Goal: Information Seeking & Learning: Learn about a topic

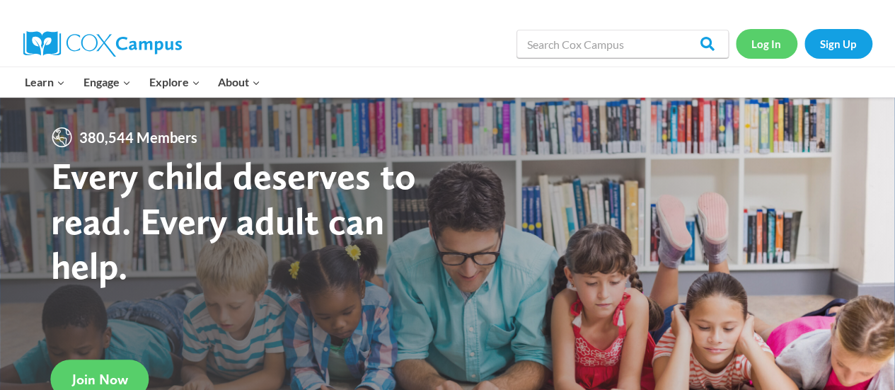
click at [774, 45] on link "Log In" at bounding box center [767, 43] width 62 height 29
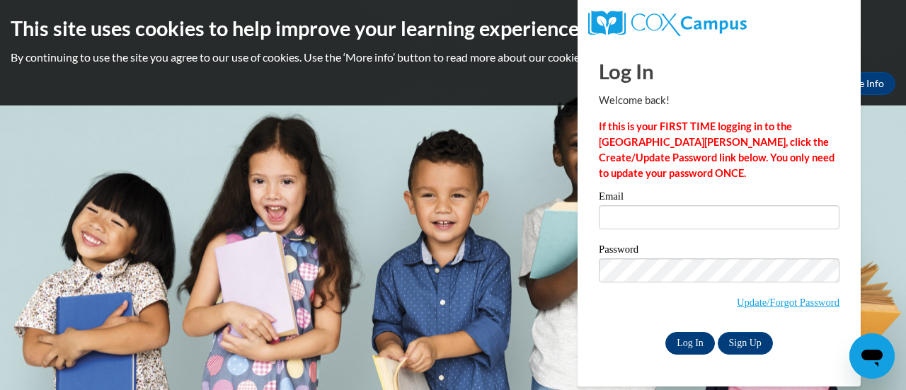
type input "avanderwyst@altoona.k12.wi.us"
click at [691, 338] on input "Log In" at bounding box center [690, 343] width 50 height 23
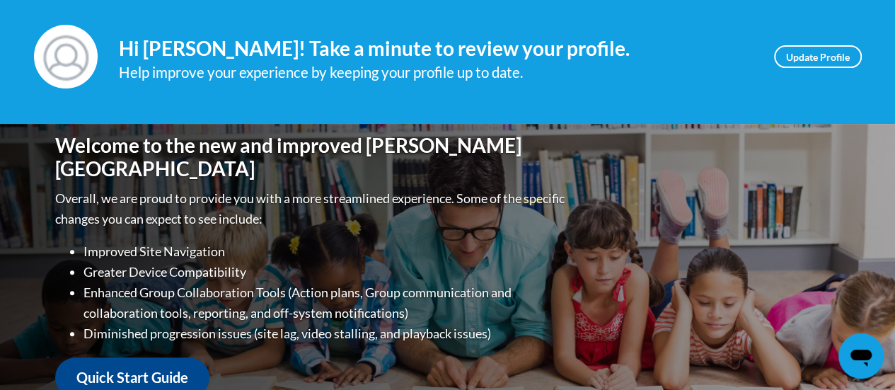
scroll to position [100, 0]
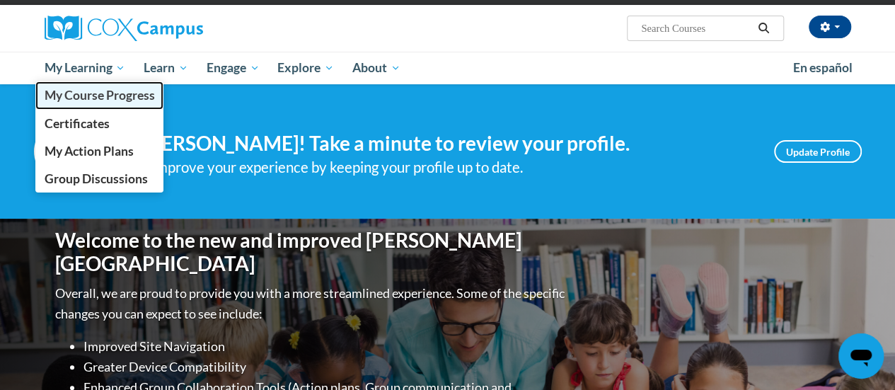
click at [109, 100] on span "My Course Progress" at bounding box center [99, 95] width 110 height 15
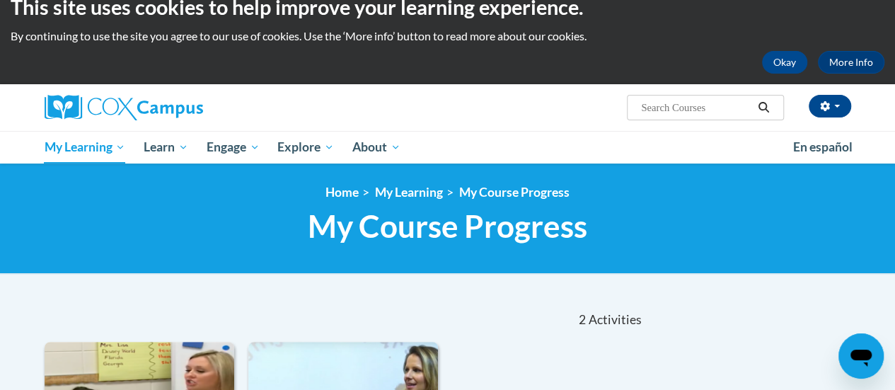
scroll to position [22, 0]
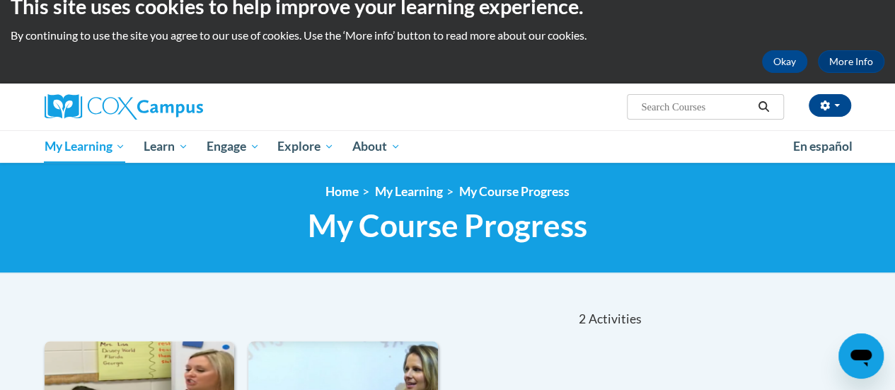
click at [655, 114] on input "Search..." at bounding box center [696, 106] width 113 height 17
type input "phonics"
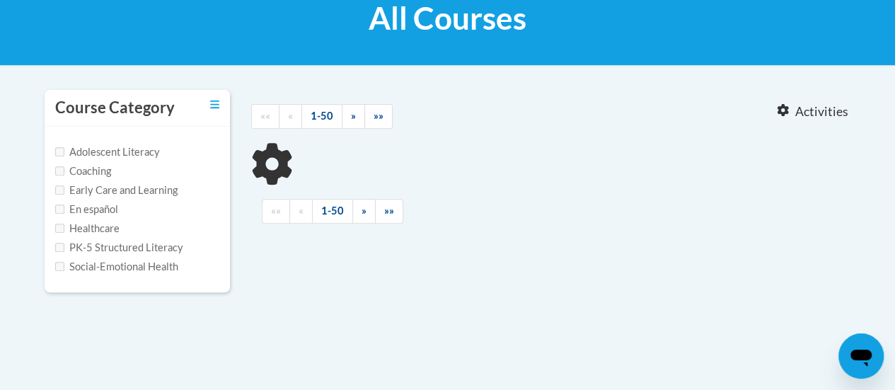
scroll to position [264, 0]
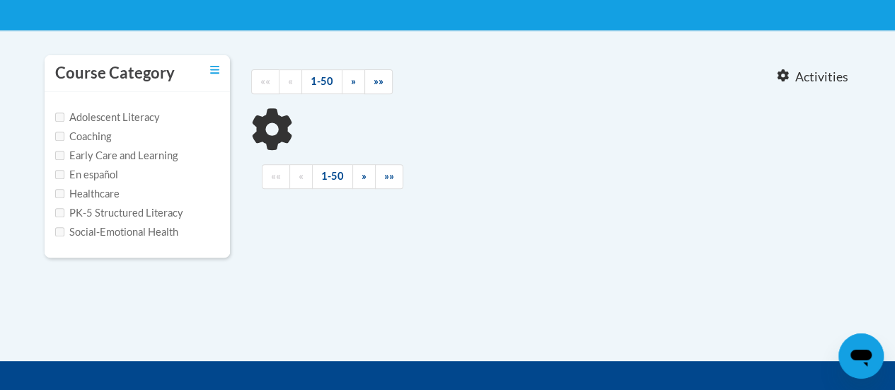
type input "phonics"
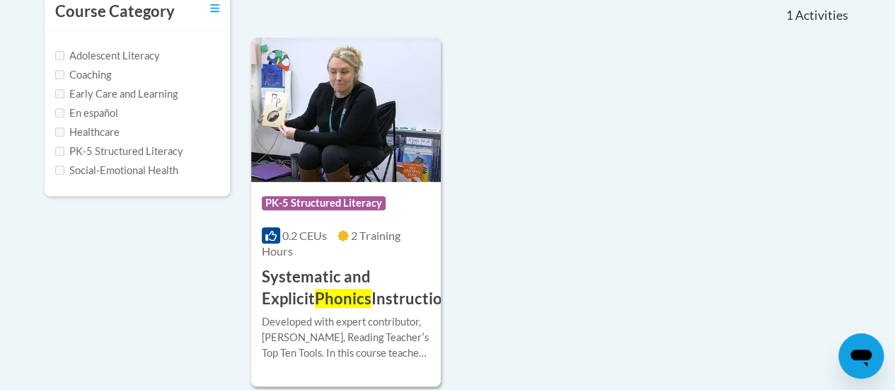
scroll to position [388, 0]
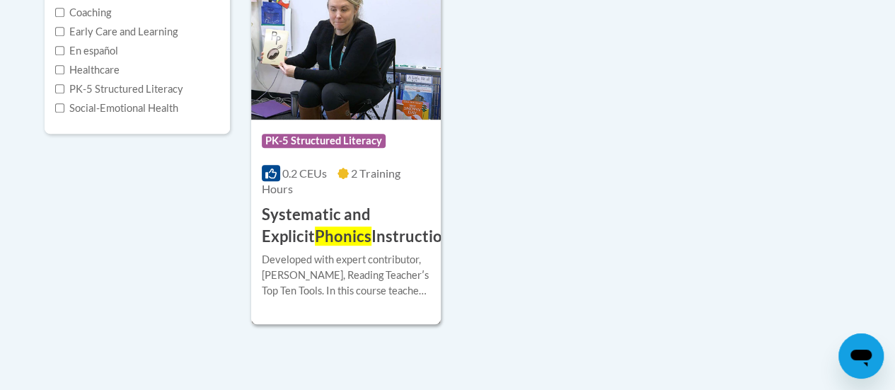
click at [390, 229] on h3 "Systematic and Explicit Phonics Instruction" at bounding box center [357, 226] width 190 height 44
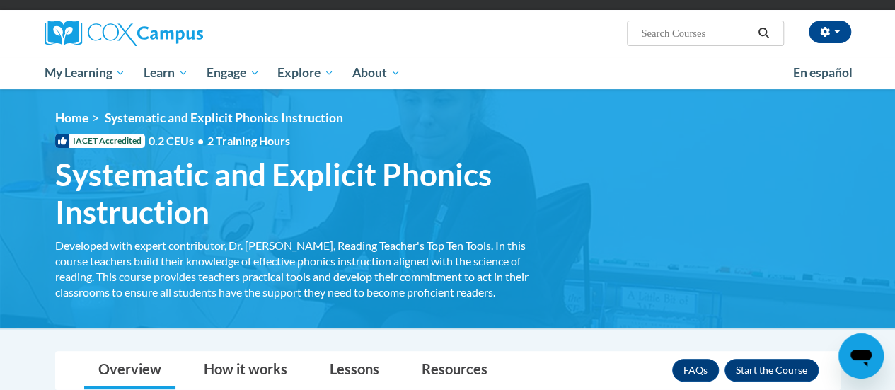
scroll to position [309, 0]
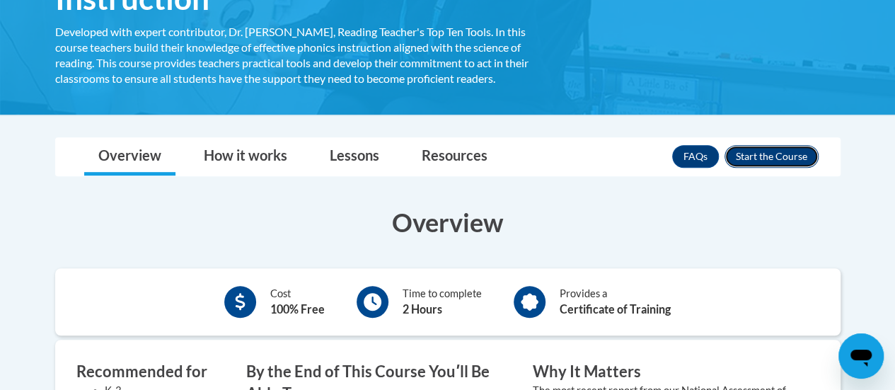
click at [751, 152] on button "Enroll" at bounding box center [772, 156] width 94 height 23
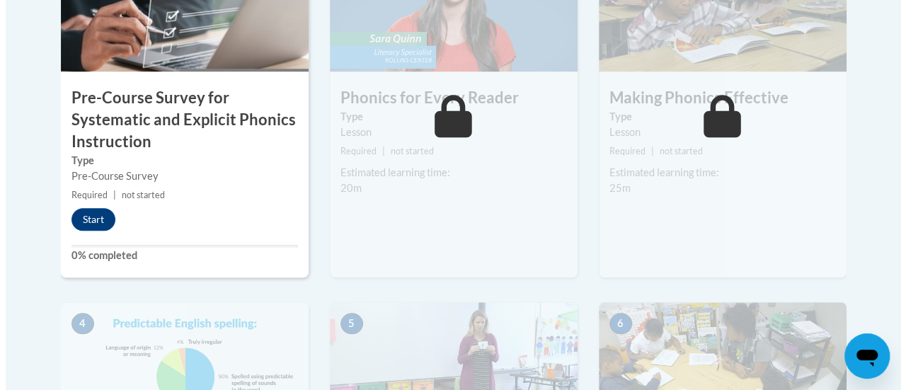
scroll to position [577, 0]
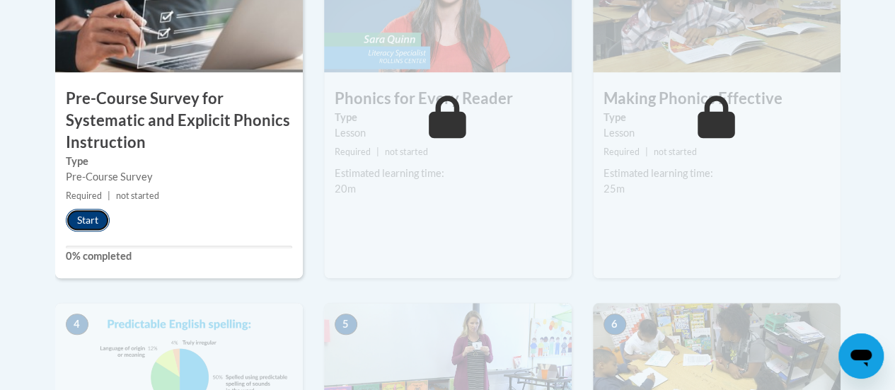
click at [96, 220] on button "Start" at bounding box center [88, 220] width 44 height 23
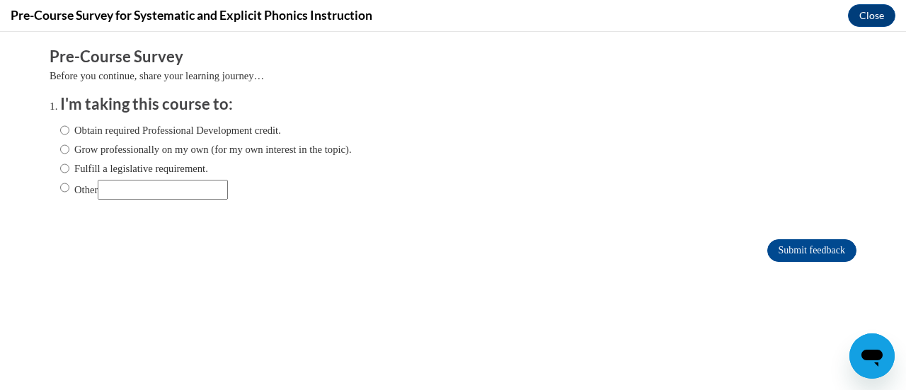
scroll to position [0, 0]
click at [60, 164] on input "Fulfill a legislative requirement." at bounding box center [64, 169] width 9 height 16
radio input "true"
click at [818, 252] on input "Submit feedback" at bounding box center [811, 250] width 89 height 23
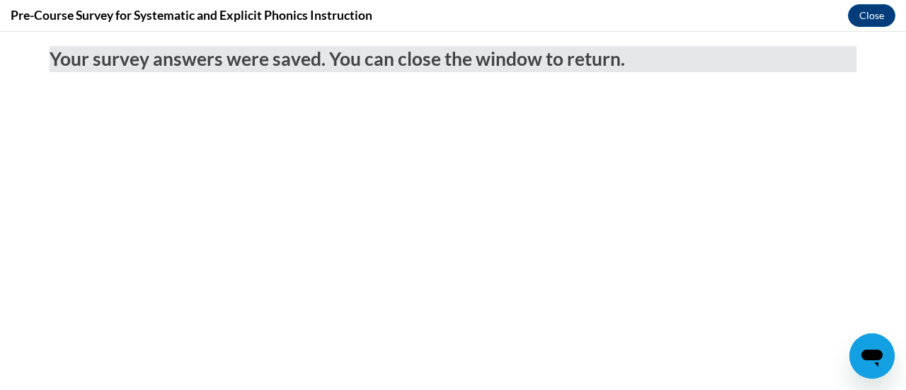
click at [566, 232] on body "Your survey answers were saved. You can close the window to return." at bounding box center [453, 211] width 906 height 358
click at [868, 16] on button "Close" at bounding box center [871, 15] width 47 height 23
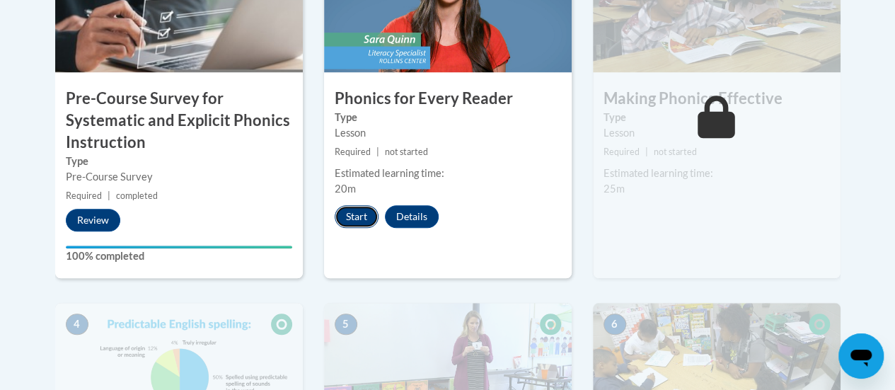
click at [350, 209] on button "Start" at bounding box center [357, 216] width 44 height 23
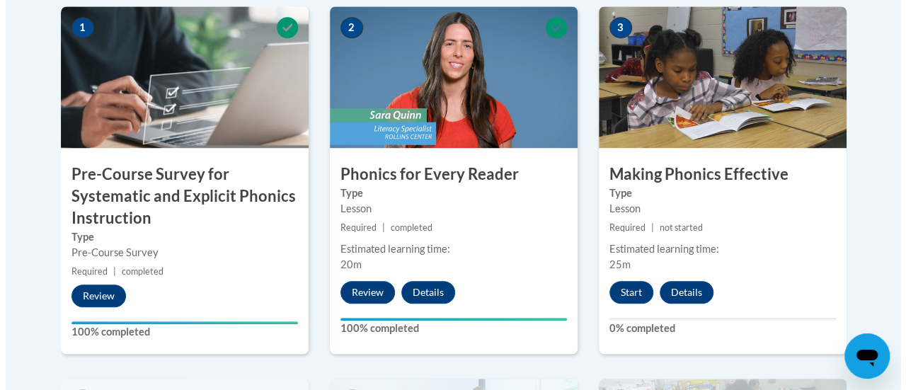
scroll to position [497, 0]
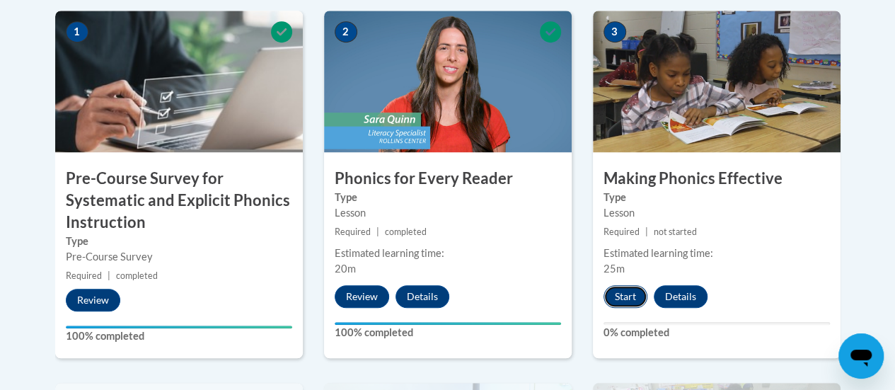
click at [627, 300] on button "Start" at bounding box center [626, 296] width 44 height 23
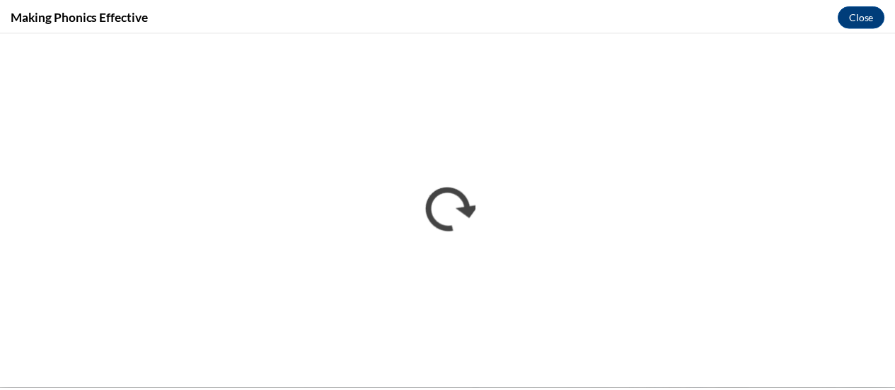
scroll to position [0, 0]
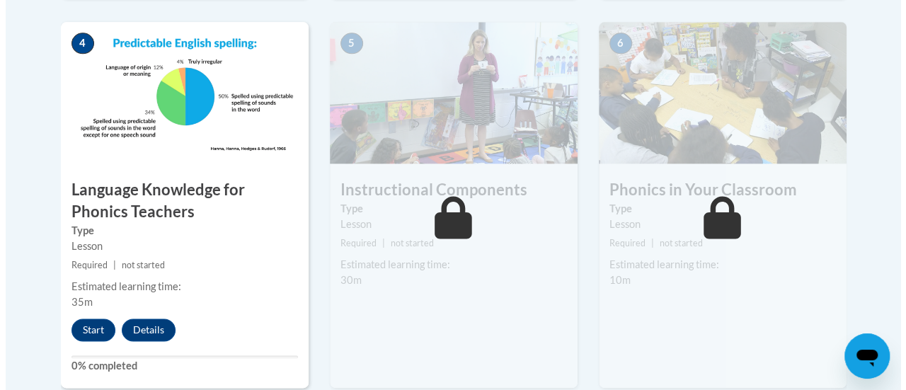
scroll to position [859, 0]
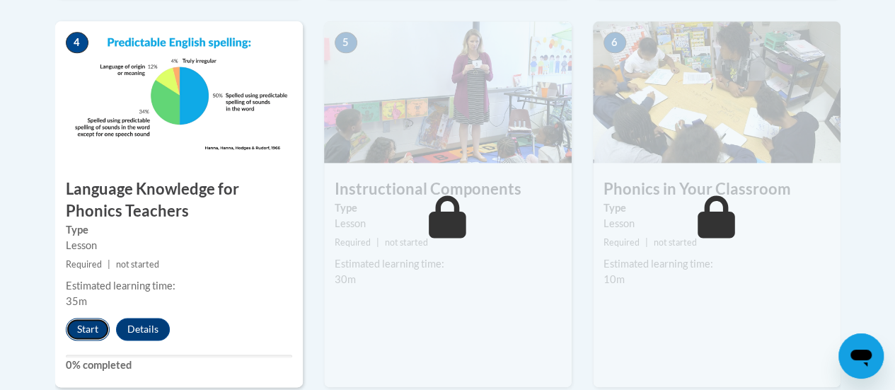
click at [93, 326] on button "Start" at bounding box center [88, 329] width 44 height 23
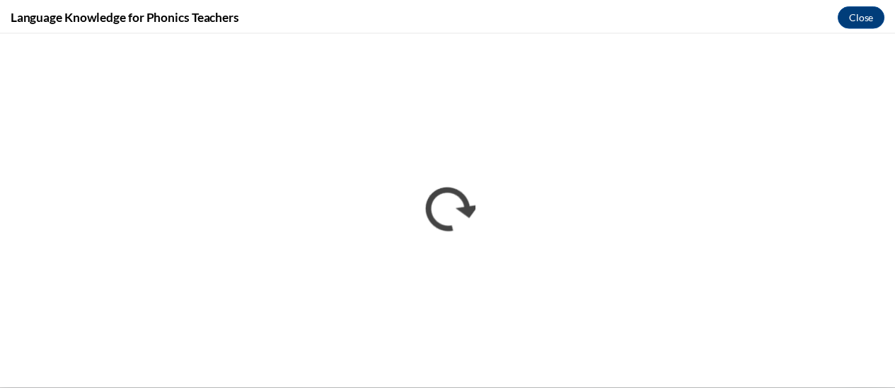
scroll to position [0, 0]
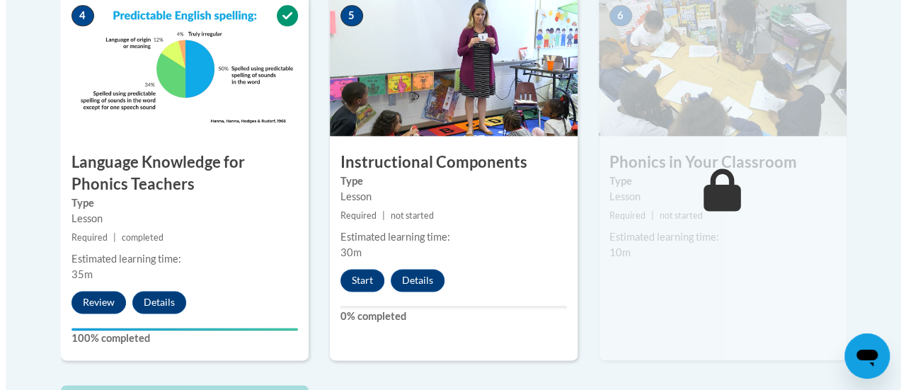
scroll to position [887, 0]
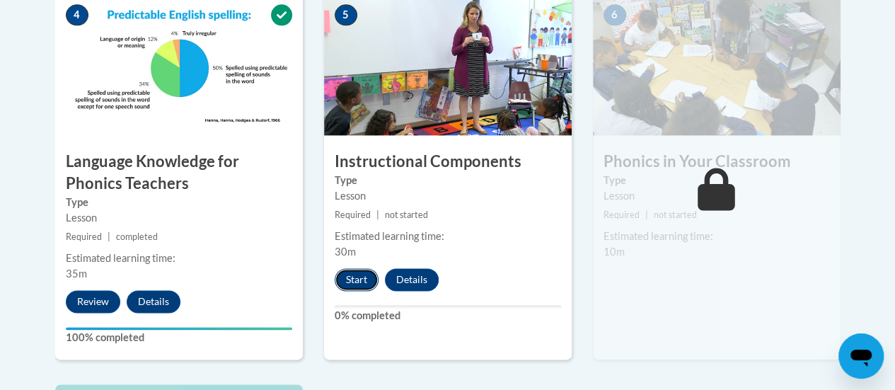
click at [359, 279] on button "Start" at bounding box center [357, 279] width 44 height 23
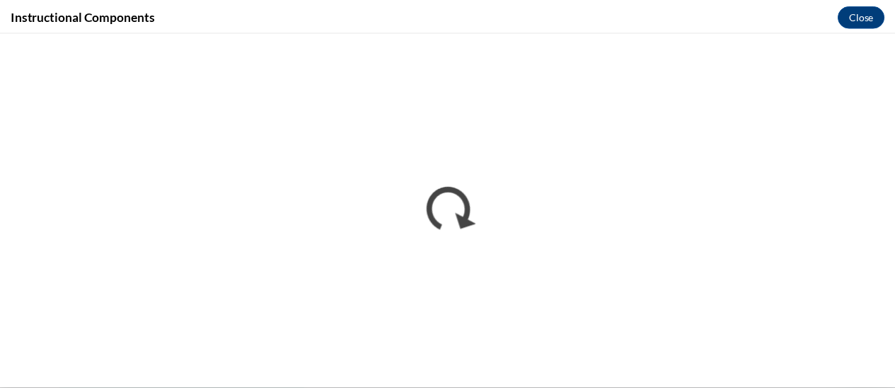
scroll to position [0, 0]
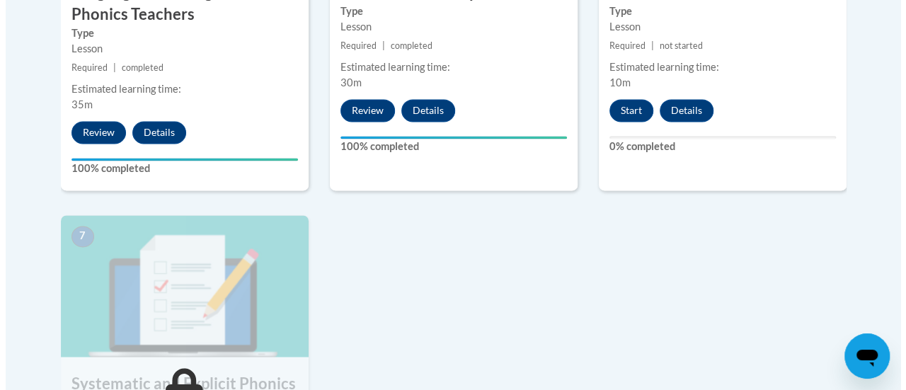
scroll to position [1041, 0]
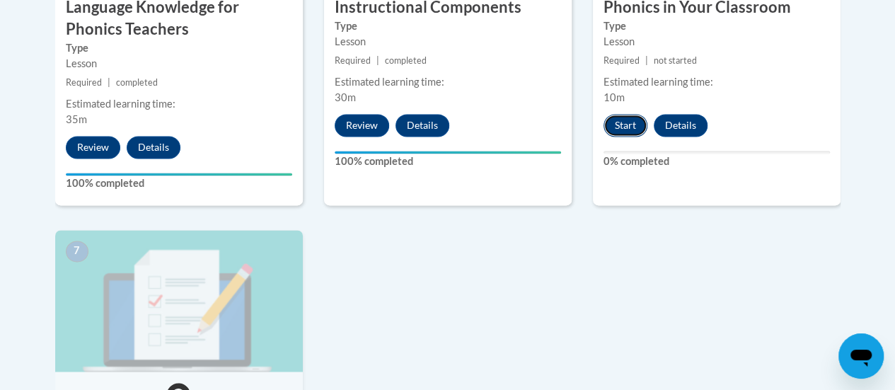
click at [628, 118] on button "Start" at bounding box center [626, 125] width 44 height 23
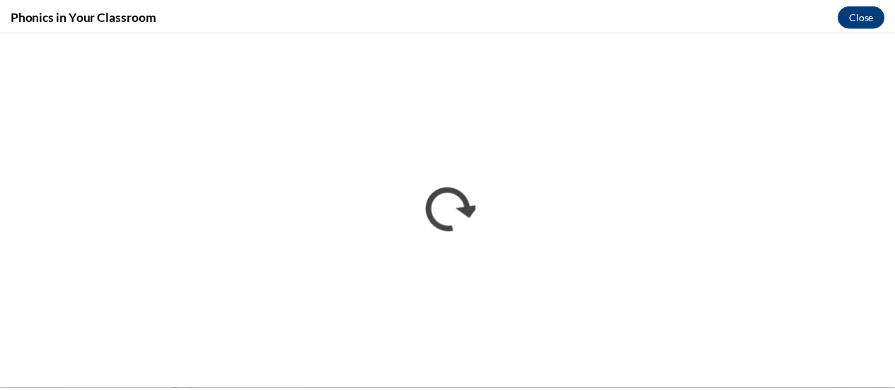
scroll to position [0, 0]
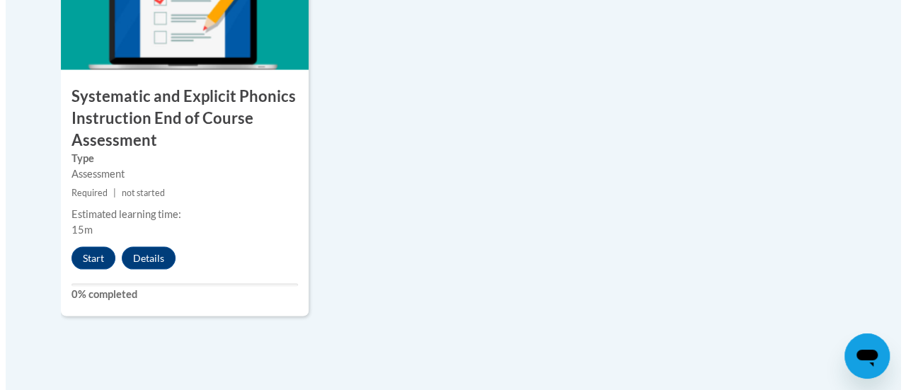
scroll to position [1335, 0]
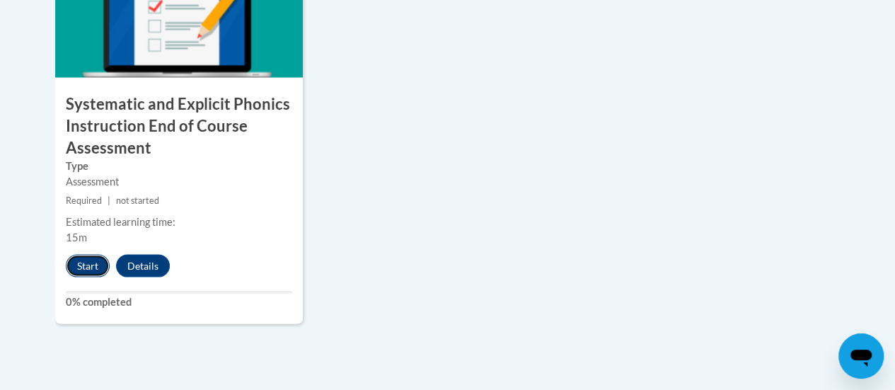
click at [91, 261] on button "Start" at bounding box center [88, 265] width 44 height 23
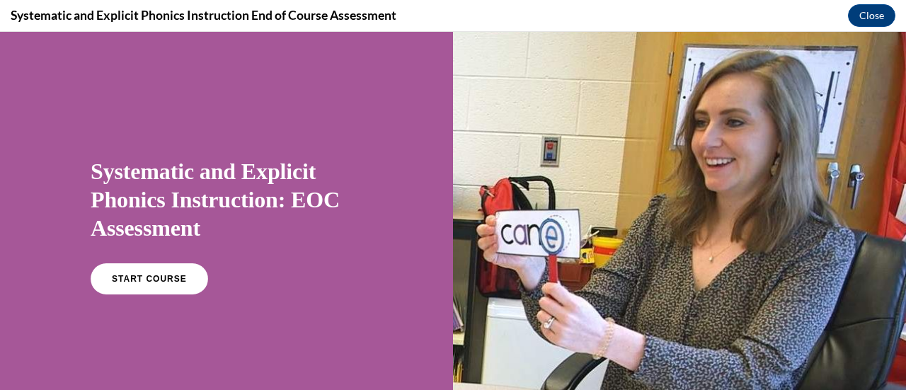
scroll to position [0, 0]
drag, startPoint x: 91, startPoint y: 293, endPoint x: 306, endPoint y: 204, distance: 233.5
click at [580, 219] on div at bounding box center [679, 226] width 453 height 389
click at [164, 272] on link "START COURSE" at bounding box center [149, 279] width 123 height 33
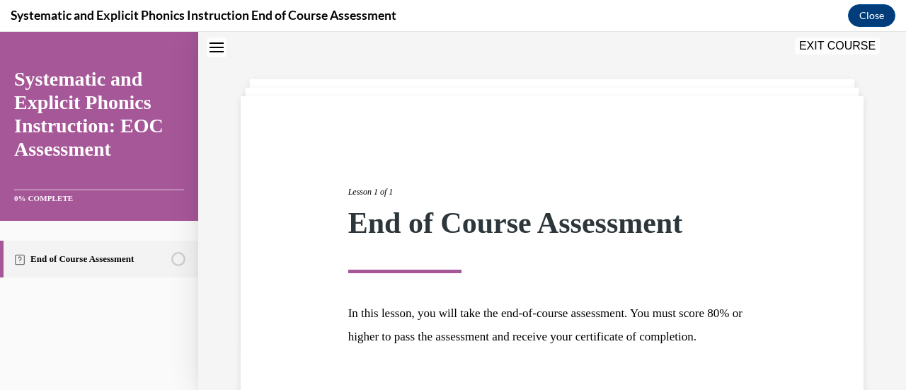
scroll to position [166, 0]
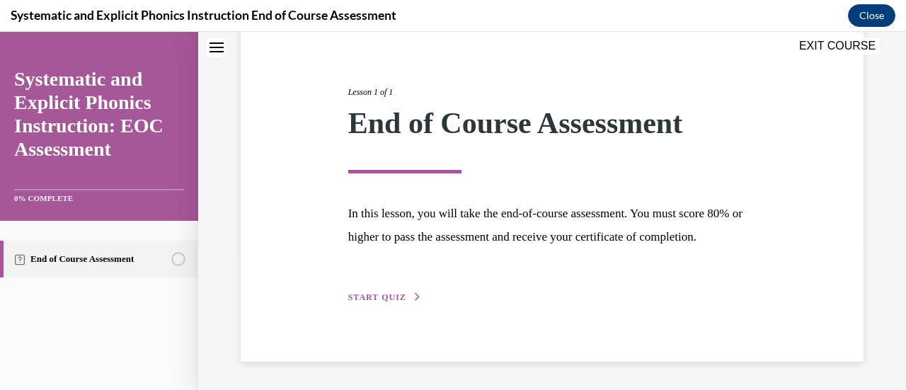
click at [380, 304] on button "START QUIZ" at bounding box center [385, 297] width 74 height 13
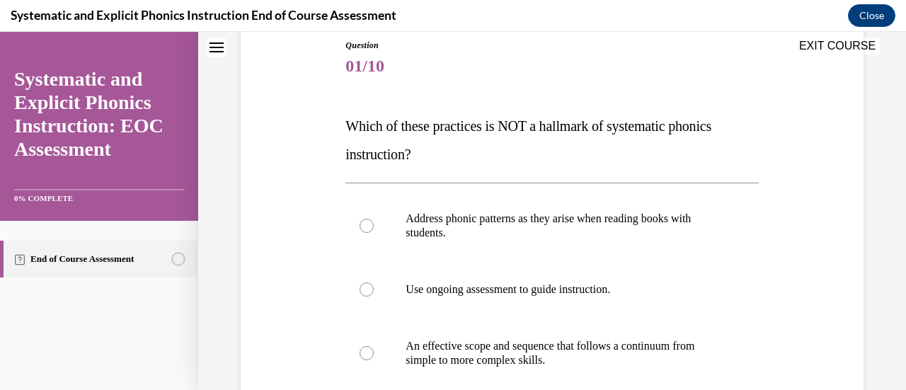
scroll to position [203, 0]
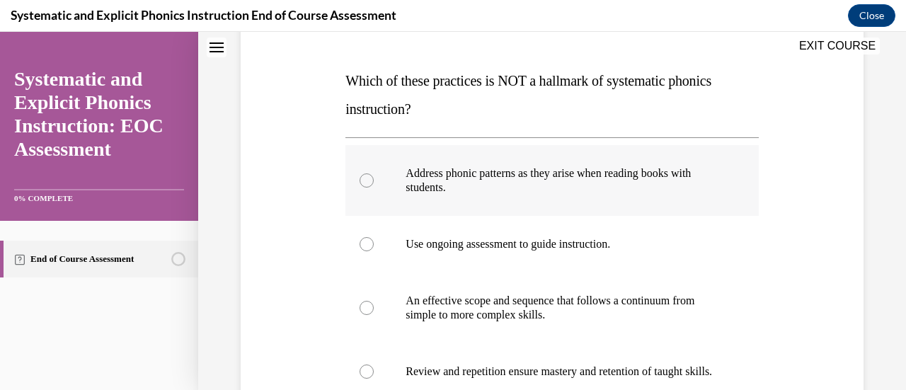
click at [367, 181] on div at bounding box center [366, 180] width 14 height 14
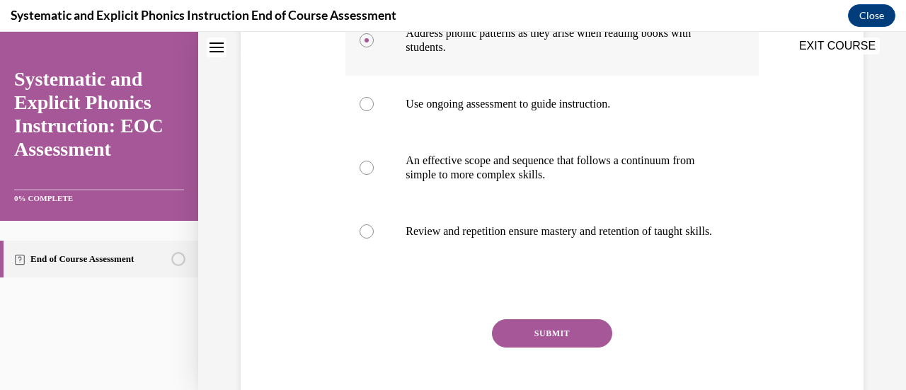
scroll to position [416, 0]
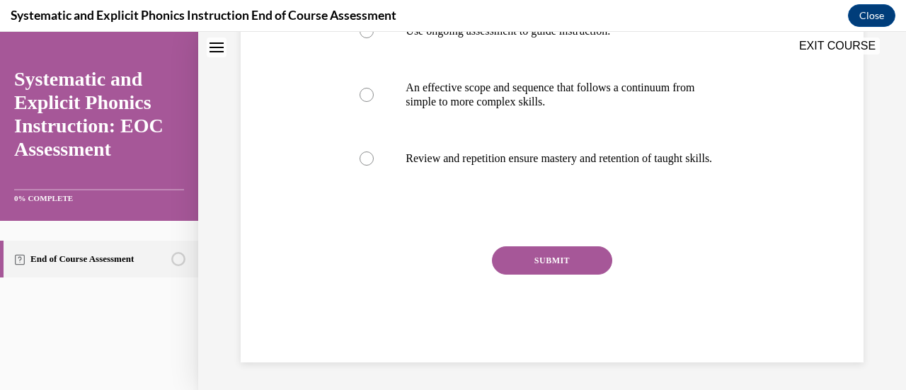
click at [517, 269] on button "SUBMIT" at bounding box center [552, 260] width 120 height 28
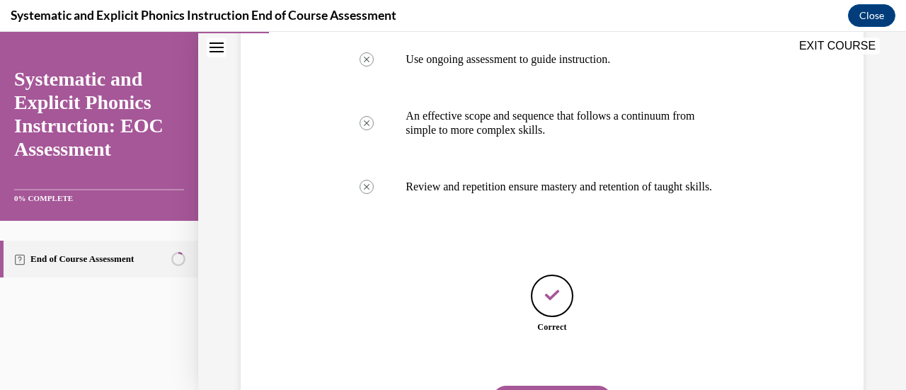
scroll to position [475, 0]
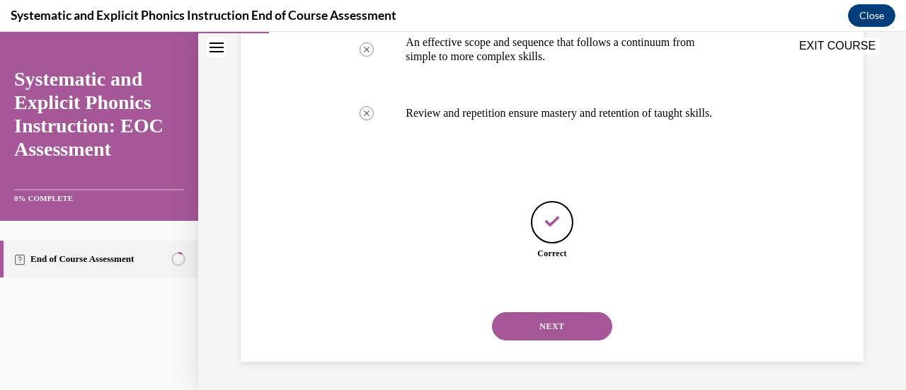
click at [538, 329] on button "NEXT" at bounding box center [552, 326] width 120 height 28
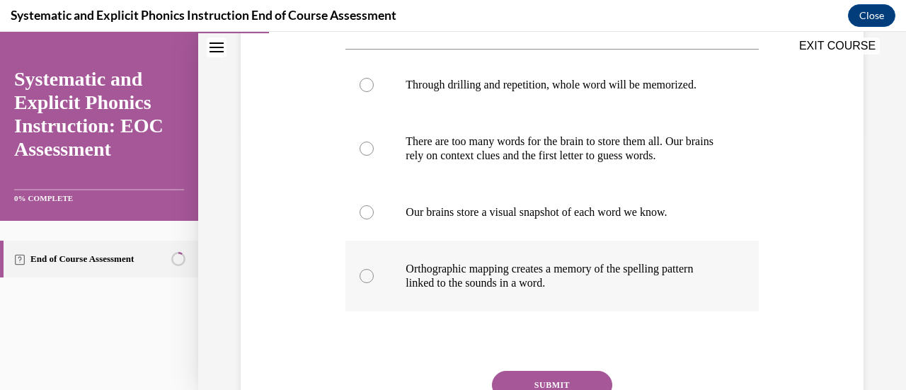
scroll to position [281, 0]
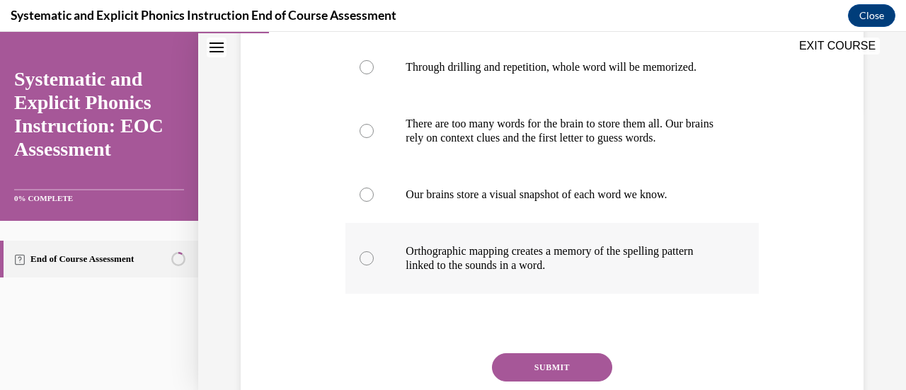
click at [365, 253] on div at bounding box center [366, 258] width 14 height 14
click at [566, 362] on button "SUBMIT" at bounding box center [552, 367] width 120 height 28
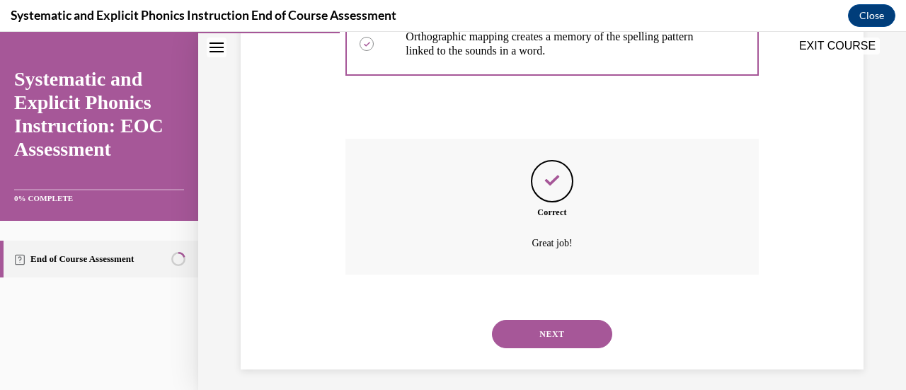
scroll to position [502, 0]
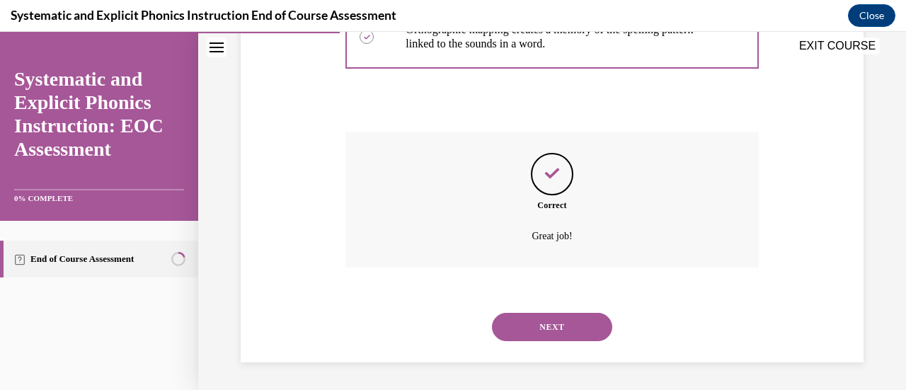
click at [557, 330] on button "NEXT" at bounding box center [552, 327] width 120 height 28
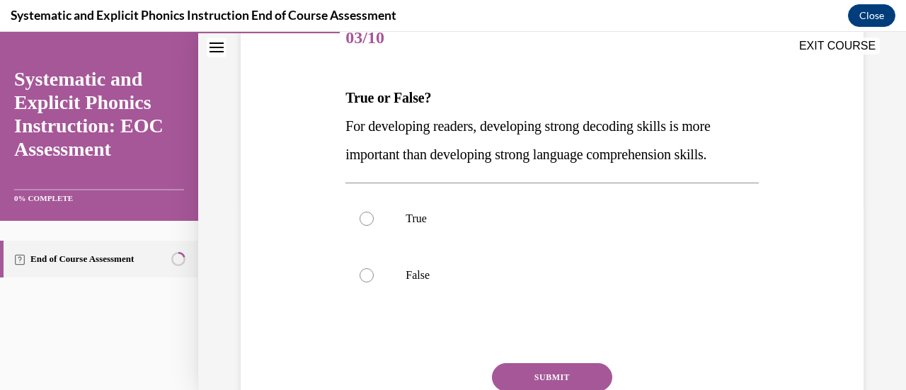
scroll to position [187, 0]
click at [416, 220] on p "True" at bounding box center [563, 218] width 317 height 14
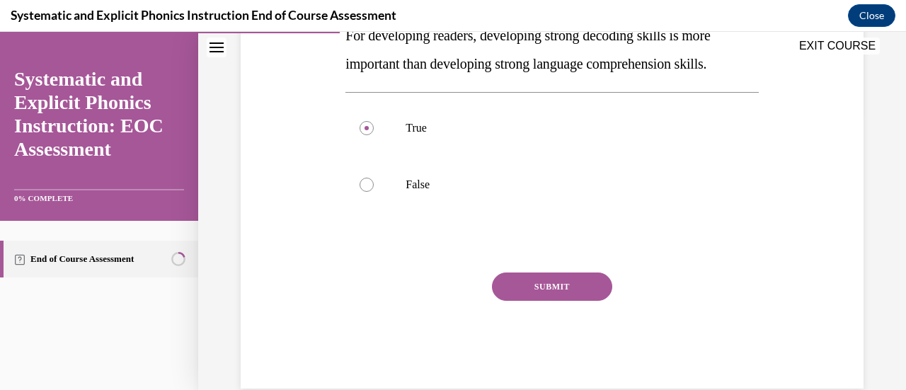
scroll to position [277, 0]
click at [398, 192] on div at bounding box center [551, 184] width 413 height 57
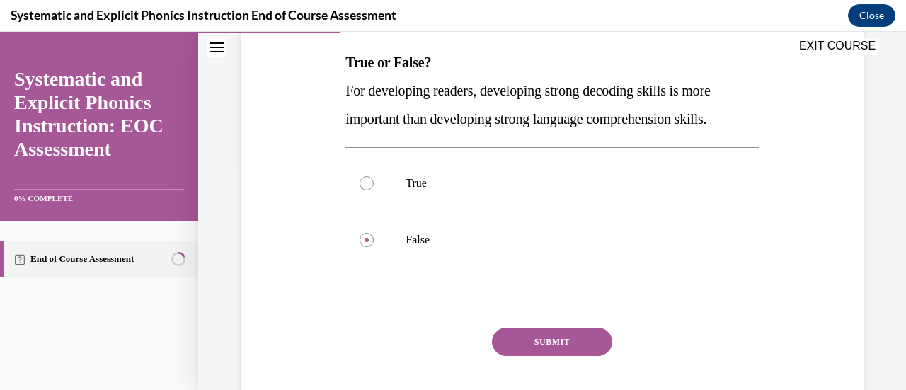
scroll to position [243, 0]
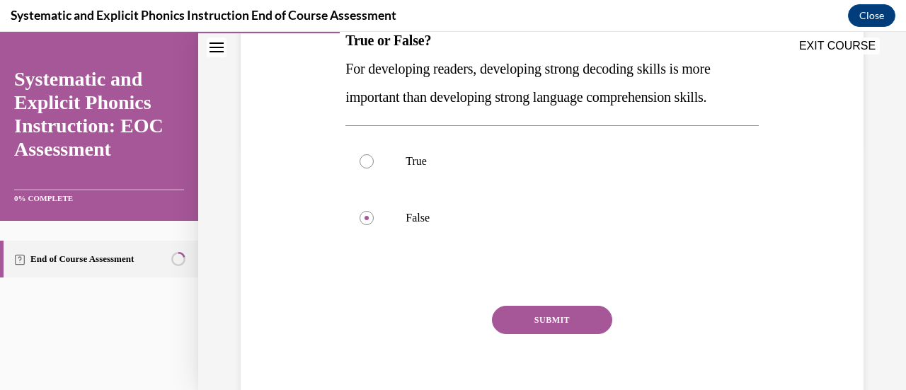
click at [529, 325] on button "SUBMIT" at bounding box center [552, 320] width 120 height 28
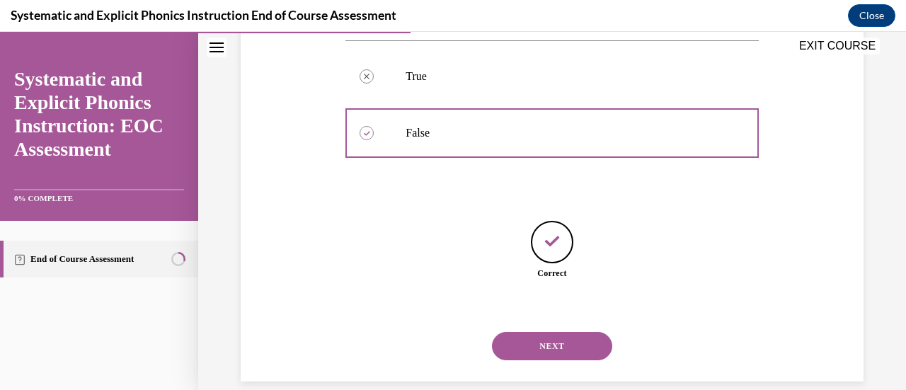
scroll to position [347, 0]
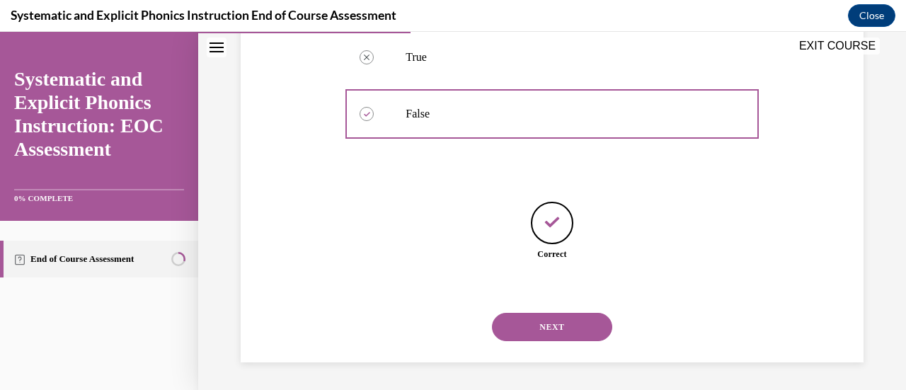
click at [529, 325] on button "NEXT" at bounding box center [552, 327] width 120 height 28
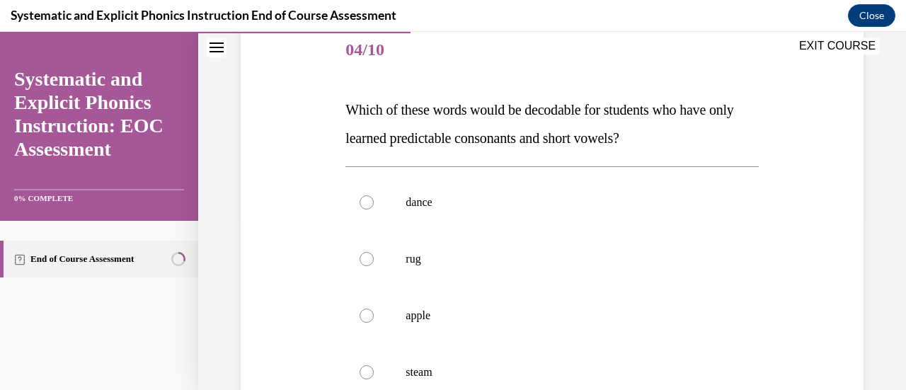
scroll to position [173, 0]
click at [368, 255] on div at bounding box center [366, 260] width 14 height 14
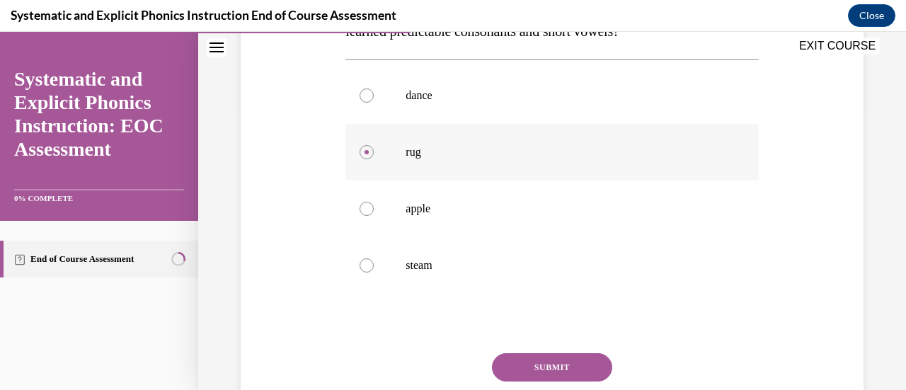
scroll to position [281, 0]
click at [528, 371] on button "SUBMIT" at bounding box center [552, 367] width 120 height 28
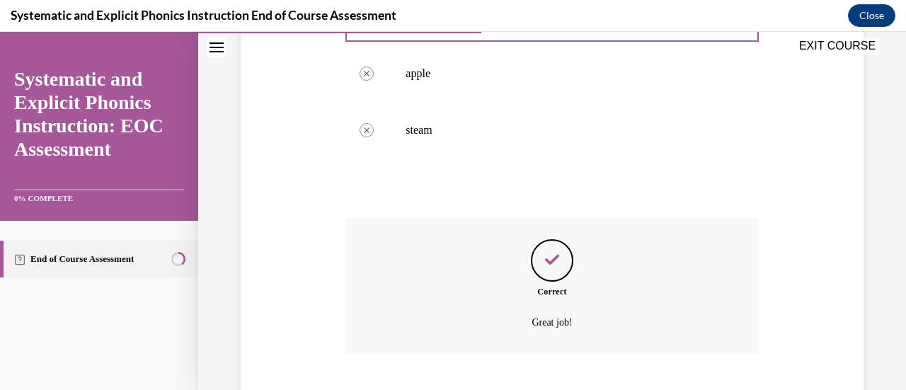
scroll to position [502, 0]
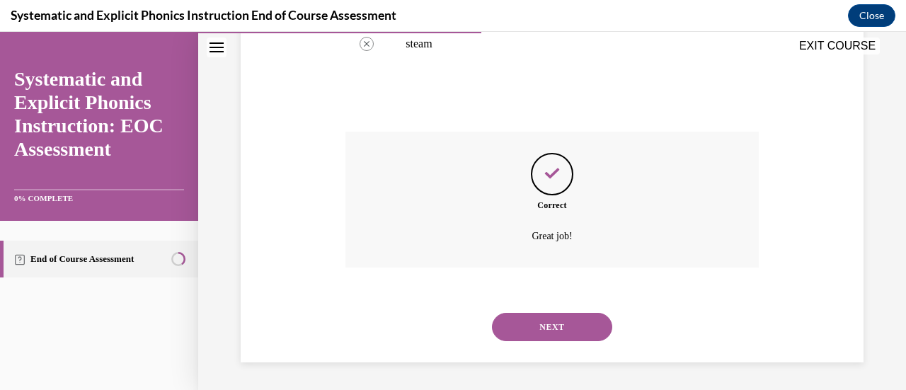
click at [538, 332] on button "NEXT" at bounding box center [552, 327] width 120 height 28
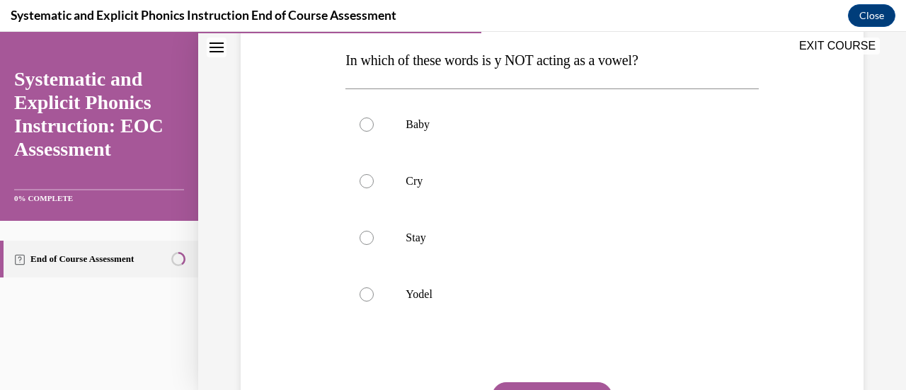
scroll to position [226, 0]
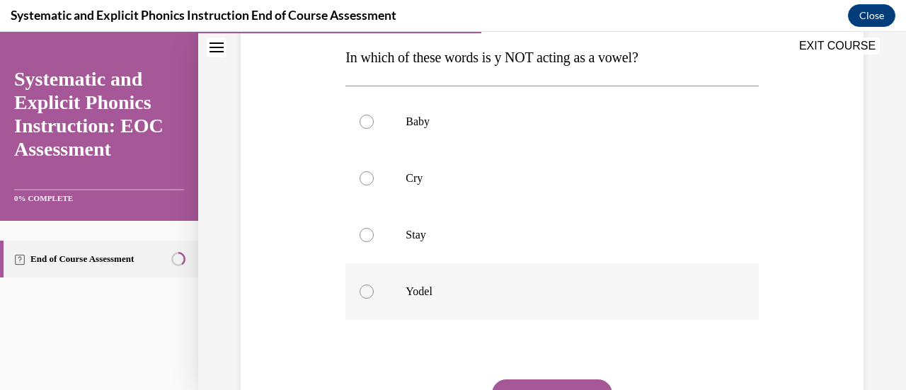
click at [401, 292] on div at bounding box center [551, 291] width 413 height 57
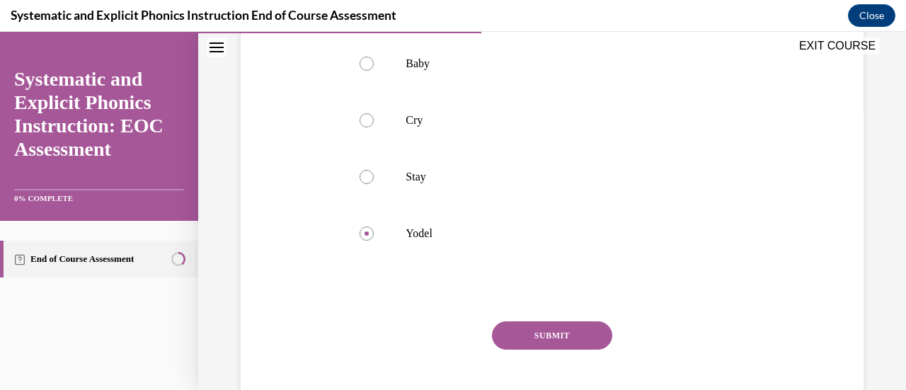
click at [559, 337] on button "SUBMIT" at bounding box center [552, 335] width 120 height 28
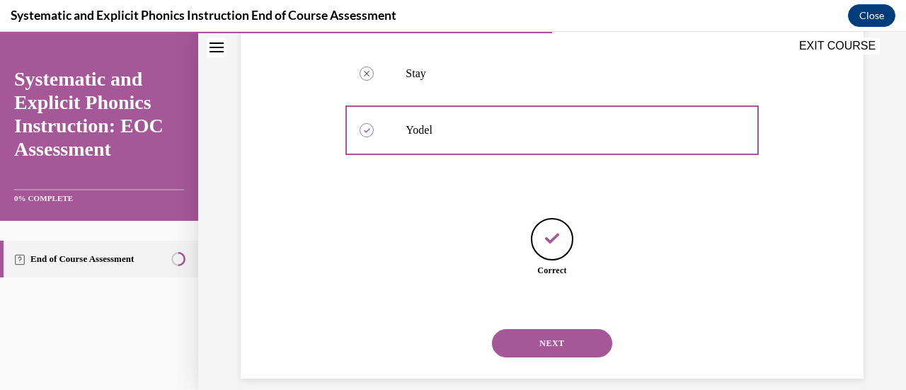
scroll to position [404, 0]
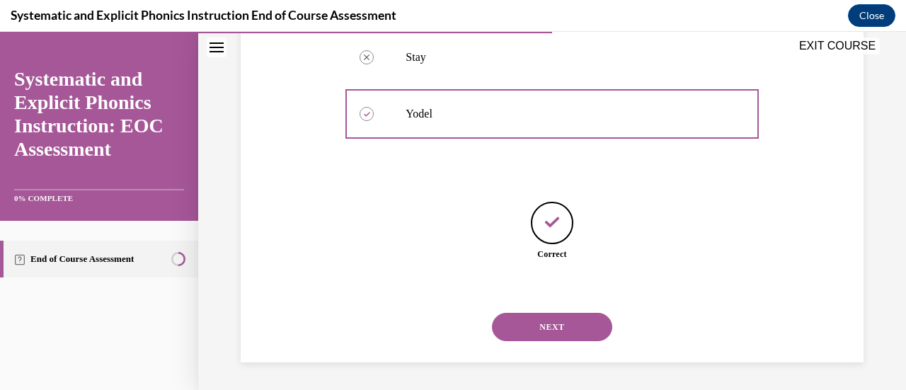
click at [558, 327] on button "NEXT" at bounding box center [552, 327] width 120 height 28
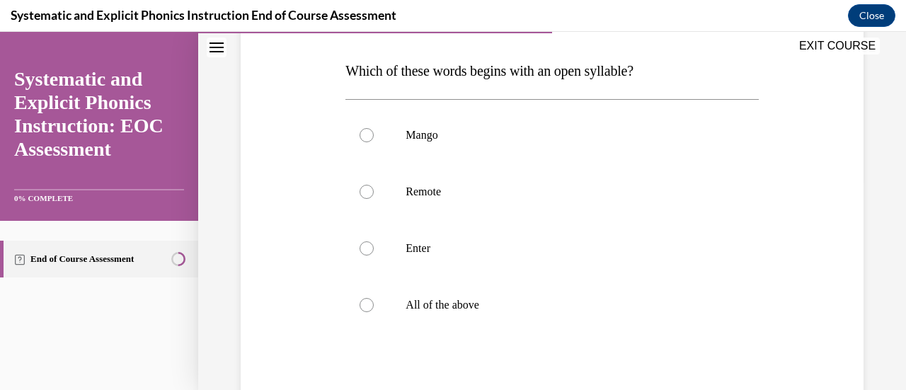
scroll to position [212, 0]
click at [374, 191] on div at bounding box center [551, 192] width 413 height 57
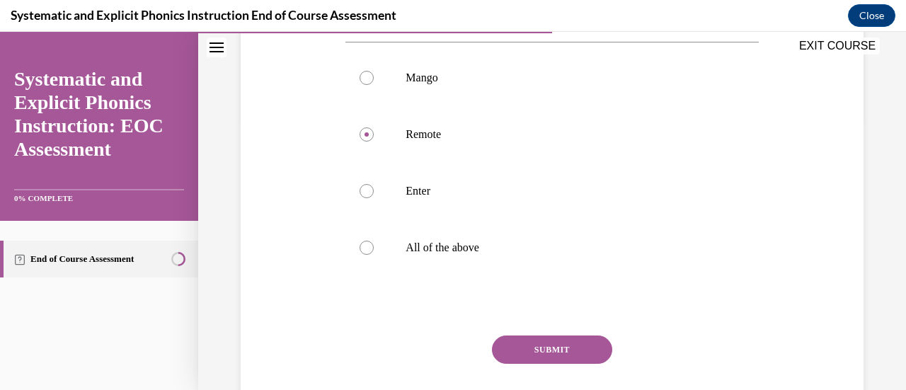
scroll to position [280, 0]
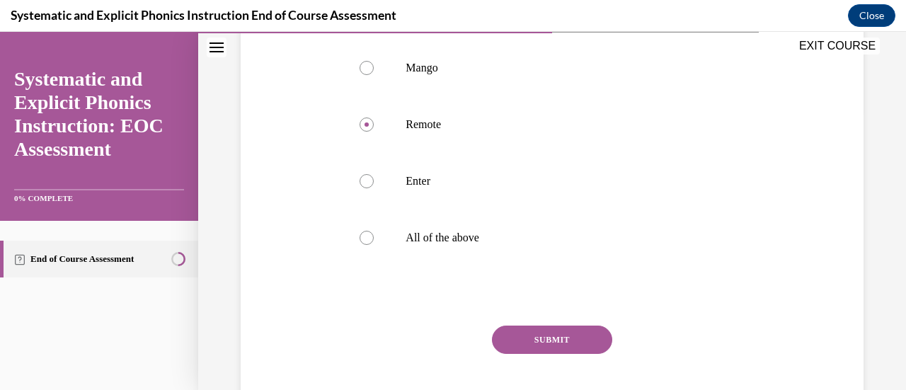
click at [535, 337] on button "SUBMIT" at bounding box center [552, 339] width 120 height 28
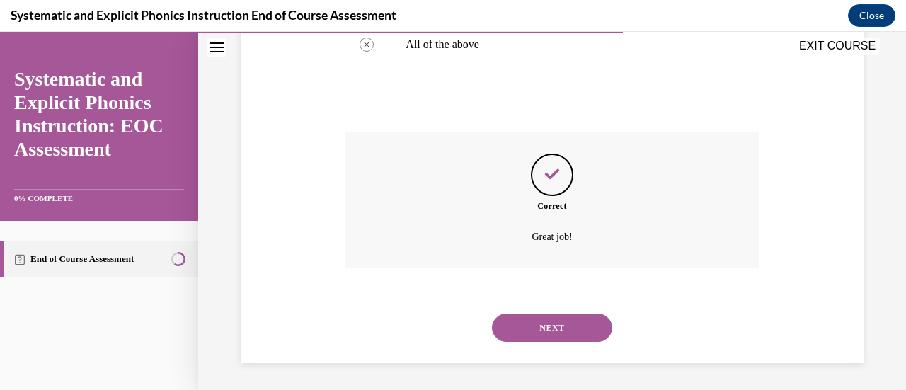
scroll to position [474, 0]
click at [535, 330] on button "NEXT" at bounding box center [552, 327] width 120 height 28
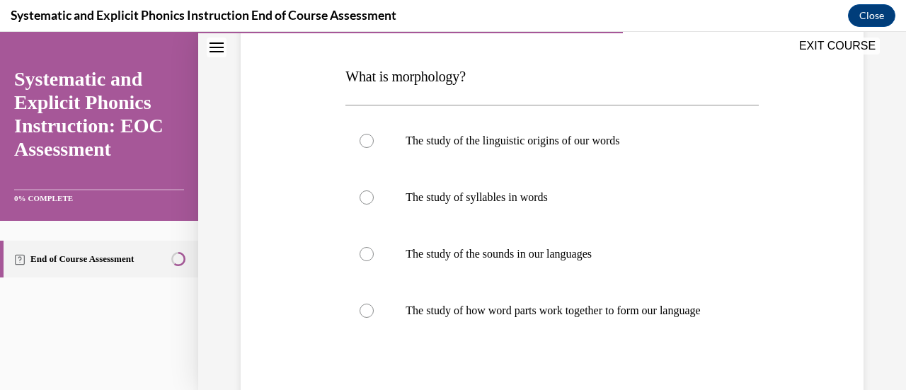
scroll to position [207, 0]
click at [371, 313] on div at bounding box center [551, 311] width 413 height 57
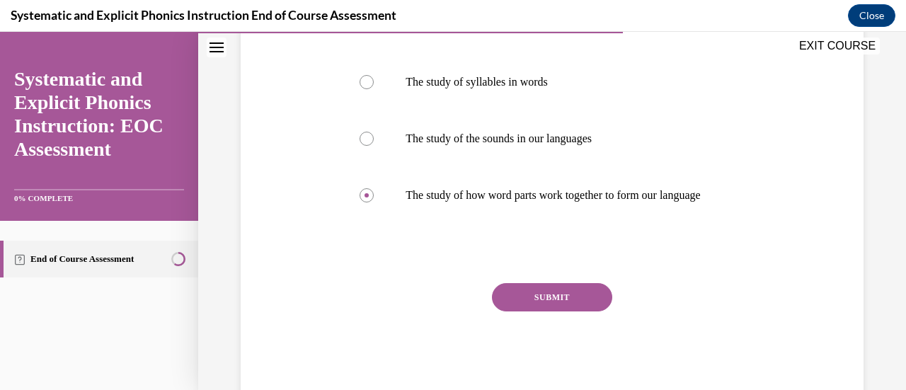
click at [526, 308] on button "SUBMIT" at bounding box center [552, 297] width 120 height 28
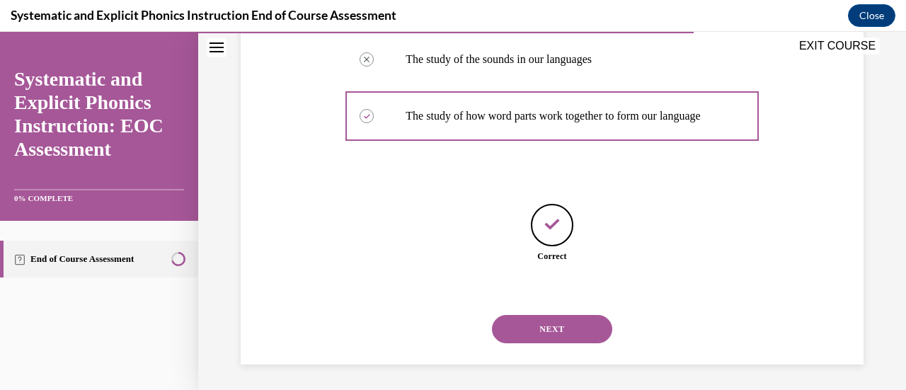
scroll to position [418, 0]
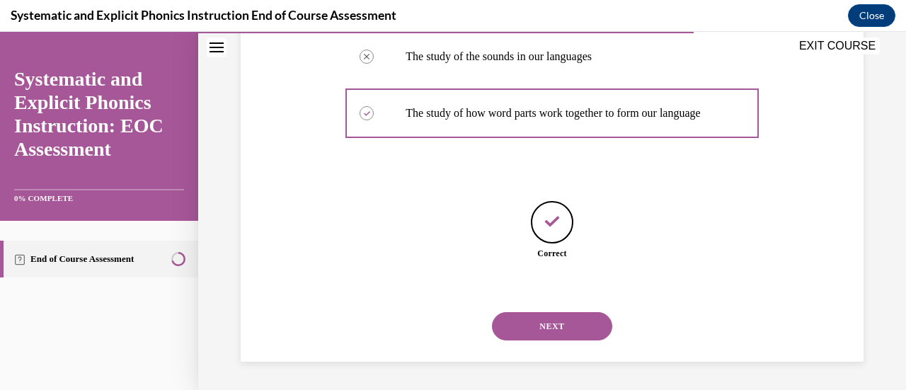
click at [528, 325] on button "NEXT" at bounding box center [552, 326] width 120 height 28
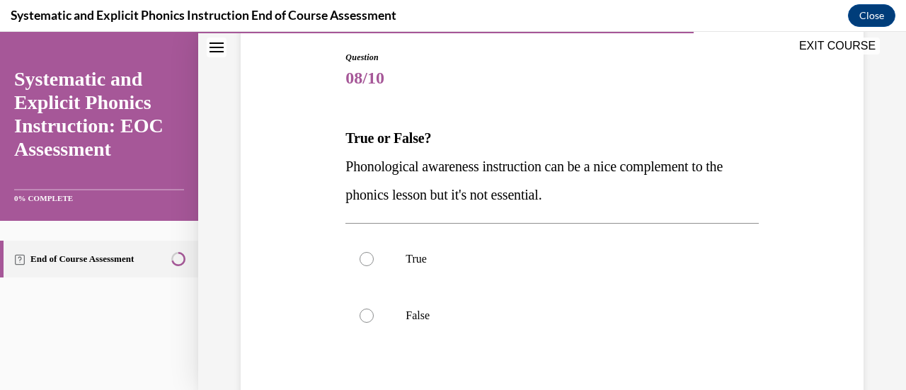
scroll to position [189, 0]
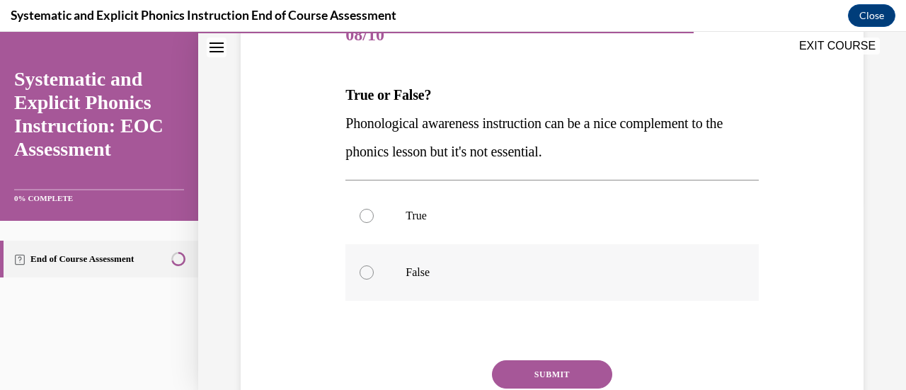
click at [403, 276] on div at bounding box center [551, 272] width 413 height 57
click at [586, 374] on button "SUBMIT" at bounding box center [552, 374] width 120 height 28
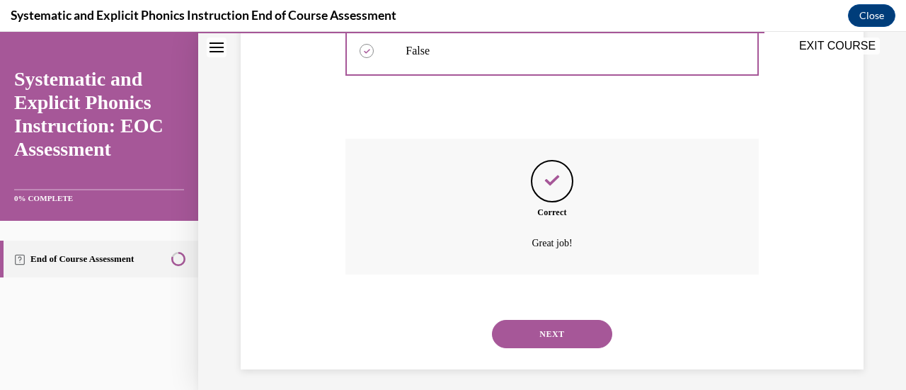
scroll to position [417, 0]
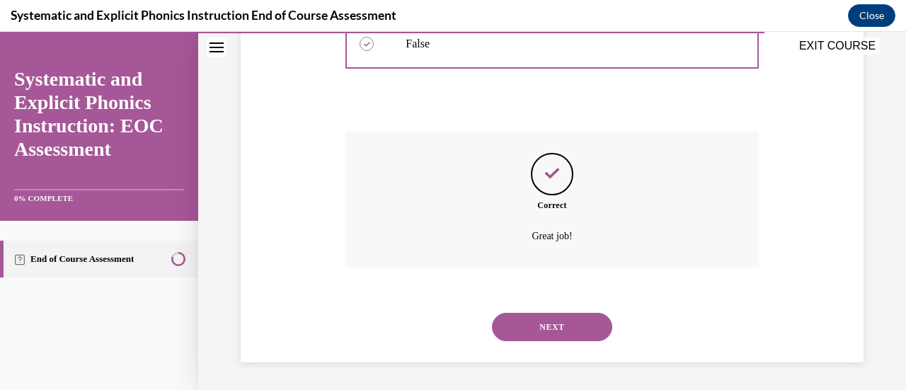
click at [551, 316] on button "NEXT" at bounding box center [552, 327] width 120 height 28
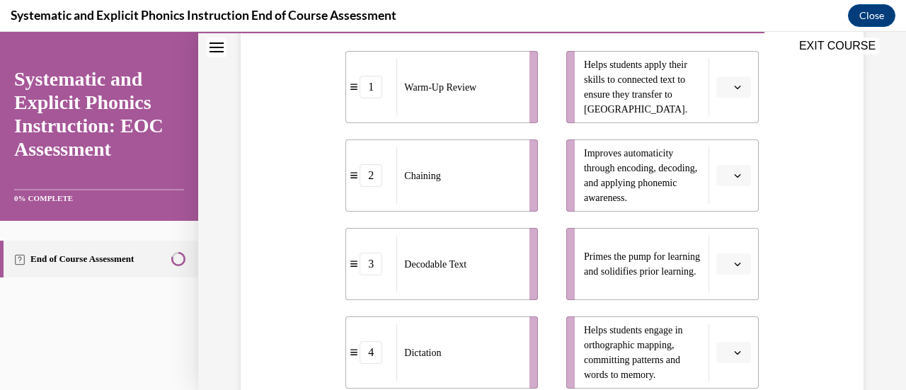
scroll to position [361, 0]
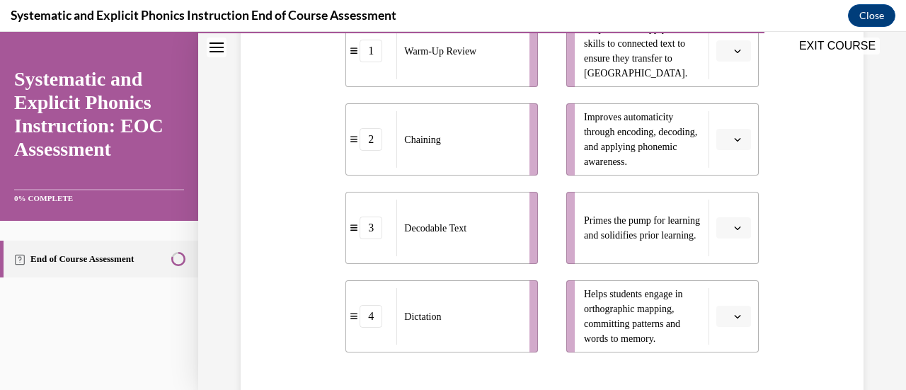
click at [730, 233] on button "button" at bounding box center [733, 227] width 35 height 21
click at [727, 286] on div "1" at bounding box center [722, 287] width 35 height 28
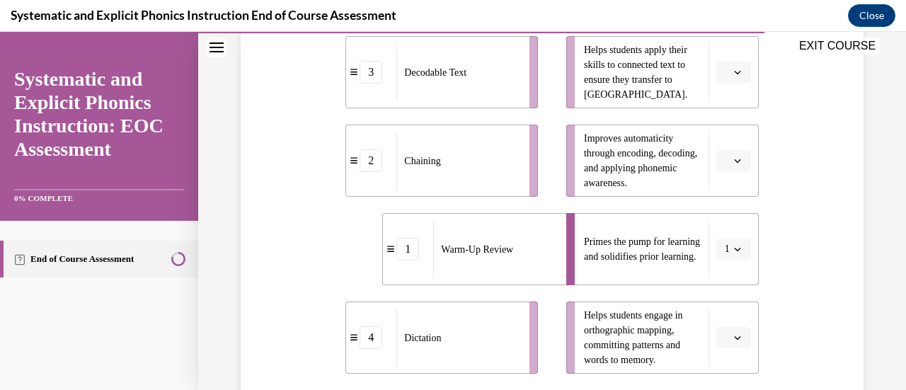
scroll to position [340, 0]
click at [731, 79] on button "button" at bounding box center [733, 71] width 35 height 21
click at [728, 179] on div "3" at bounding box center [722, 187] width 35 height 28
click at [734, 334] on icon "button" at bounding box center [737, 336] width 7 height 7
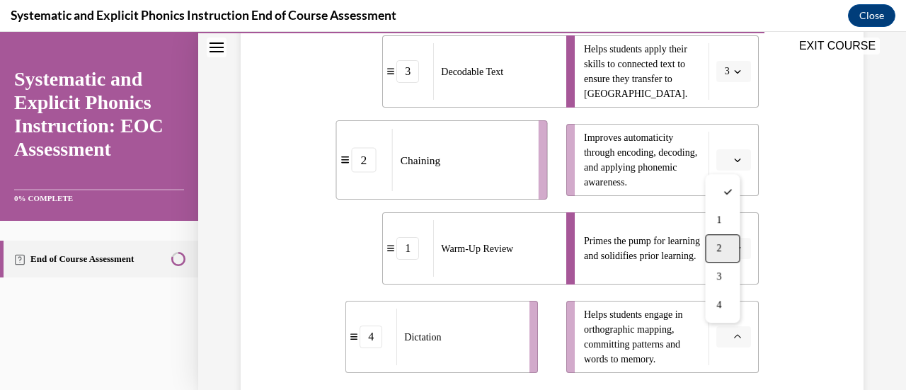
click at [731, 247] on div "2" at bounding box center [722, 248] width 35 height 28
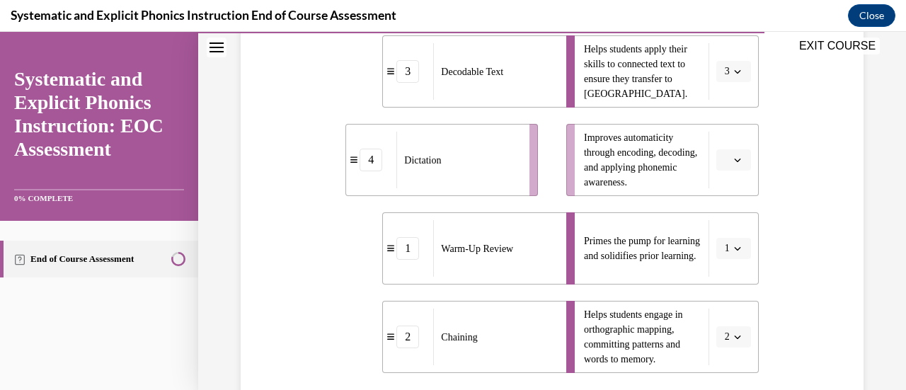
click at [734, 161] on button "button" at bounding box center [733, 159] width 35 height 21
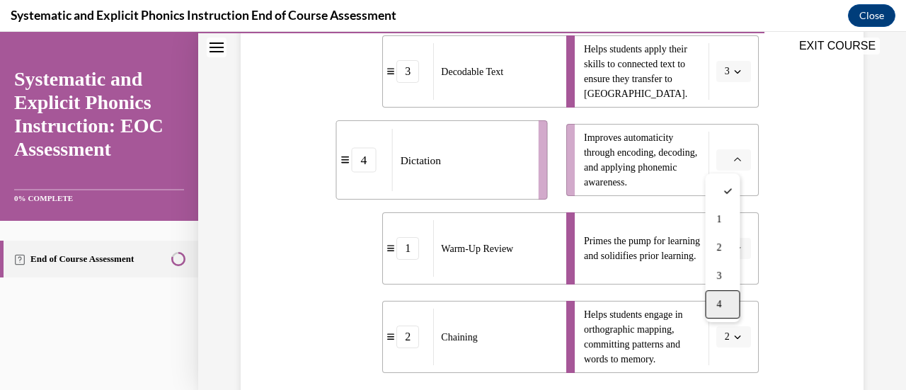
click at [730, 302] on div "4" at bounding box center [722, 304] width 35 height 28
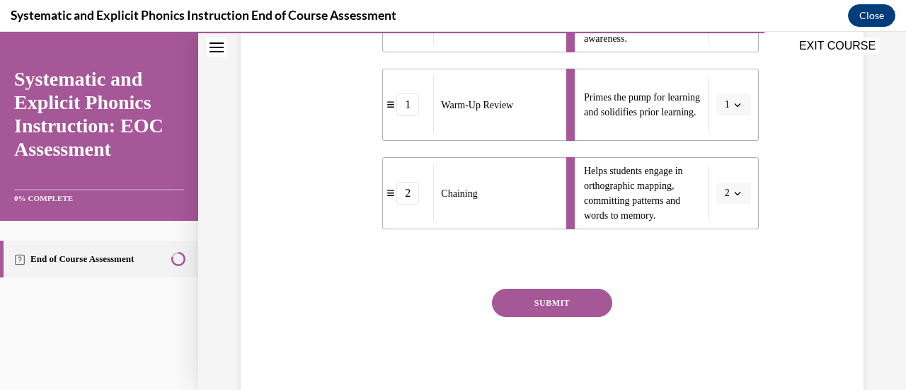
scroll to position [485, 0]
click at [569, 307] on button "SUBMIT" at bounding box center [552, 302] width 120 height 28
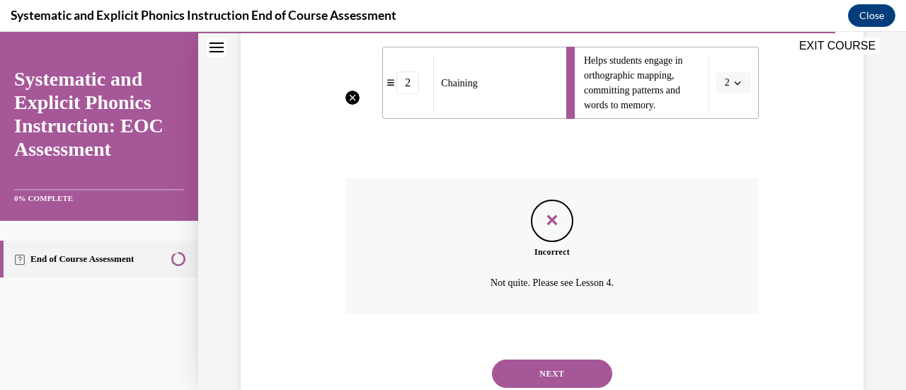
scroll to position [641, 0]
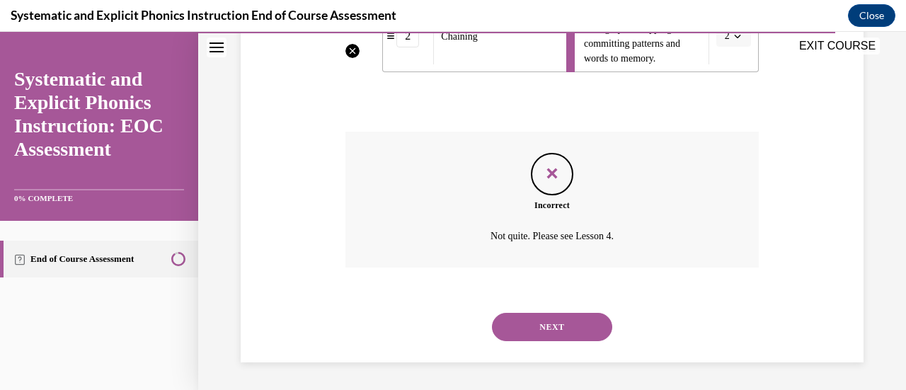
click at [565, 323] on button "NEXT" at bounding box center [552, 327] width 120 height 28
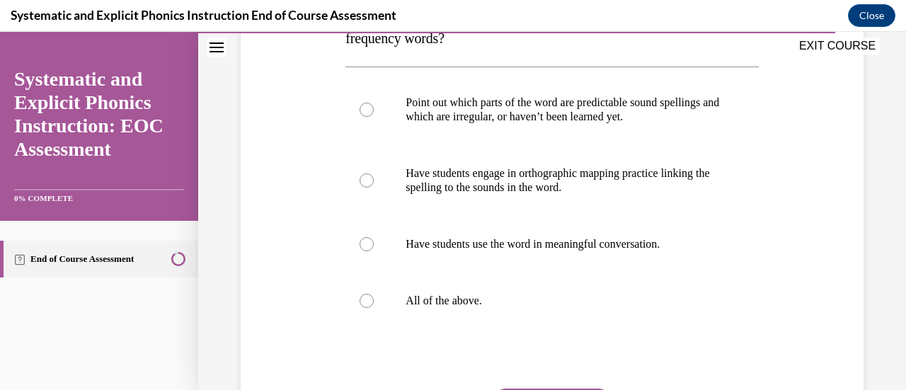
scroll to position [275, 0]
click at [362, 302] on div at bounding box center [366, 300] width 14 height 14
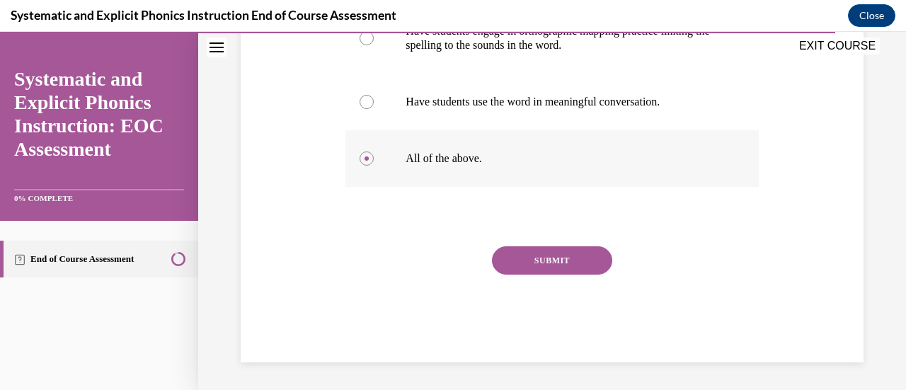
scroll to position [416, 0]
click at [528, 254] on button "SUBMIT" at bounding box center [552, 260] width 120 height 28
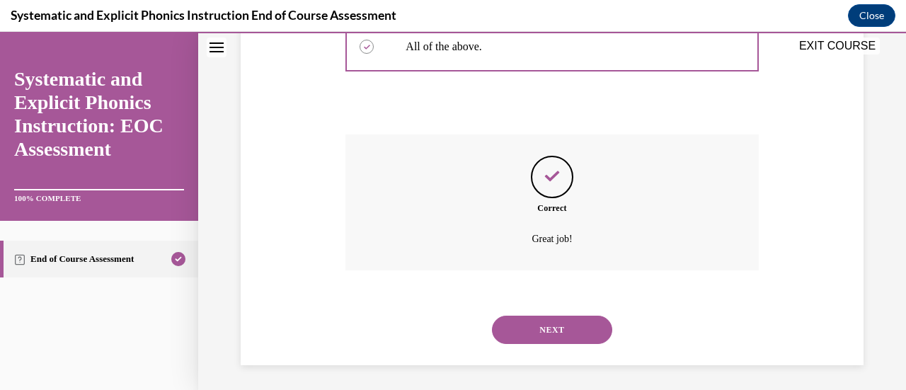
scroll to position [531, 0]
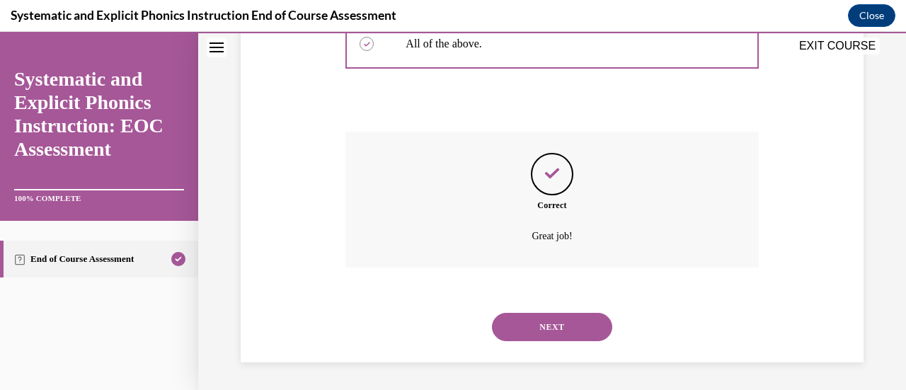
click at [544, 330] on button "NEXT" at bounding box center [552, 327] width 120 height 28
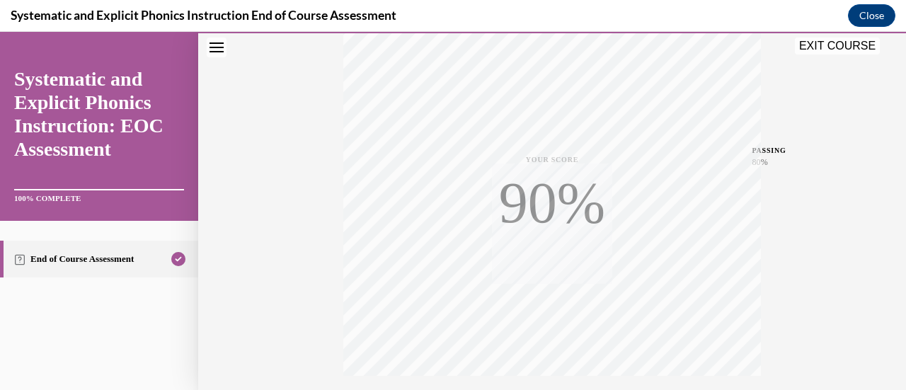
scroll to position [367, 0]
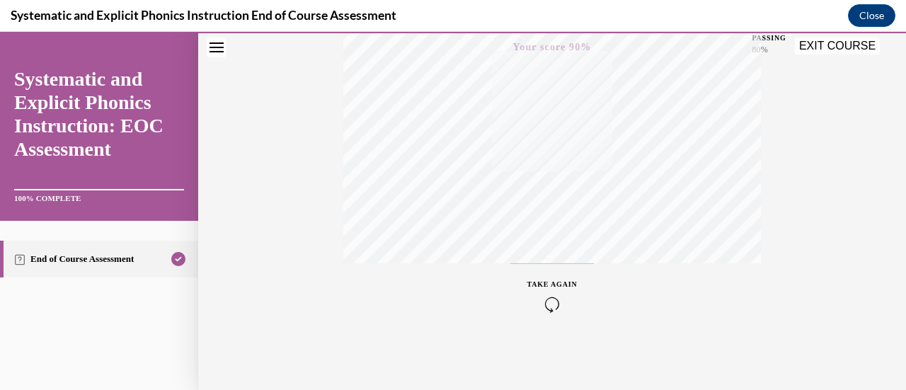
click at [827, 54] on div "EXIT COURSE" at bounding box center [839, 48] width 88 height 20
click at [831, 42] on button "EXIT COURSE" at bounding box center [837, 46] width 85 height 17
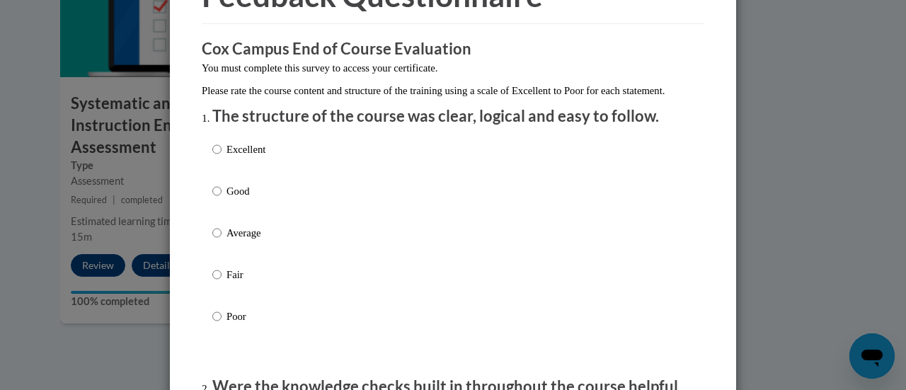
scroll to position [139, 0]
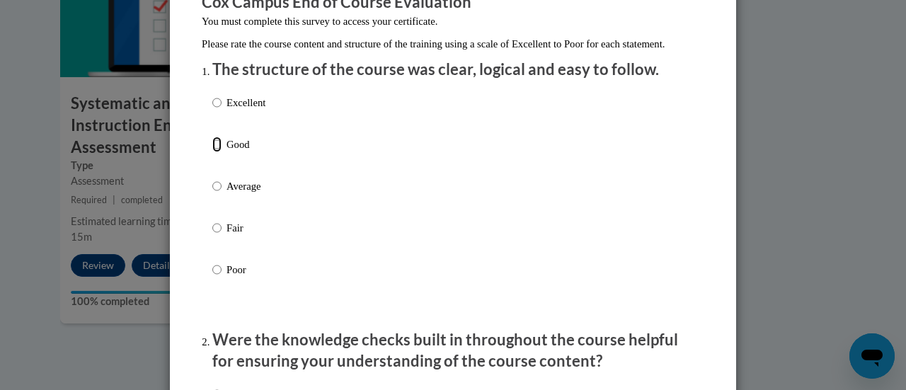
click at [212, 152] on input "Good" at bounding box center [216, 145] width 9 height 16
radio input "true"
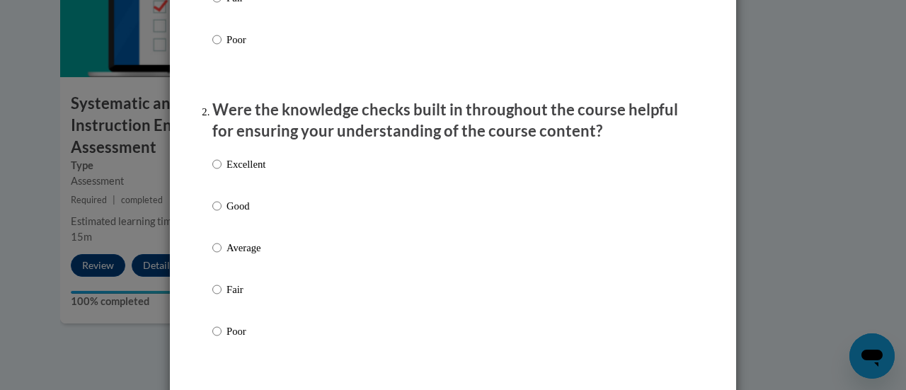
click at [226, 214] on p "Good" at bounding box center [245, 206] width 39 height 16
click at [221, 214] on input "Good" at bounding box center [216, 206] width 9 height 16
radio input "true"
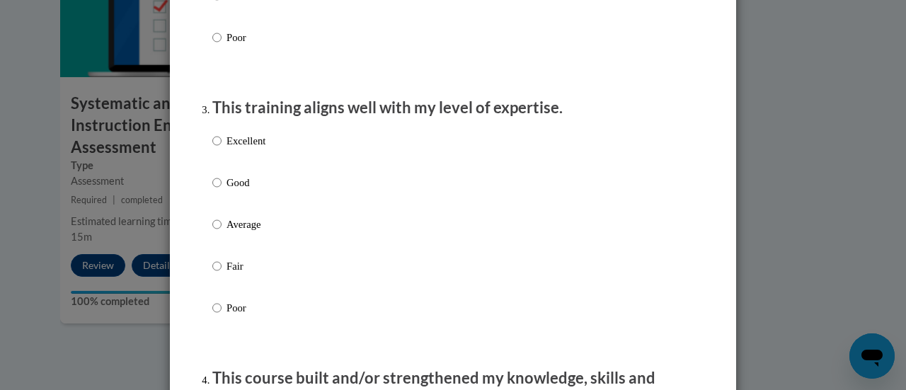
click at [226, 190] on p "Good" at bounding box center [245, 183] width 39 height 16
click at [221, 190] on input "Good" at bounding box center [216, 183] width 9 height 16
radio input "true"
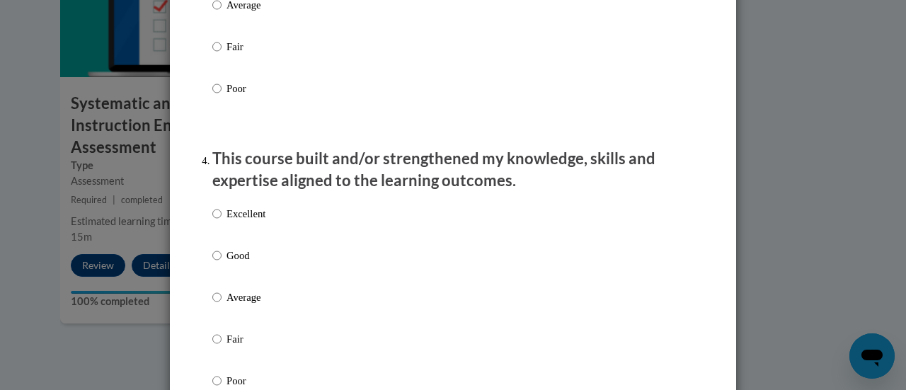
click at [229, 263] on p "Good" at bounding box center [245, 256] width 39 height 16
click at [221, 263] on input "Good" at bounding box center [216, 256] width 9 height 16
radio input "true"
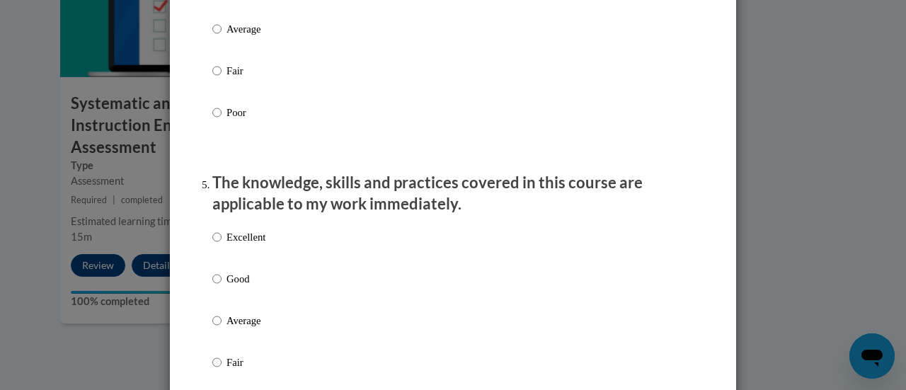
click at [232, 287] on p "Good" at bounding box center [245, 279] width 39 height 16
click at [221, 287] on input "Good" at bounding box center [216, 279] width 9 height 16
radio input "true"
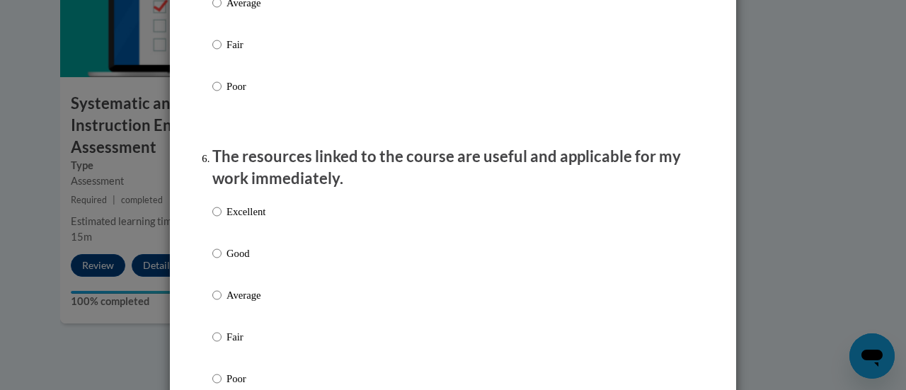
scroll to position [1491, 0]
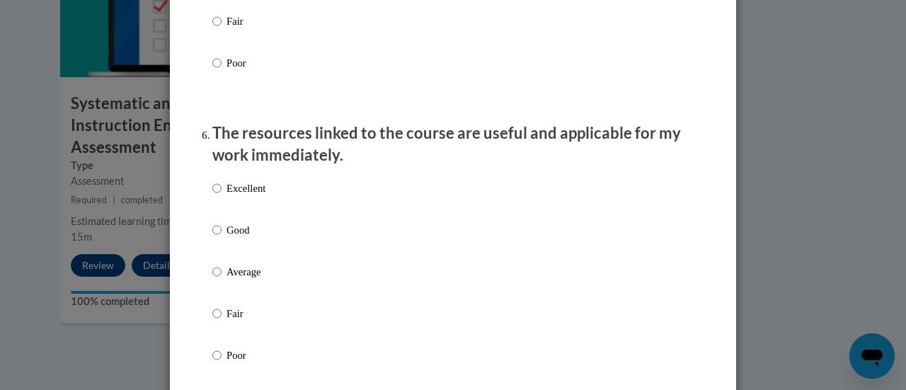
click at [229, 238] on p "Good" at bounding box center [245, 230] width 39 height 16
click at [221, 238] on input "Good" at bounding box center [216, 230] width 9 height 16
radio input "true"
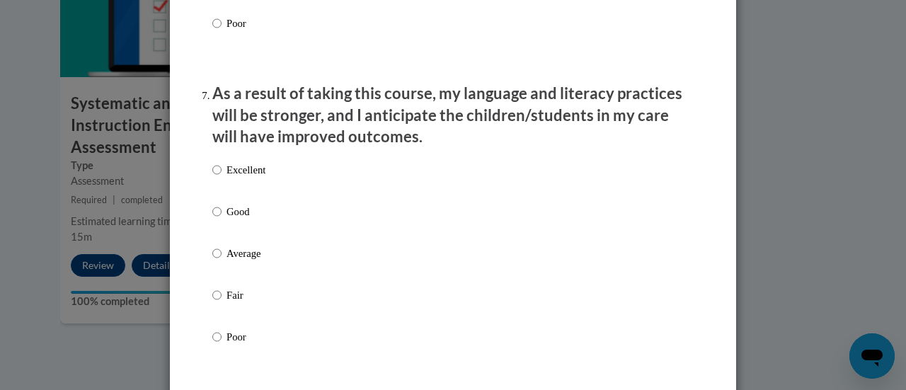
scroll to position [1837, 0]
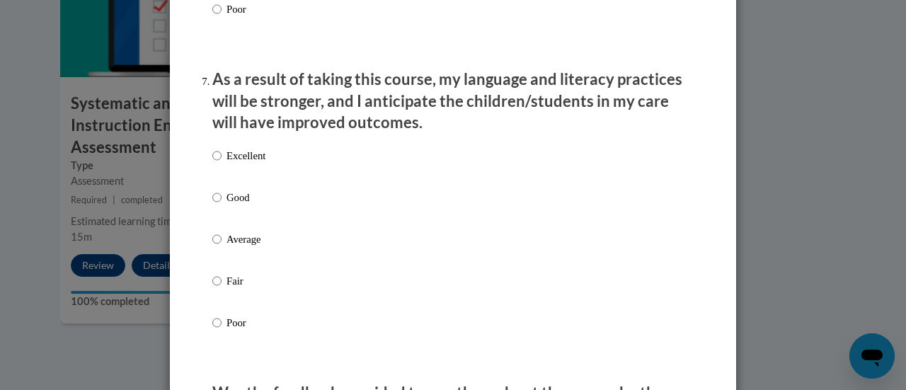
click at [227, 204] on p "Good" at bounding box center [245, 198] width 39 height 16
click at [221, 204] on input "Good" at bounding box center [216, 198] width 9 height 16
radio input "true"
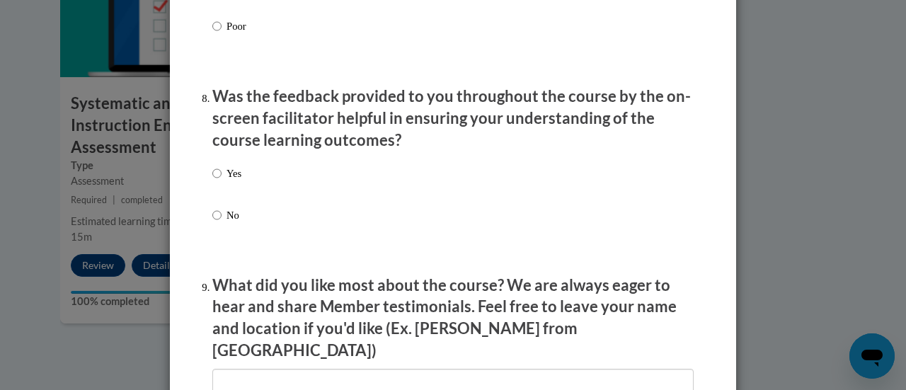
scroll to position [2131, 0]
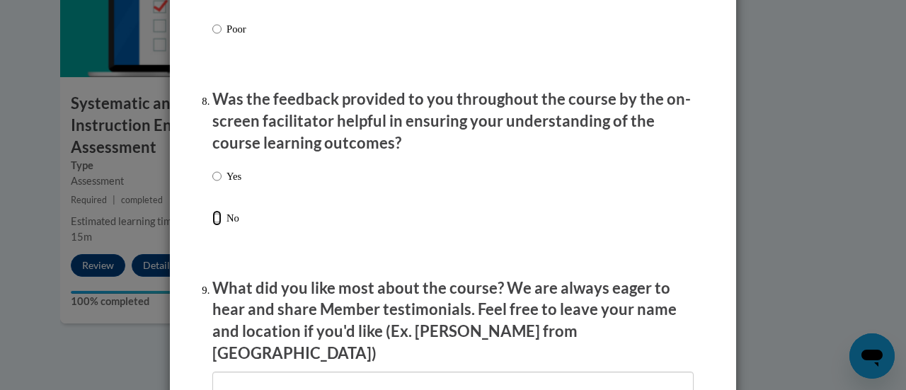
click at [212, 226] on input "No" at bounding box center [216, 218] width 9 height 16
radio input "true"
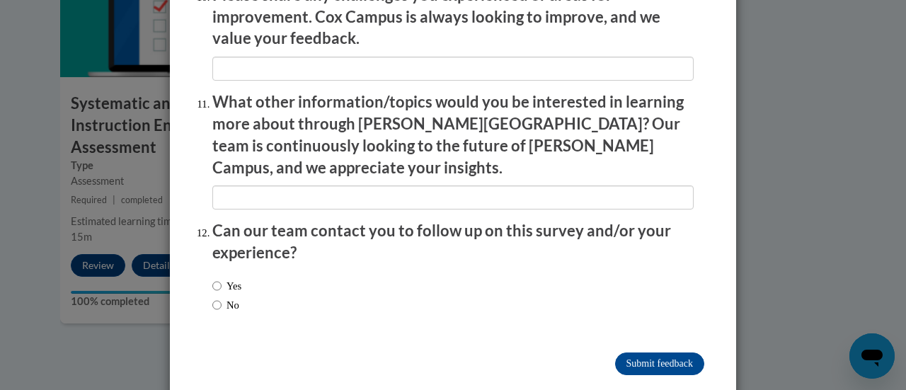
scroll to position [2552, 0]
click at [217, 298] on label "No" at bounding box center [225, 306] width 27 height 16
click at [217, 298] on input "No" at bounding box center [216, 306] width 9 height 16
radio input "true"
click at [673, 353] on input "Submit feedback" at bounding box center [659, 364] width 89 height 23
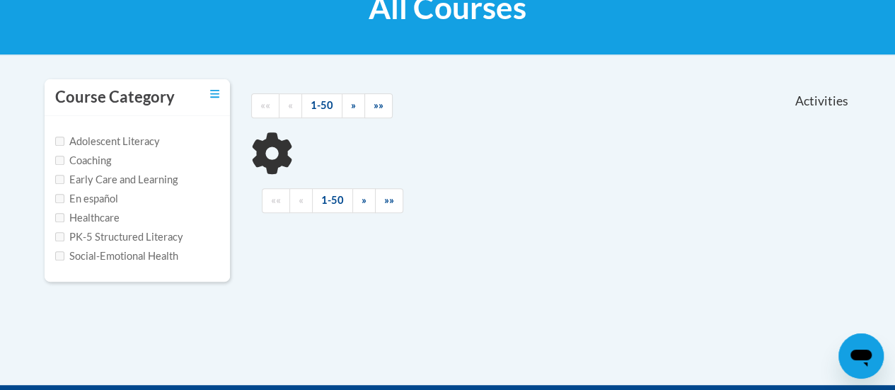
scroll to position [287, 0]
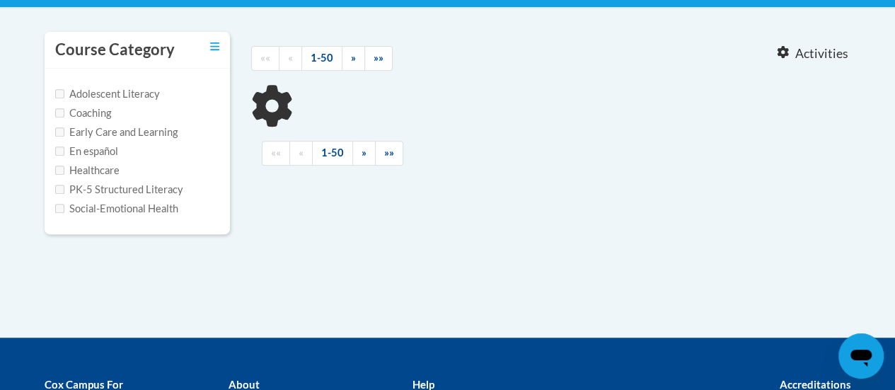
type input "reading fluency"
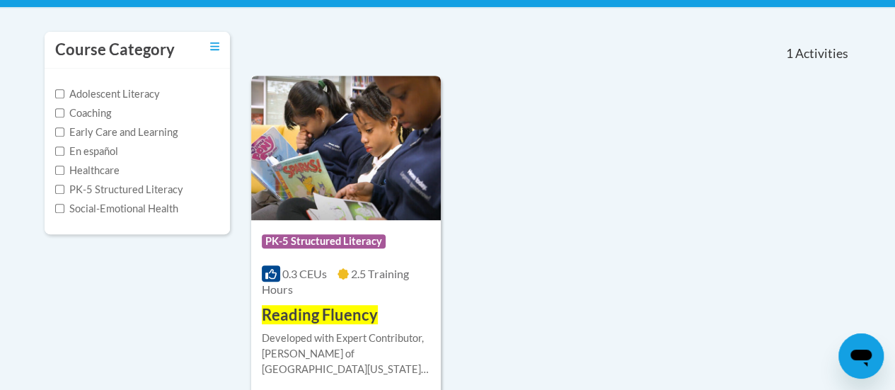
click at [387, 321] on div "Course Category: PK-5 Structured Literacy 0.3 CEUs 2.5 Training Hours COURSE Re…" at bounding box center [346, 273] width 190 height 106
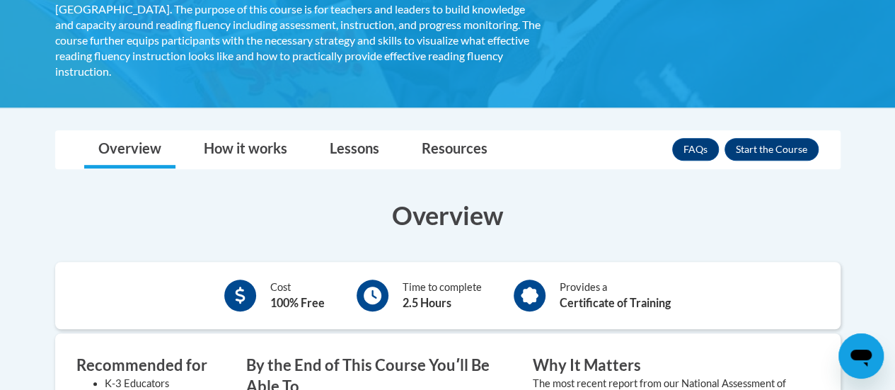
scroll to position [436, 0]
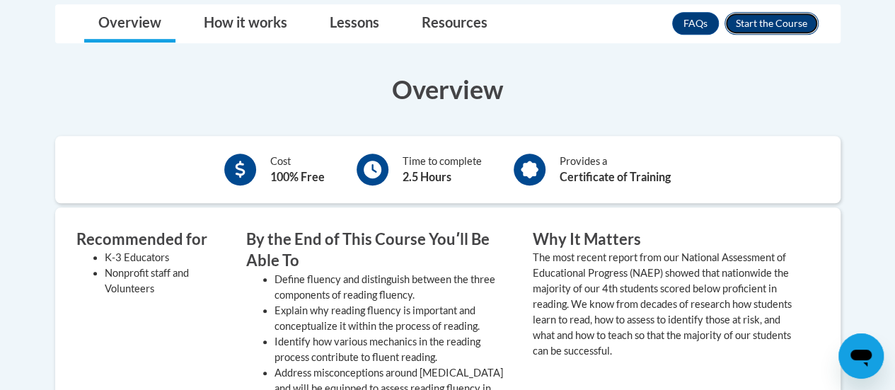
click at [778, 12] on button "Enroll" at bounding box center [772, 23] width 94 height 23
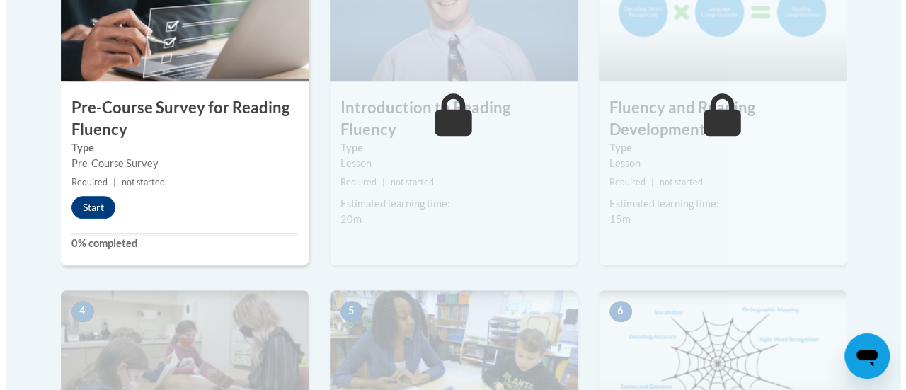
scroll to position [535, 0]
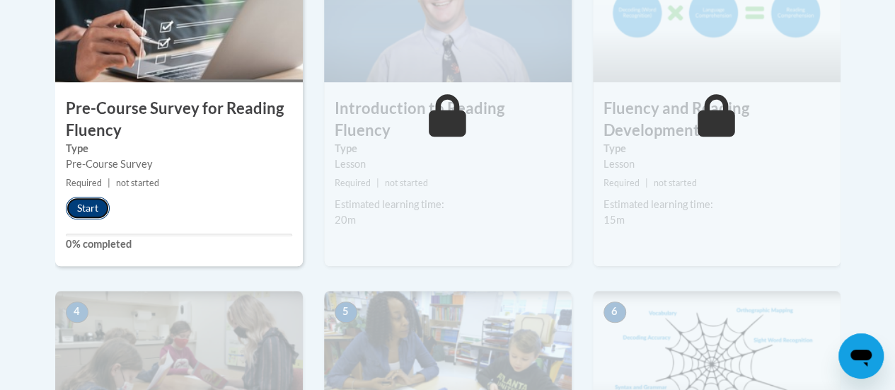
click at [97, 209] on button "Start" at bounding box center [88, 208] width 44 height 23
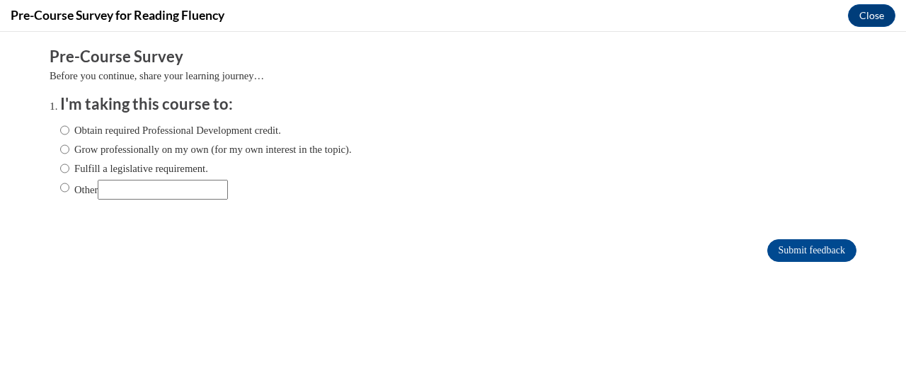
scroll to position [0, 0]
click at [115, 170] on label "Fulfill a legislative requirement." at bounding box center [134, 169] width 148 height 16
click at [69, 170] on input "Fulfill a legislative requirement." at bounding box center [64, 169] width 9 height 16
radio input "true"
click at [805, 256] on input "Submit feedback" at bounding box center [811, 250] width 89 height 23
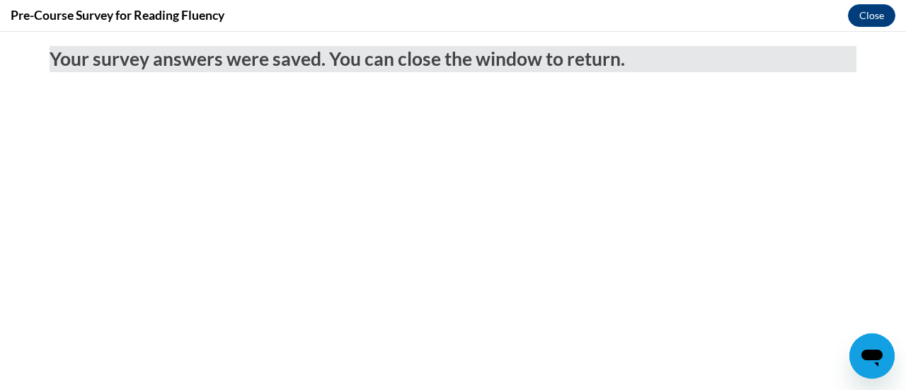
click at [816, 170] on body "Your survey answers were saved. You can close the window to return." at bounding box center [453, 211] width 906 height 358
click at [871, 18] on button "Close" at bounding box center [871, 15] width 47 height 23
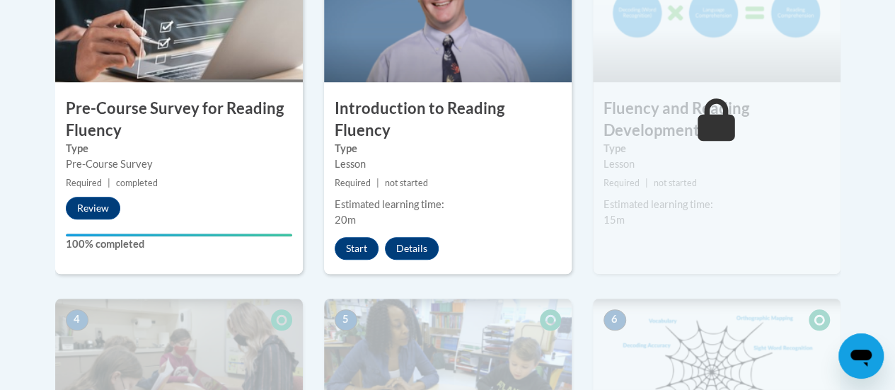
click at [449, 95] on div "2 Introduction to Reading Fluency Type Lesson Required | not started Estimated …" at bounding box center [448, 107] width 248 height 333
click at [362, 237] on button "Start" at bounding box center [357, 248] width 44 height 23
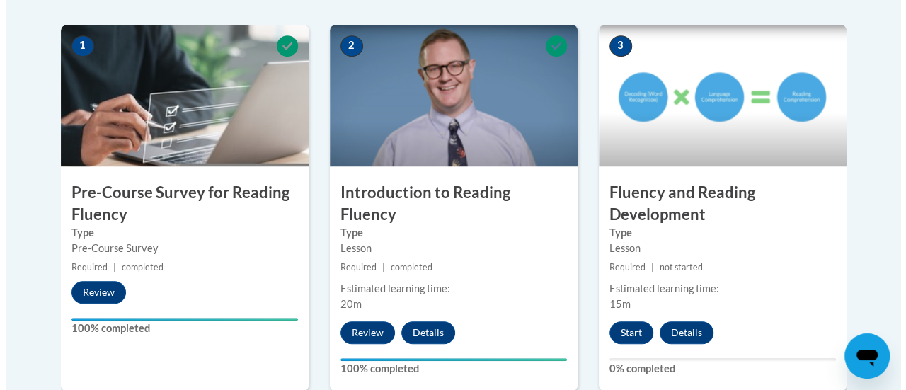
scroll to position [567, 0]
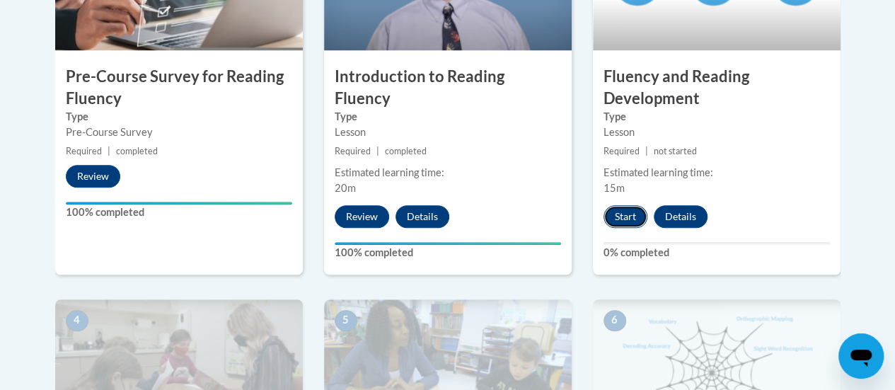
click at [622, 218] on button "Start" at bounding box center [626, 216] width 44 height 23
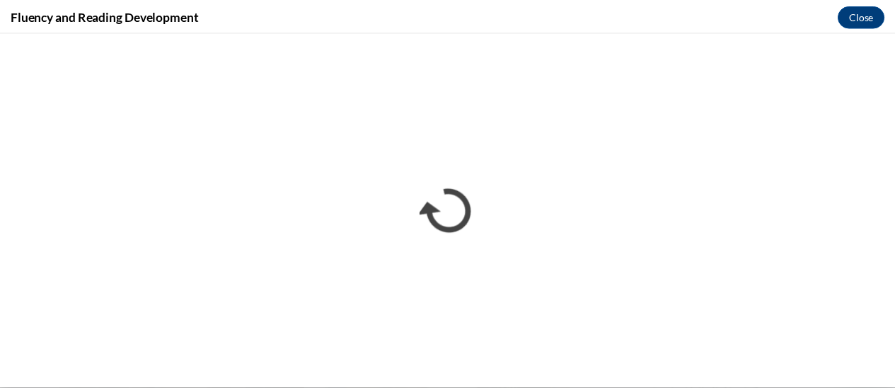
scroll to position [0, 0]
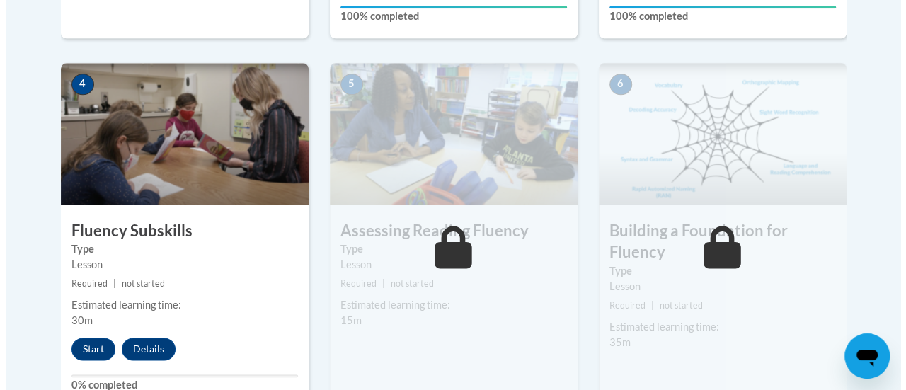
scroll to position [901, 0]
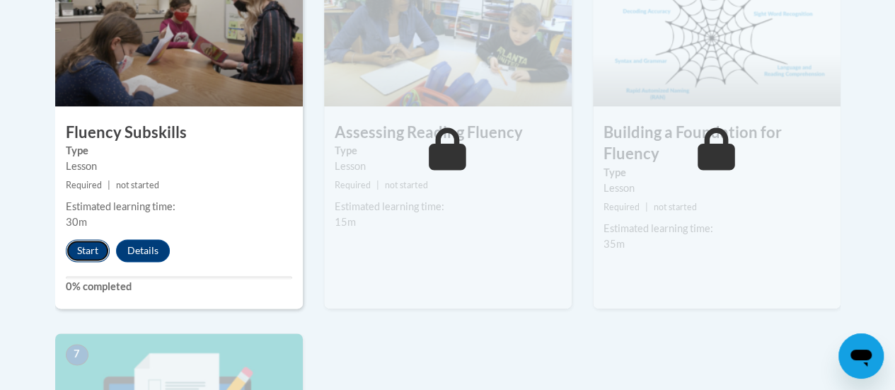
click at [88, 248] on button "Start" at bounding box center [88, 250] width 44 height 23
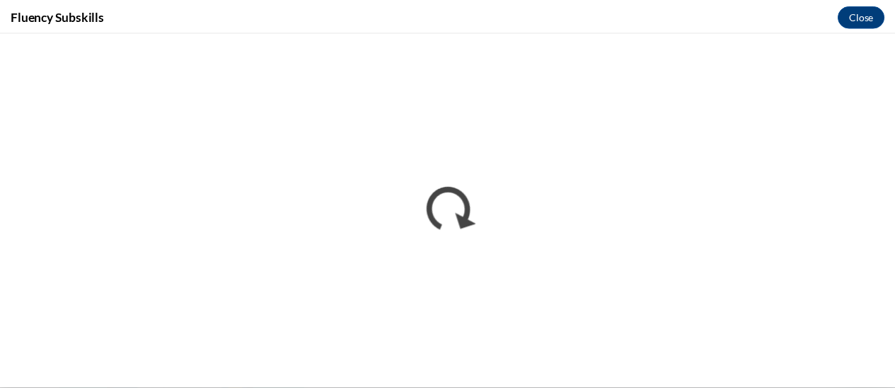
scroll to position [0, 0]
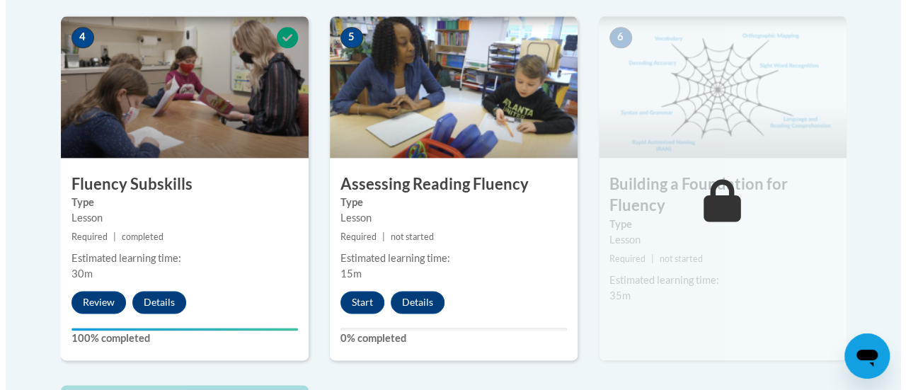
scroll to position [863, 0]
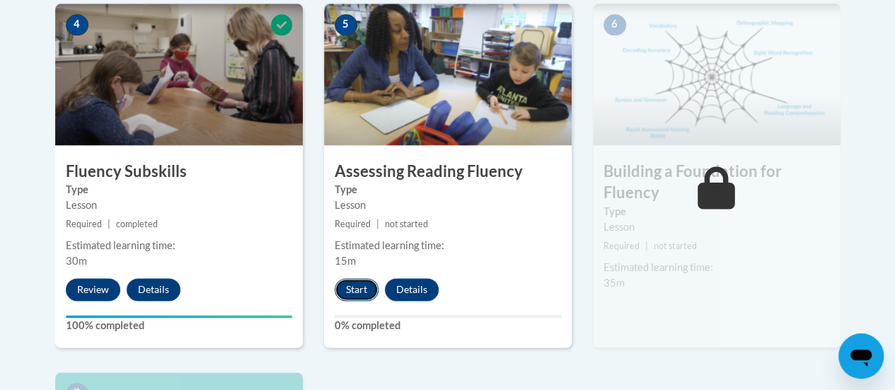
click at [371, 284] on button "Start" at bounding box center [357, 289] width 44 height 23
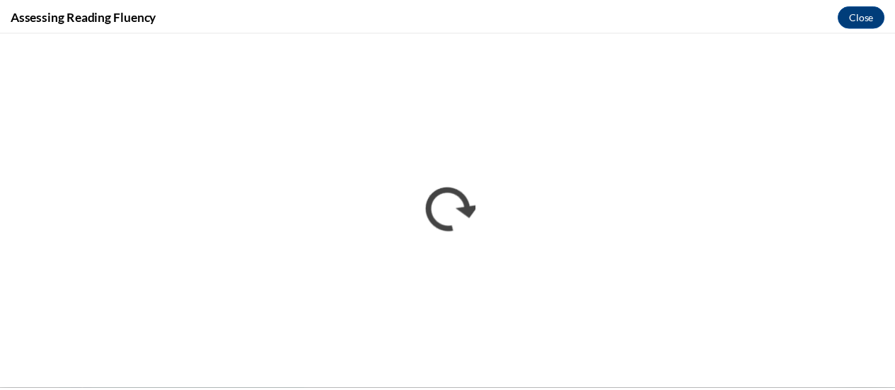
scroll to position [0, 0]
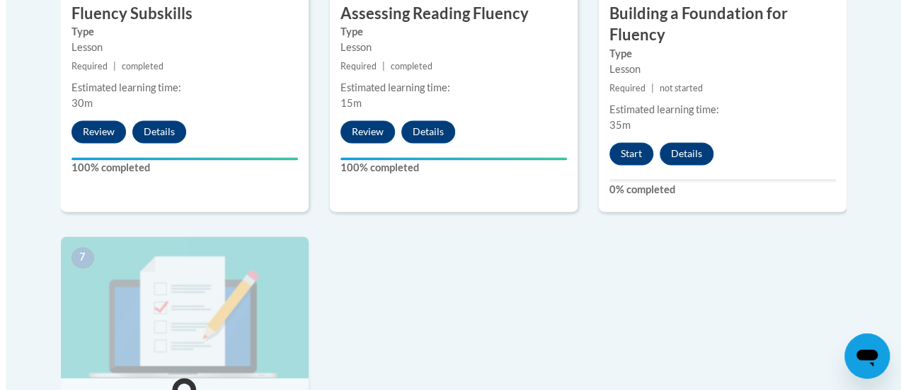
scroll to position [1021, 0]
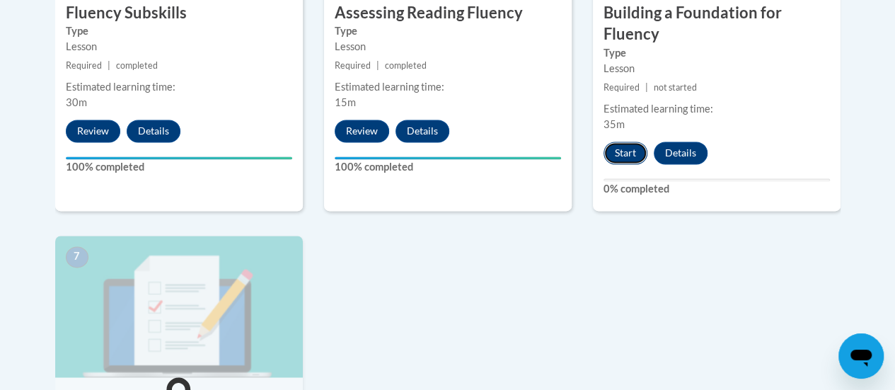
click at [624, 146] on button "Start" at bounding box center [626, 153] width 44 height 23
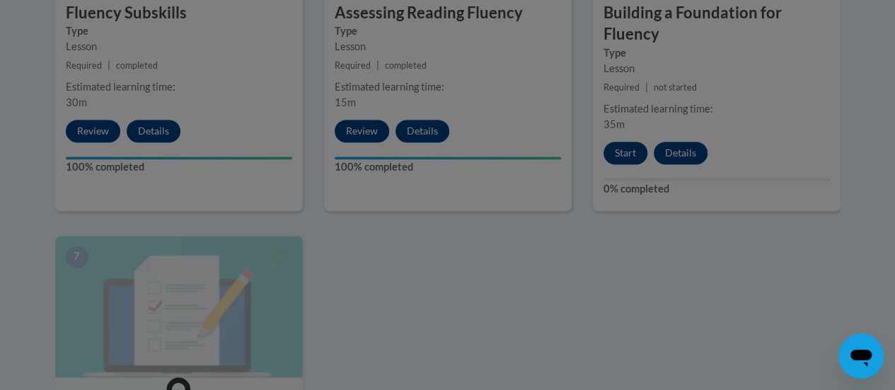
scroll to position [1059, 0]
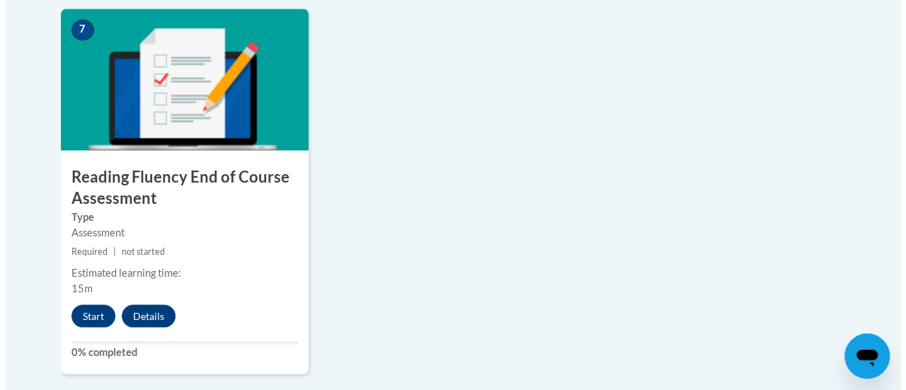
scroll to position [1252, 0]
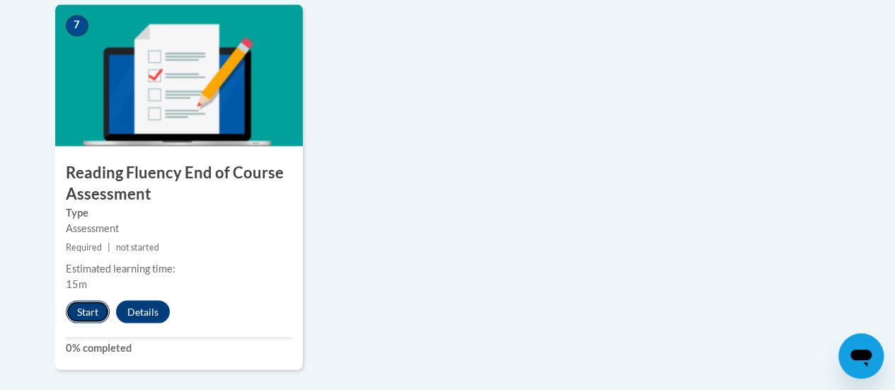
click at [86, 308] on button "Start" at bounding box center [88, 311] width 44 height 23
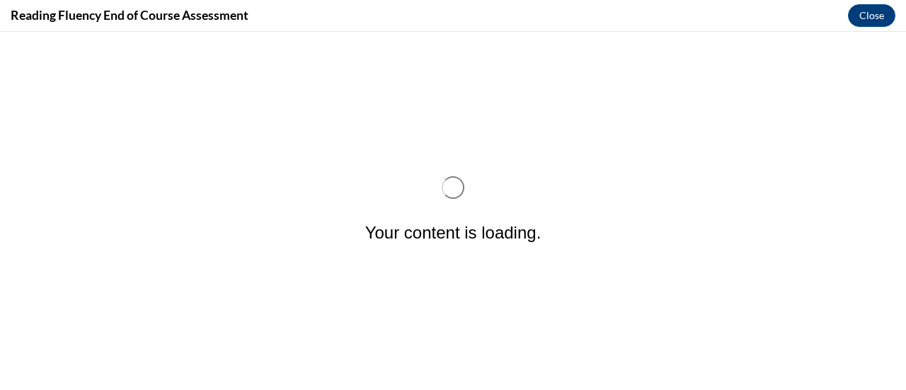
scroll to position [0, 0]
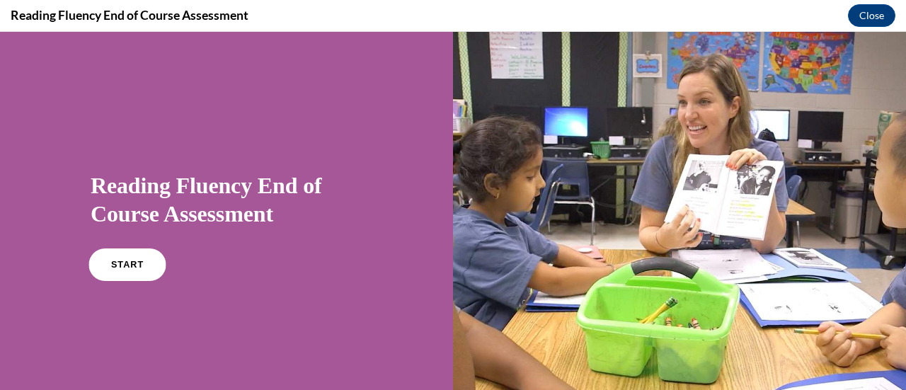
click at [111, 261] on span "START" at bounding box center [127, 265] width 33 height 11
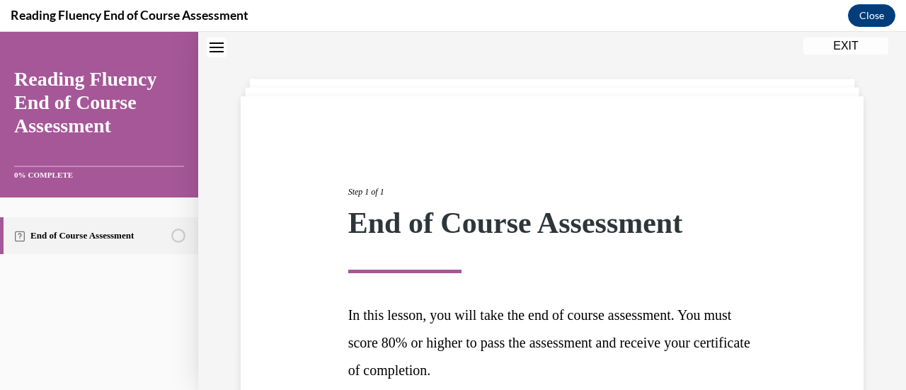
scroll to position [178, 0]
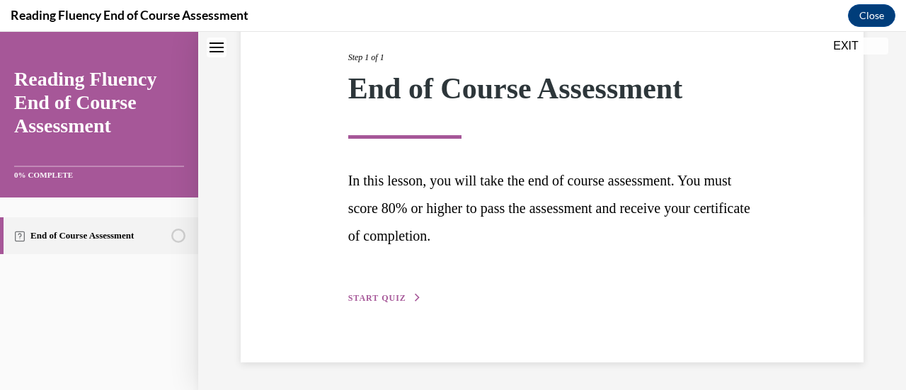
click at [356, 302] on button "START QUIZ" at bounding box center [385, 298] width 74 height 13
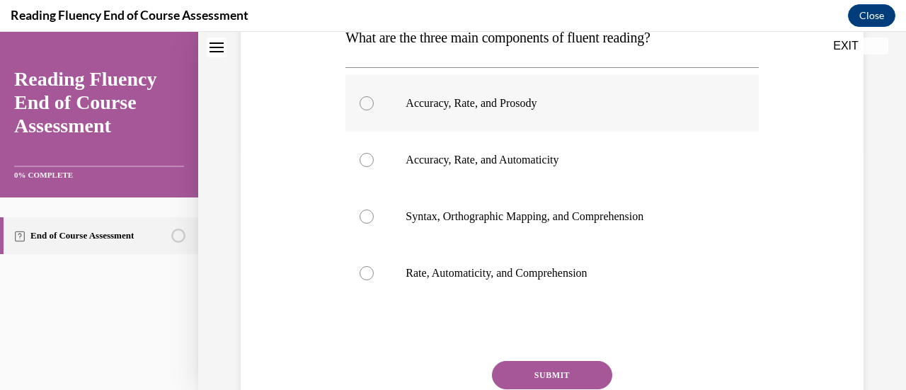
scroll to position [249, 0]
click at [369, 104] on div at bounding box center [366, 102] width 14 height 14
click at [369, 104] on input "Accuracy, Rate, and Prosody" at bounding box center [366, 102] width 14 height 14
radio input "true"
click at [541, 372] on button "SUBMIT" at bounding box center [552, 373] width 120 height 28
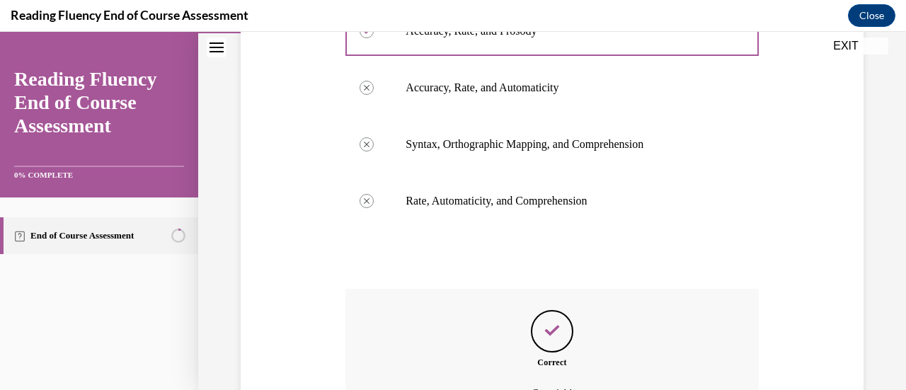
scroll to position [477, 0]
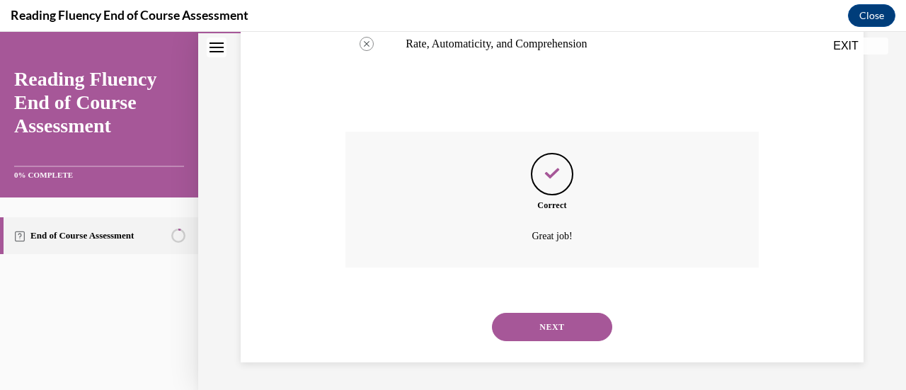
click at [546, 329] on button "NEXT" at bounding box center [552, 327] width 120 height 28
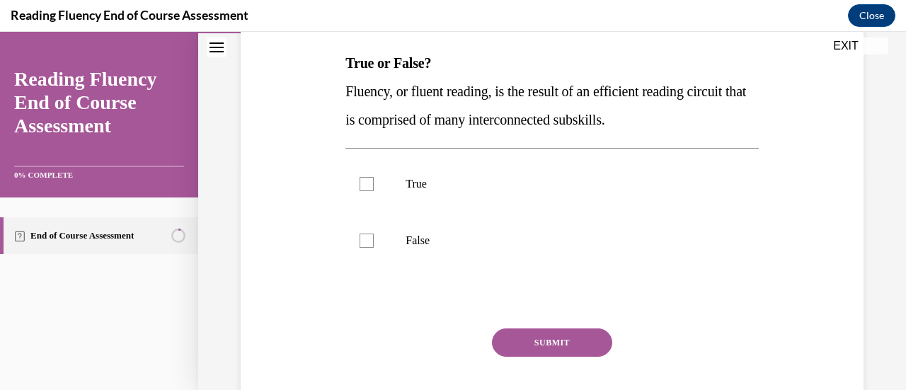
scroll to position [220, 0]
click at [375, 186] on label "True" at bounding box center [551, 184] width 413 height 57
click at [374, 186] on input "True" at bounding box center [366, 185] width 14 height 14
checkbox input "true"
click at [520, 334] on button "SUBMIT" at bounding box center [552, 343] width 120 height 28
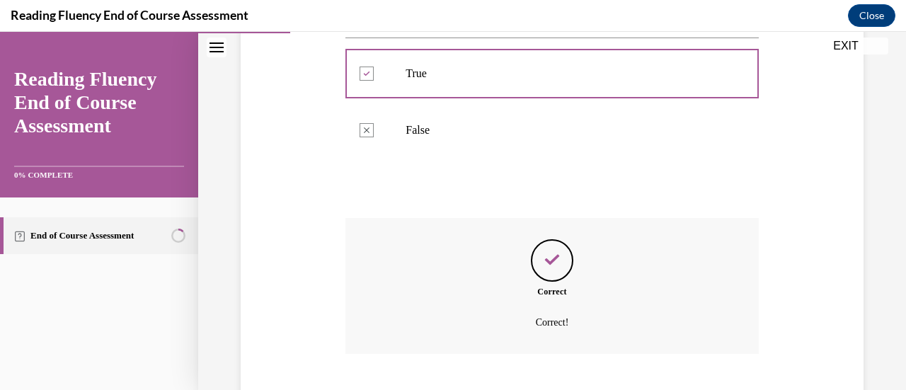
scroll to position [417, 0]
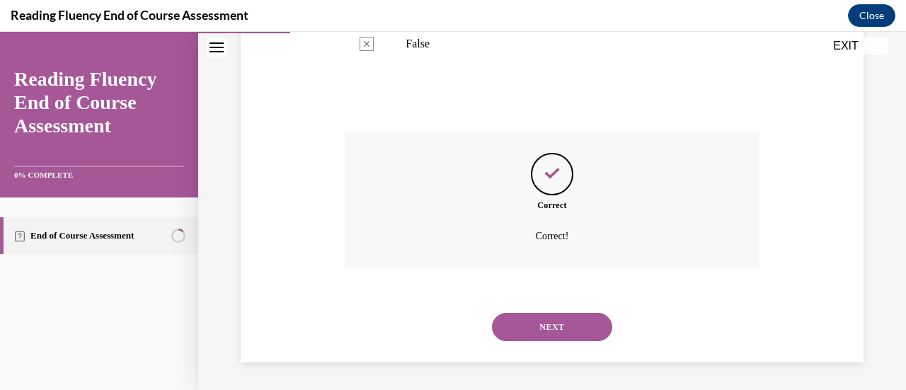
click at [520, 334] on button "NEXT" at bounding box center [552, 327] width 120 height 28
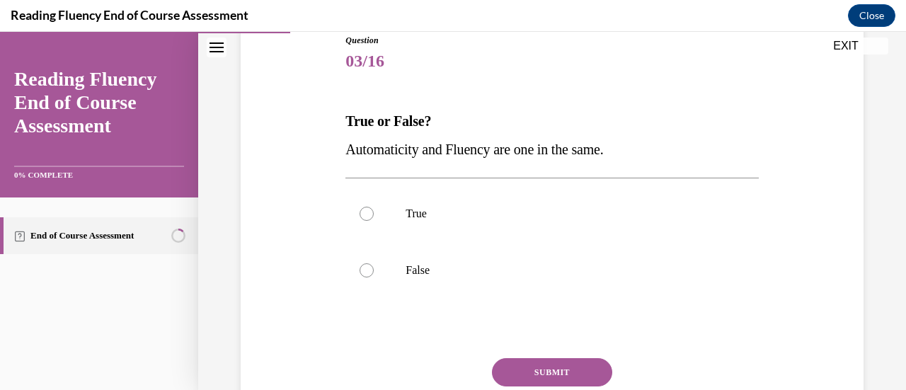
scroll to position [166, 0]
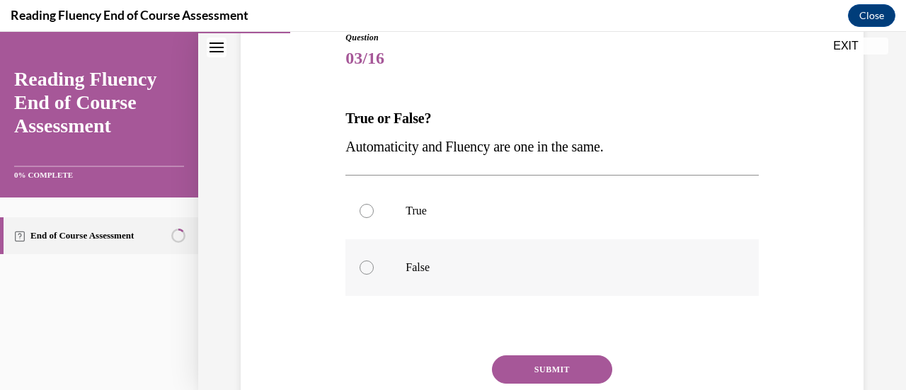
click at [375, 274] on label "False" at bounding box center [551, 267] width 413 height 57
click at [374, 274] on input "False" at bounding box center [366, 267] width 14 height 14
radio input "true"
click at [530, 364] on button "SUBMIT" at bounding box center [552, 369] width 120 height 28
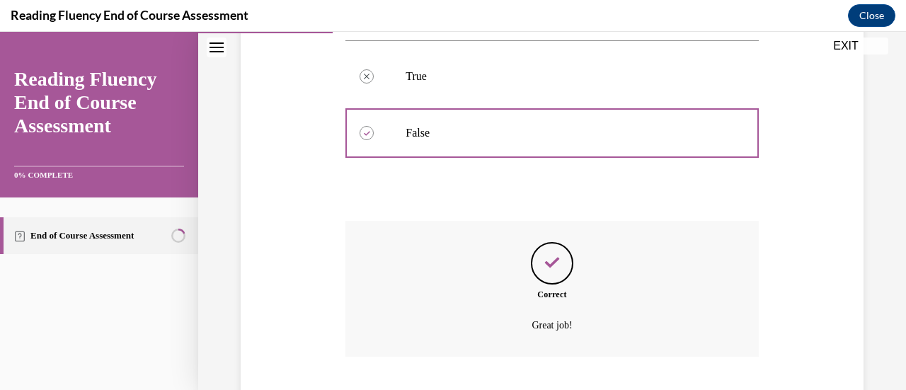
scroll to position [389, 0]
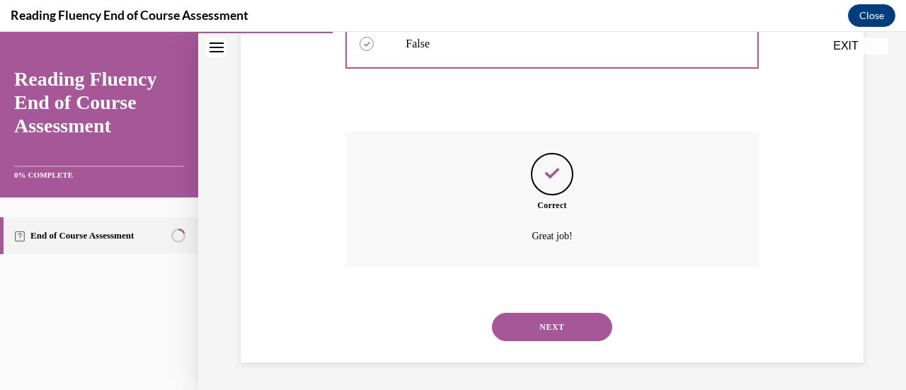
click at [532, 336] on button "NEXT" at bounding box center [552, 327] width 120 height 28
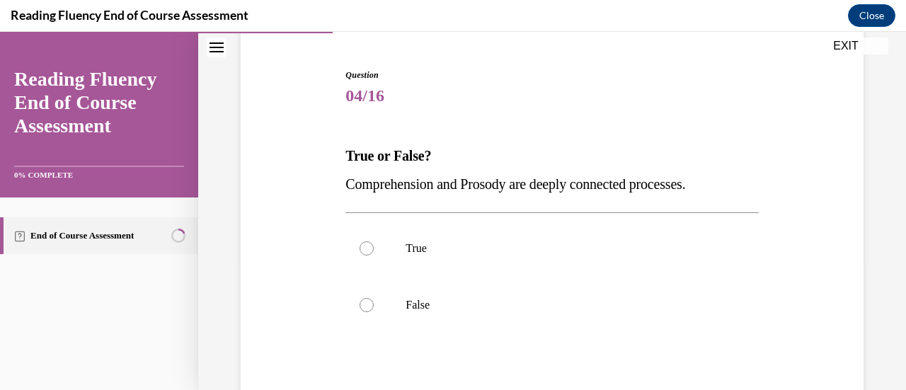
scroll to position [127, 0]
click at [447, 249] on p "True" at bounding box center [563, 249] width 317 height 14
click at [374, 249] on input "True" at bounding box center [366, 249] width 14 height 14
radio input "true"
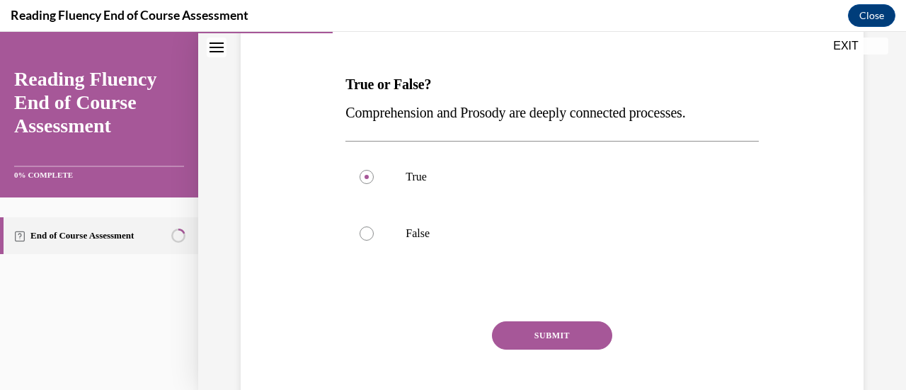
click at [562, 340] on button "SUBMIT" at bounding box center [552, 335] width 120 height 28
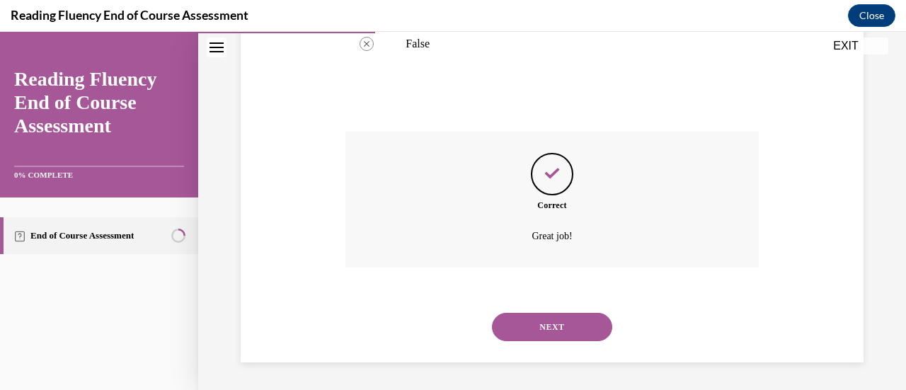
click at [562, 340] on button "NEXT" at bounding box center [552, 327] width 120 height 28
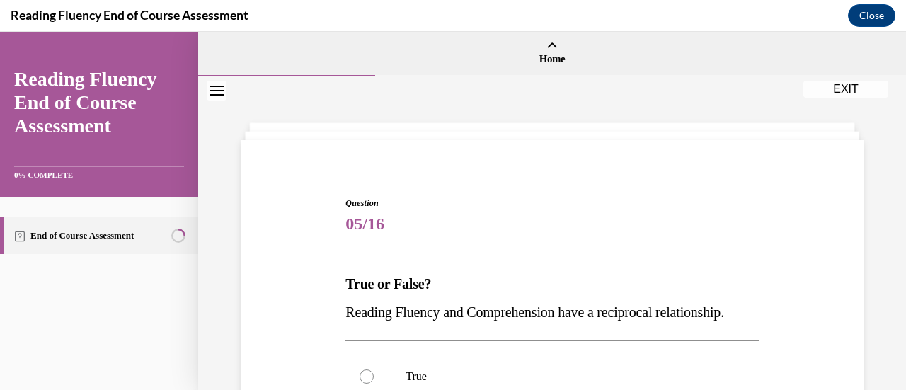
click at [560, 326] on p "Reading Fluency and Comprehension have a reciprocal relationship." at bounding box center [551, 312] width 413 height 28
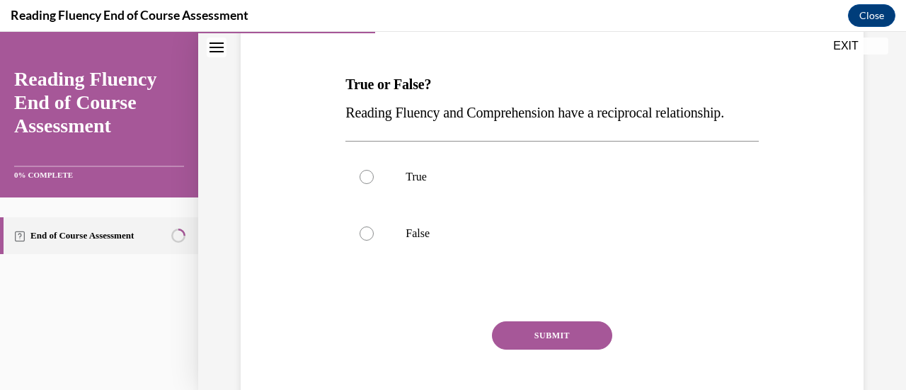
scroll to position [204, 0]
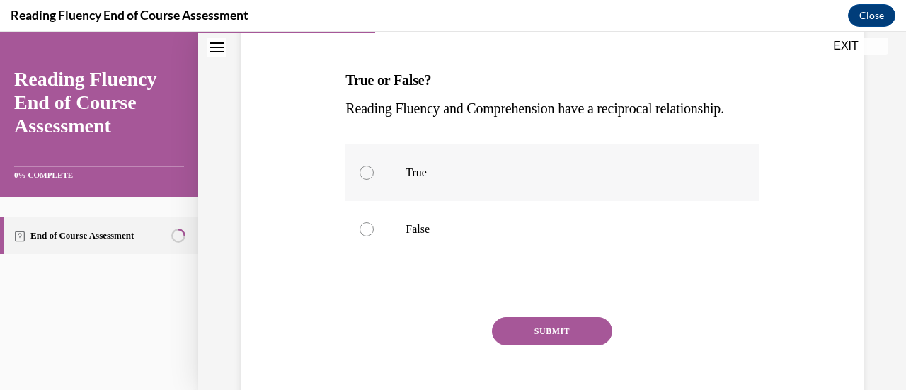
click at [432, 201] on label "True" at bounding box center [551, 172] width 413 height 57
click at [374, 180] on input "True" at bounding box center [366, 173] width 14 height 14
radio input "true"
click at [536, 345] on button "SUBMIT" at bounding box center [552, 331] width 120 height 28
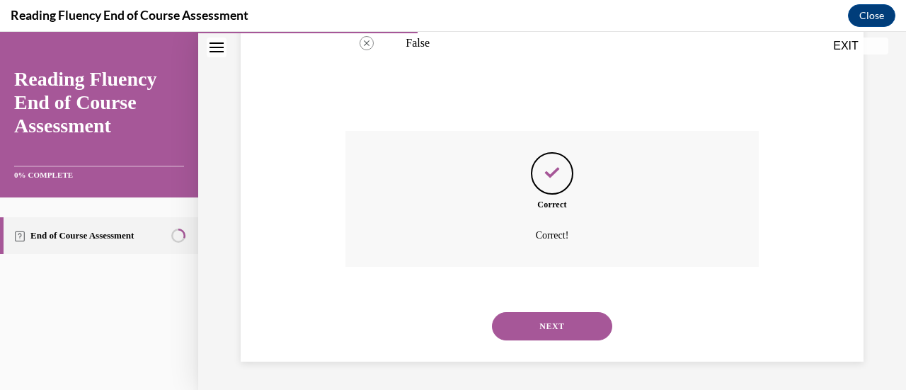
scroll to position [417, 0]
click at [541, 323] on button "NEXT" at bounding box center [552, 326] width 120 height 28
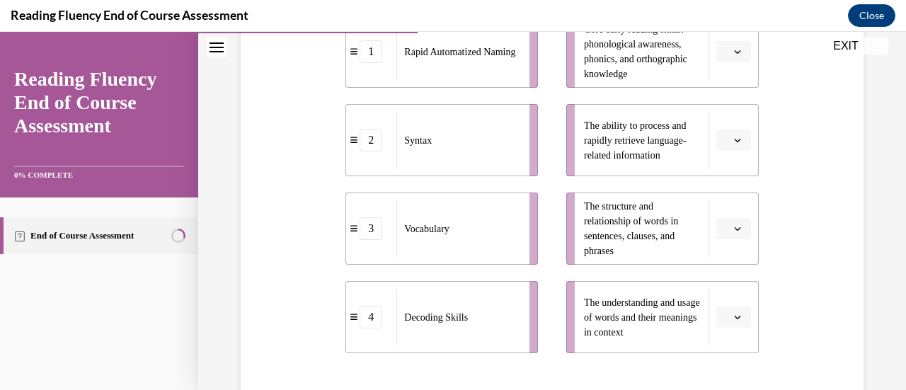
scroll to position [348, 0]
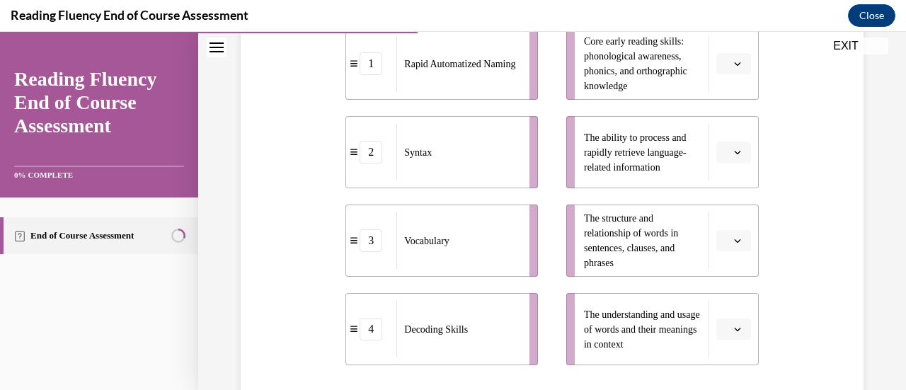
click at [722, 332] on button "button" at bounding box center [733, 328] width 35 height 21
click at [732, 261] on div "3" at bounding box center [722, 269] width 35 height 28
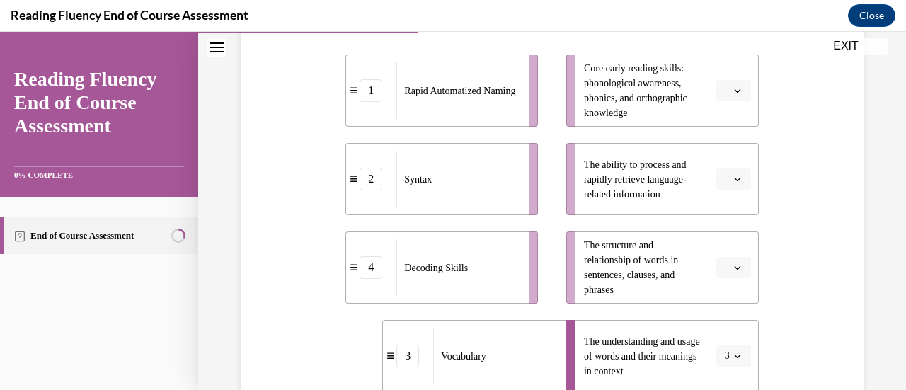
scroll to position [321, 0]
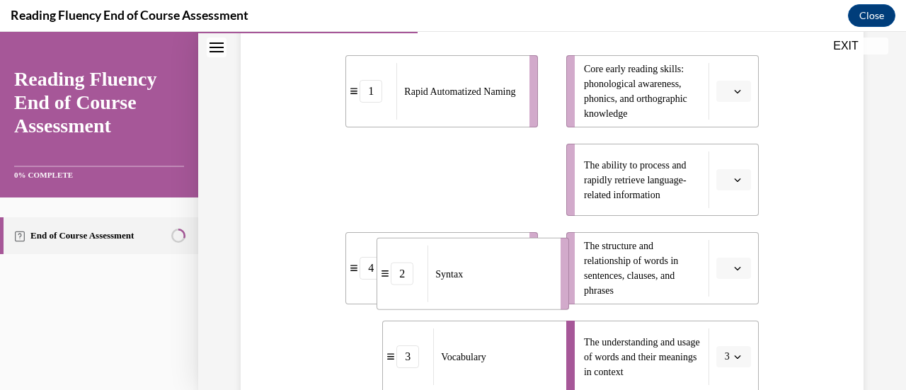
drag, startPoint x: 491, startPoint y: 182, endPoint x: 522, endPoint y: 275, distance: 98.5
click at [522, 275] on div "Syntax" at bounding box center [489, 274] width 124 height 57
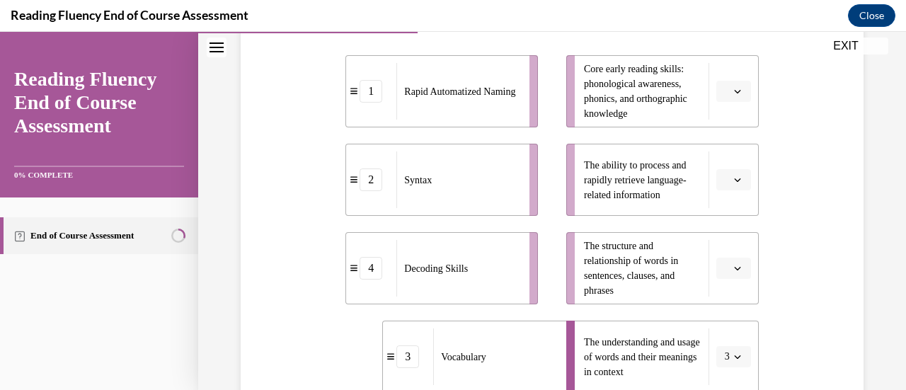
click at [734, 265] on icon "button" at bounding box center [737, 268] width 7 height 7
click at [726, 187] on div "2" at bounding box center [722, 180] width 35 height 28
click at [726, 187] on button "button" at bounding box center [733, 179] width 35 height 21
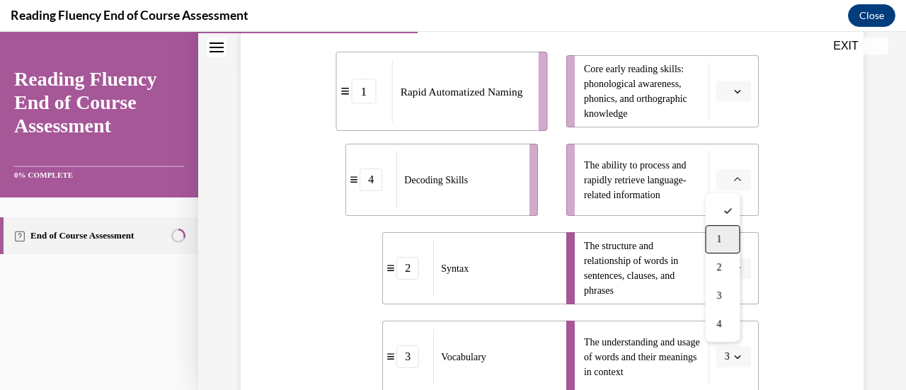
click at [721, 238] on span "1" at bounding box center [718, 239] width 5 height 11
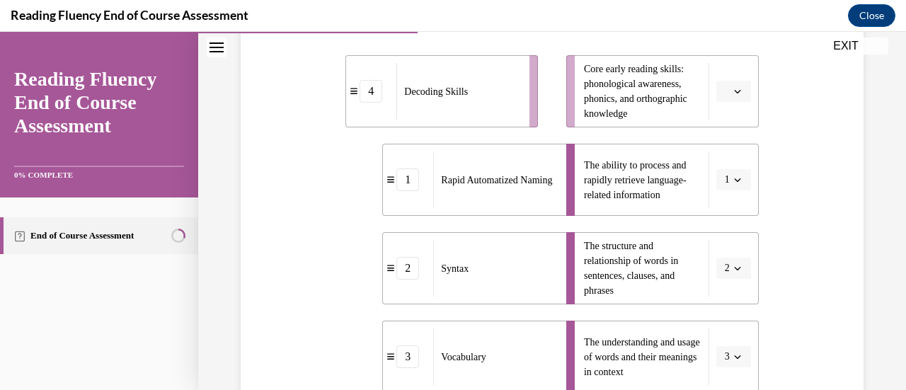
click at [728, 98] on button "button" at bounding box center [733, 91] width 35 height 21
click at [730, 230] on div "4" at bounding box center [722, 235] width 35 height 28
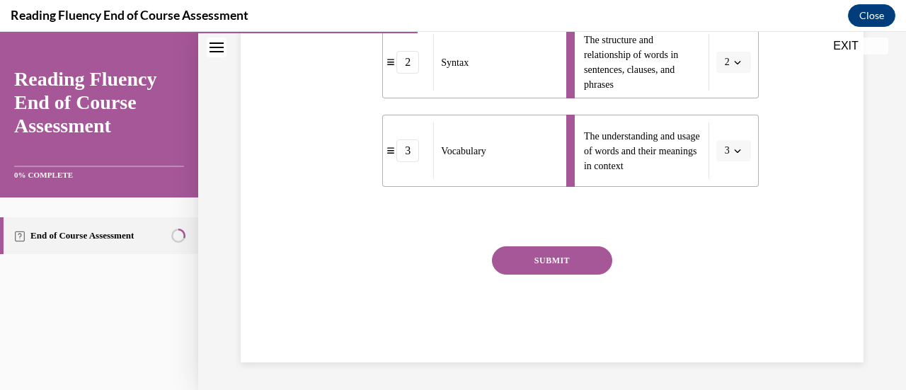
click at [562, 261] on button "SUBMIT" at bounding box center [552, 260] width 120 height 28
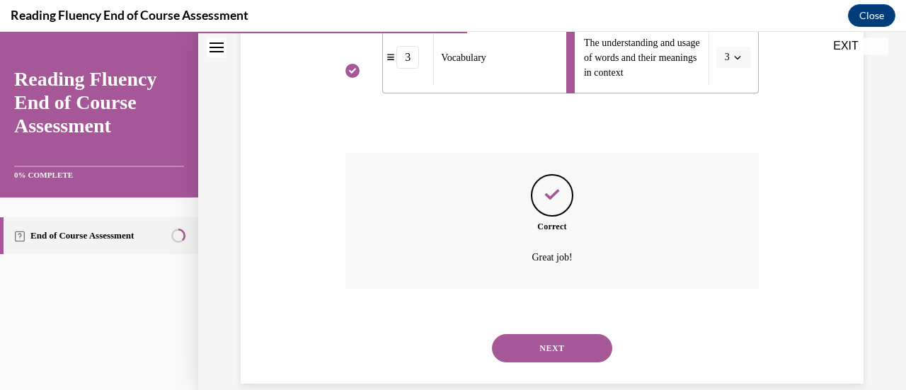
scroll to position [641, 0]
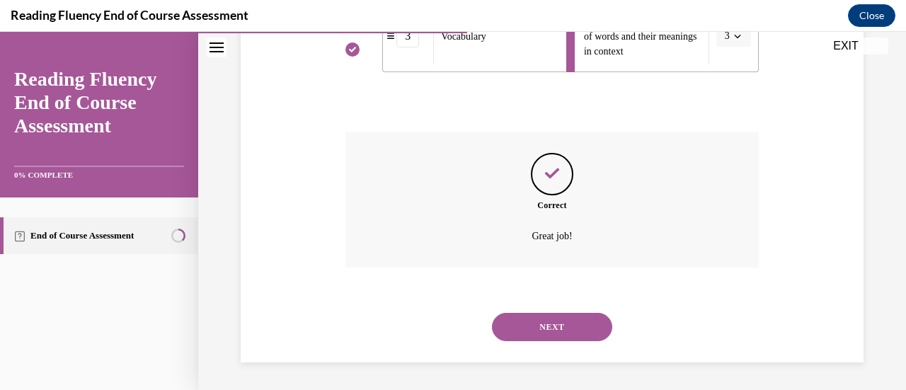
click at [553, 326] on button "NEXT" at bounding box center [552, 327] width 120 height 28
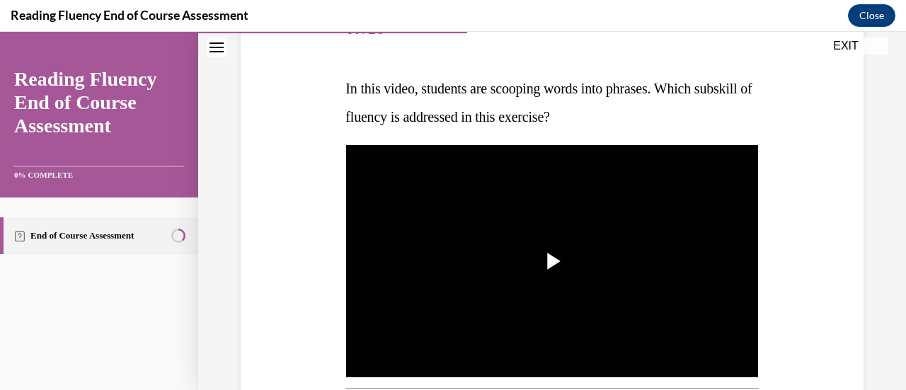
scroll to position [222, 0]
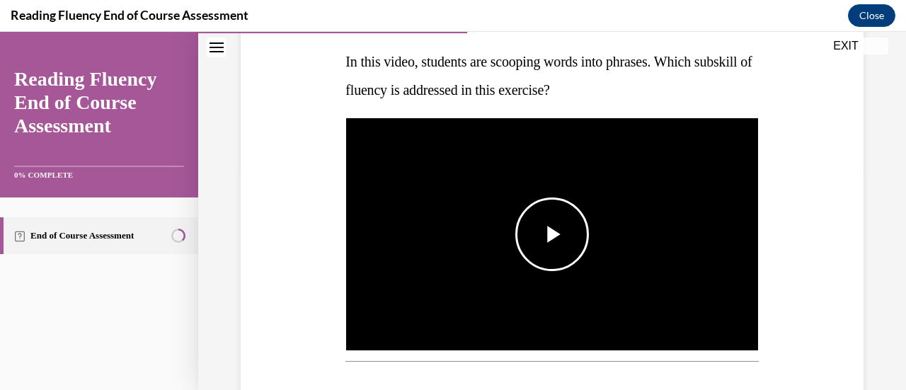
click at [552, 234] on span "Video player" at bounding box center [552, 234] width 0 height 0
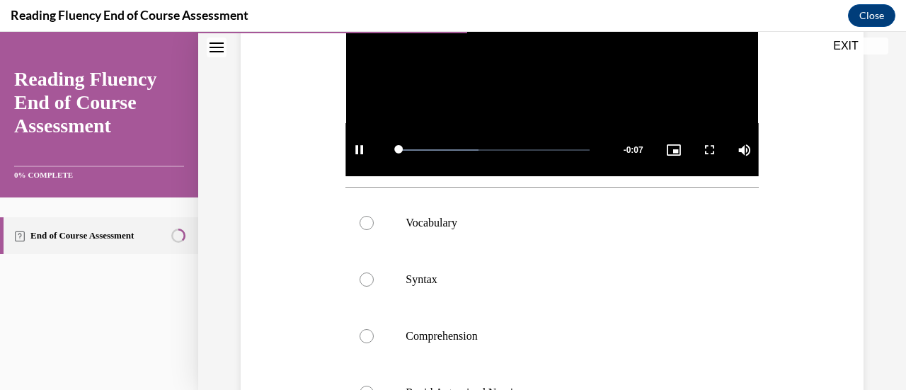
scroll to position [398, 0]
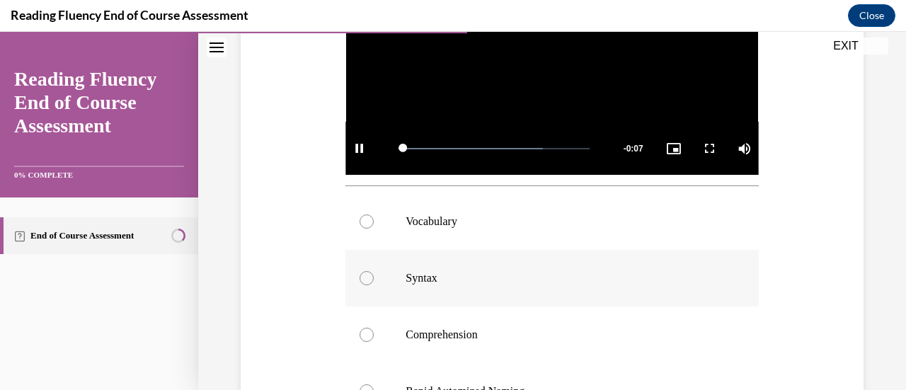
click at [537, 253] on label "Syntax" at bounding box center [551, 278] width 413 height 57
click at [374, 271] on input "Syntax" at bounding box center [366, 278] width 14 height 14
radio input "true"
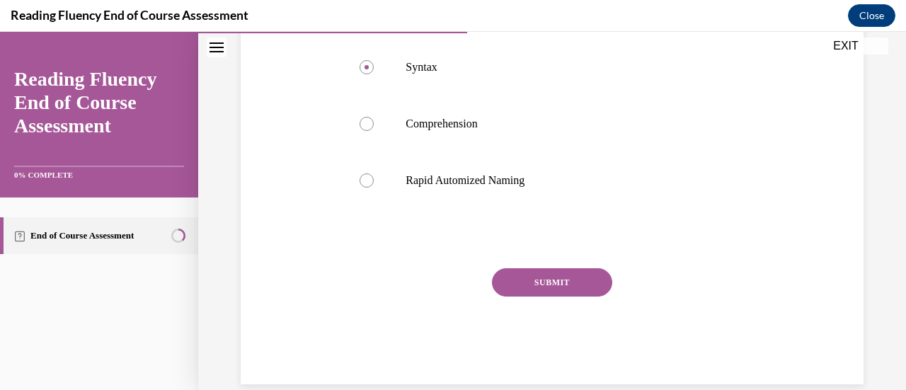
click at [550, 284] on button "SUBMIT" at bounding box center [552, 282] width 120 height 28
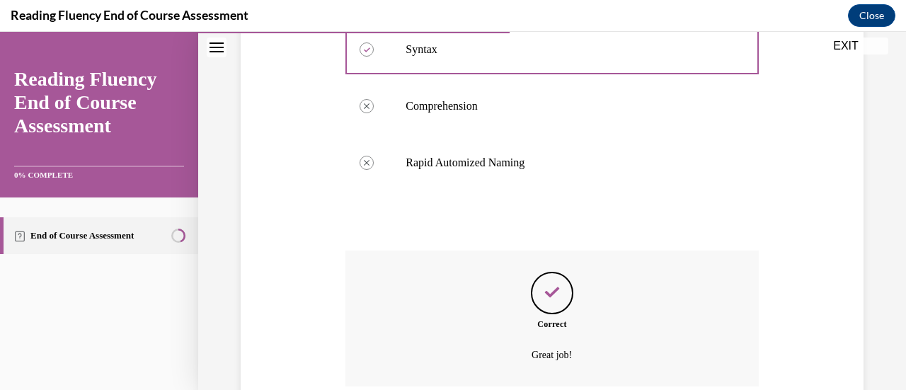
scroll to position [741, 0]
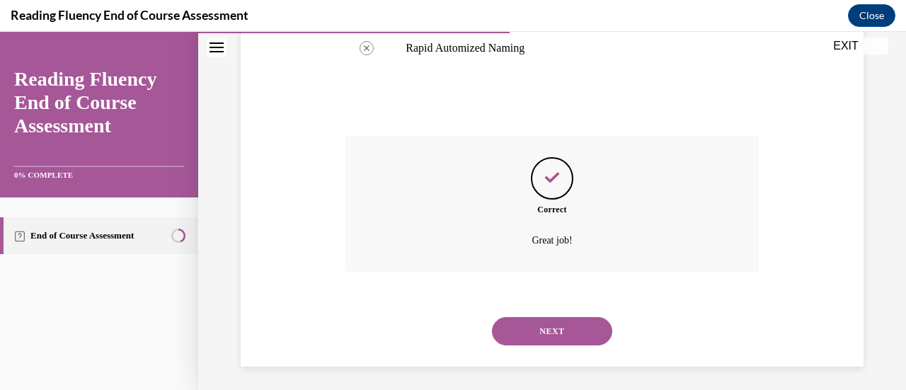
click at [548, 323] on button "NEXT" at bounding box center [552, 331] width 120 height 28
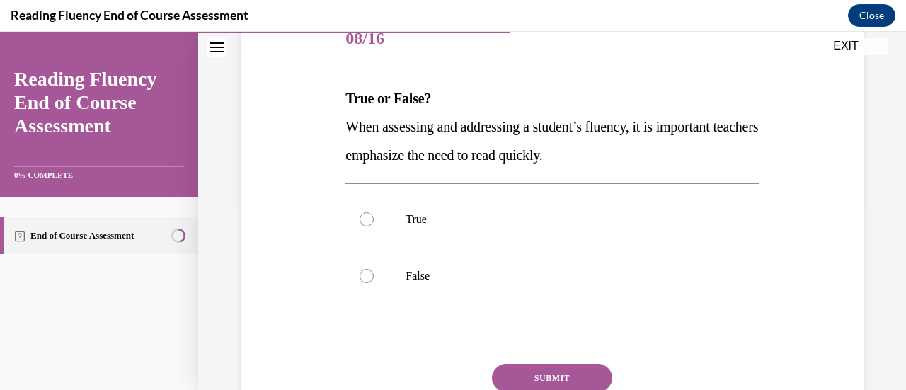
scroll to position [183, 0]
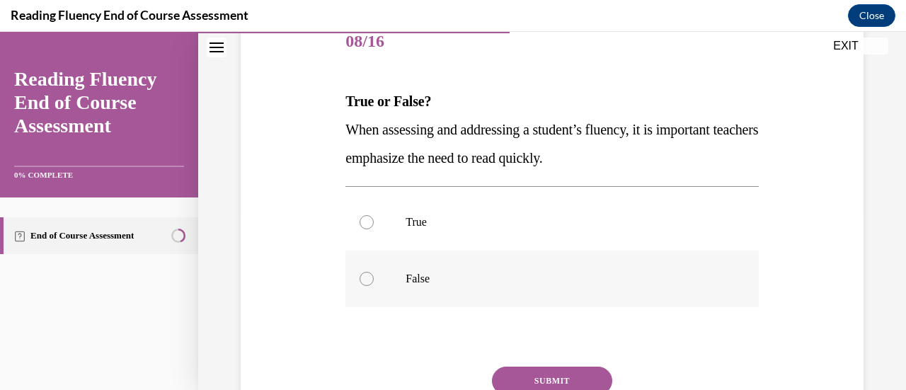
click at [442, 279] on p "False" at bounding box center [563, 279] width 317 height 14
click at [374, 279] on input "False" at bounding box center [366, 279] width 14 height 14
radio input "true"
click at [549, 381] on button "SUBMIT" at bounding box center [552, 381] width 120 height 28
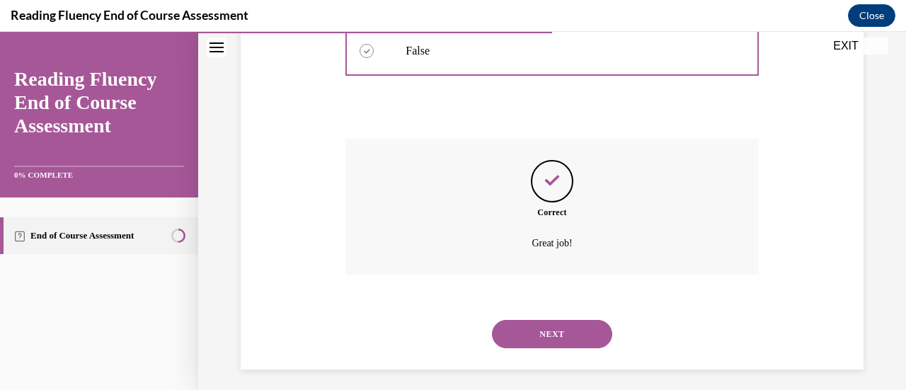
scroll to position [417, 0]
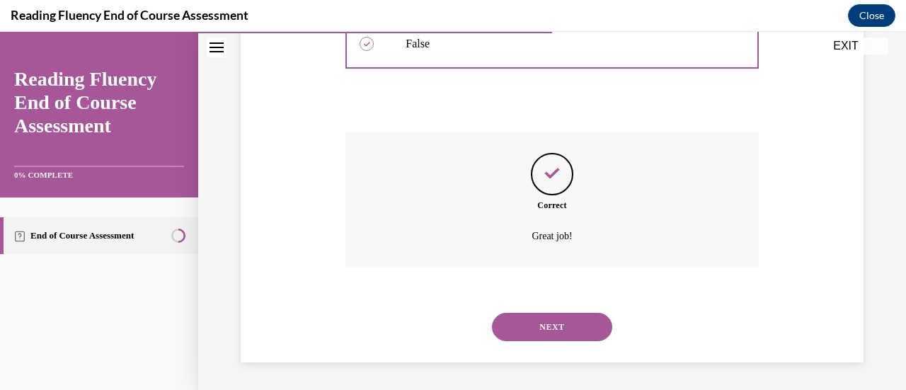
click at [557, 315] on button "NEXT" at bounding box center [552, 327] width 120 height 28
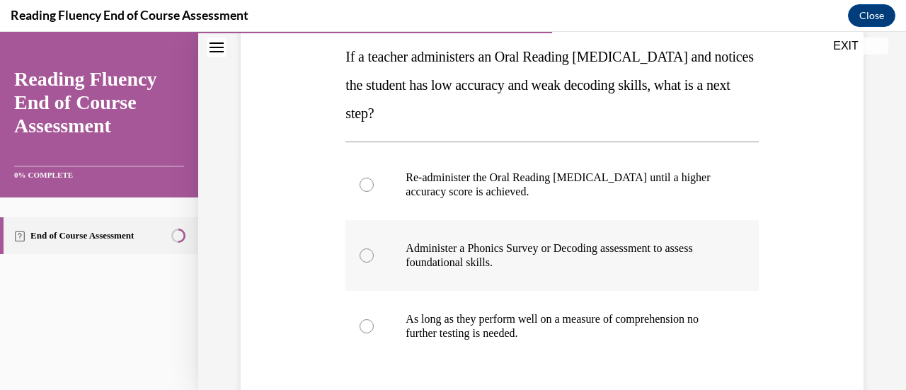
scroll to position [226, 0]
click at [517, 251] on p "Administer a Phonics Survey or Decoding assessment to assess foundational skill…" at bounding box center [563, 256] width 317 height 28
click at [374, 251] on input "Administer a Phonics Survey or Decoding assessment to assess foundational skill…" at bounding box center [366, 256] width 14 height 14
radio input "true"
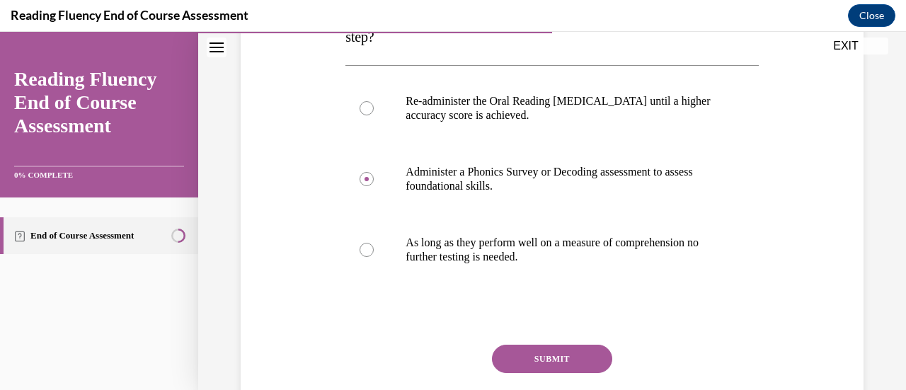
click at [572, 356] on button "SUBMIT" at bounding box center [552, 359] width 120 height 28
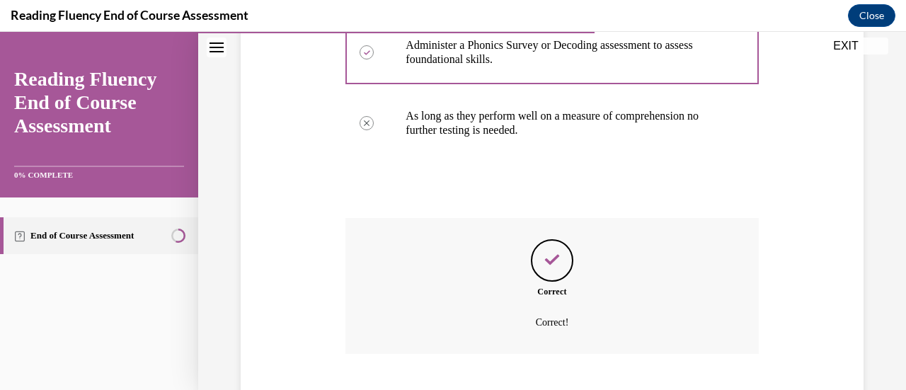
scroll to position [517, 0]
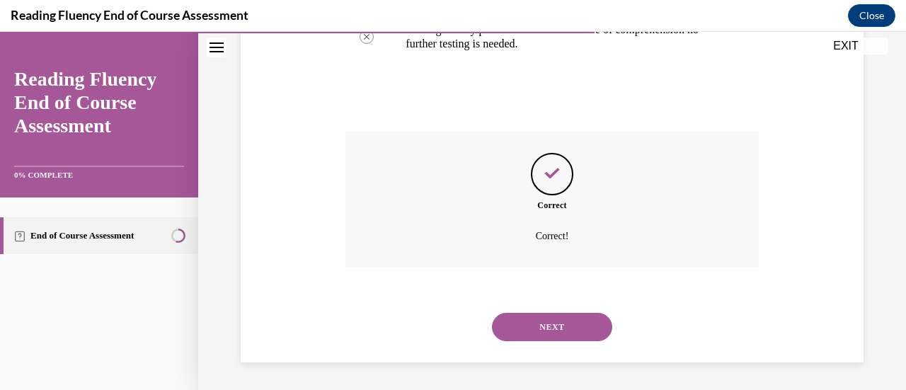
click at [565, 323] on button "NEXT" at bounding box center [552, 327] width 120 height 28
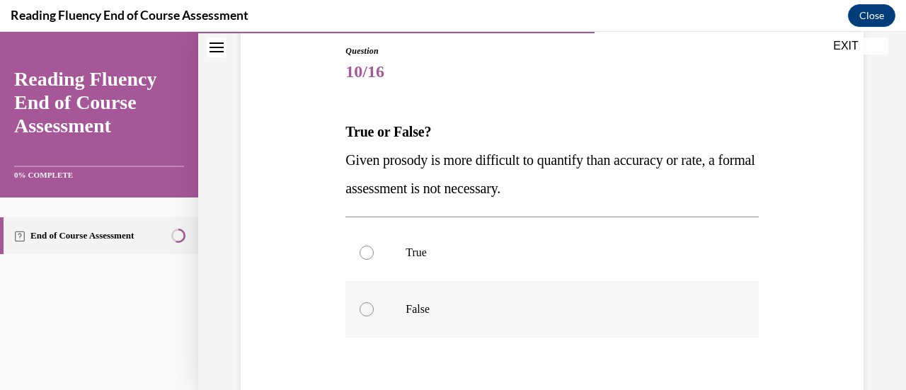
scroll to position [151, 0]
click at [501, 308] on p "False" at bounding box center [563, 311] width 317 height 14
click at [374, 308] on input "False" at bounding box center [366, 311] width 14 height 14
radio input "true"
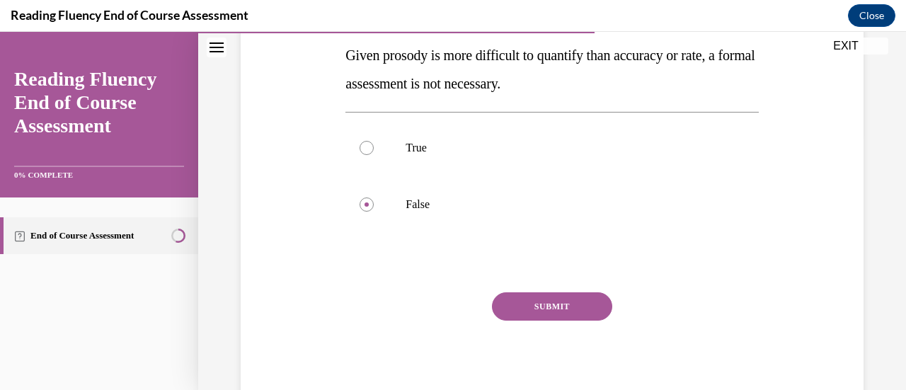
click at [564, 295] on button "SUBMIT" at bounding box center [552, 306] width 120 height 28
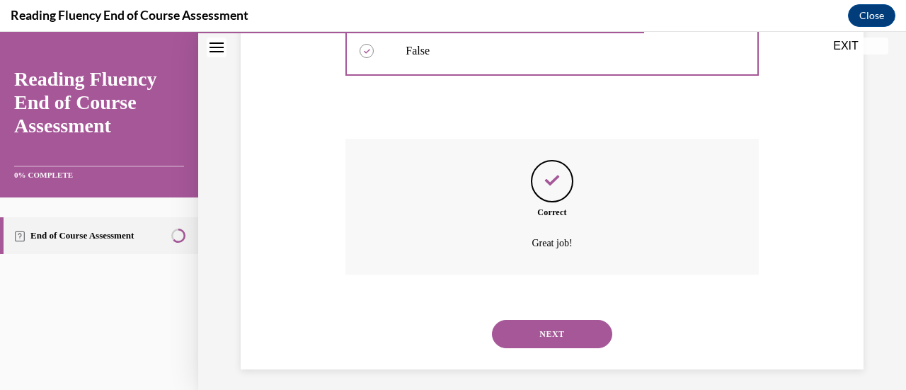
scroll to position [417, 0]
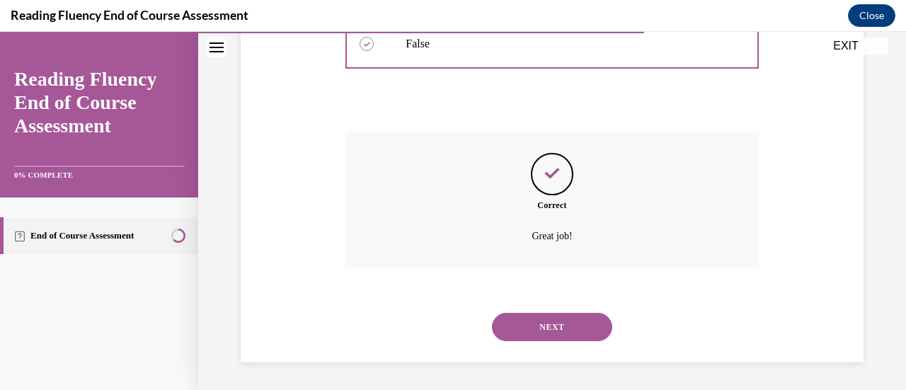
click at [551, 316] on button "NEXT" at bounding box center [552, 327] width 120 height 28
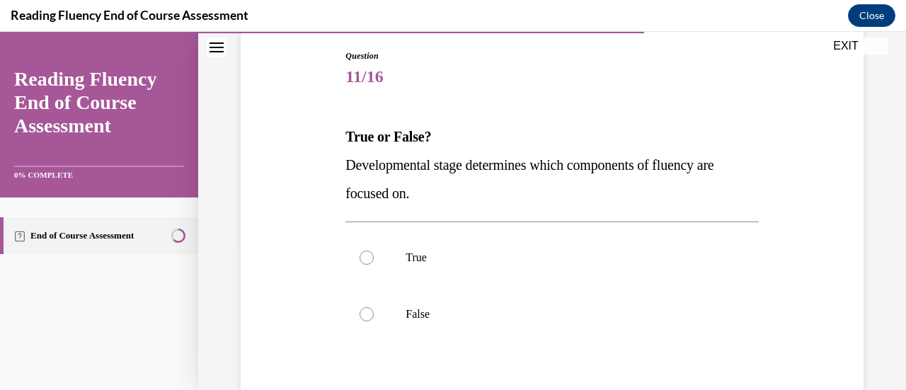
scroll to position [146, 0]
click at [433, 251] on p "True" at bounding box center [563, 258] width 317 height 14
click at [374, 251] on input "True" at bounding box center [366, 258] width 14 height 14
radio input "true"
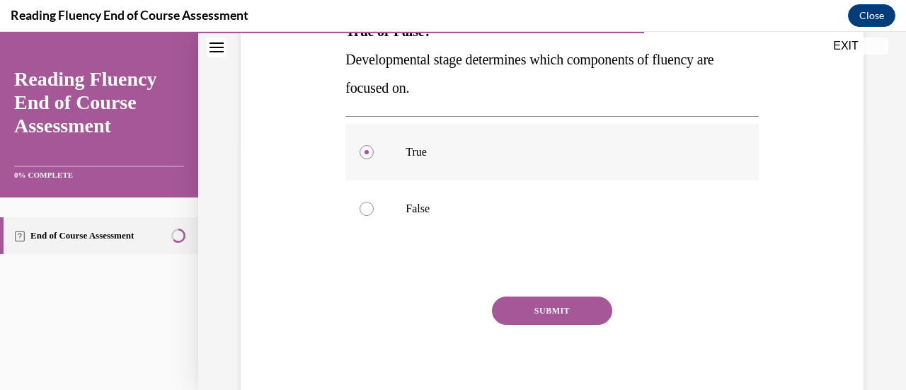
scroll to position [253, 0]
click at [528, 308] on button "SUBMIT" at bounding box center [552, 310] width 120 height 28
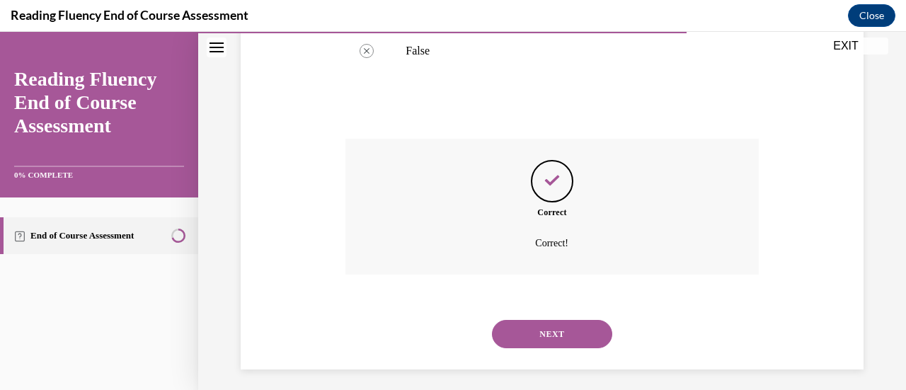
scroll to position [417, 0]
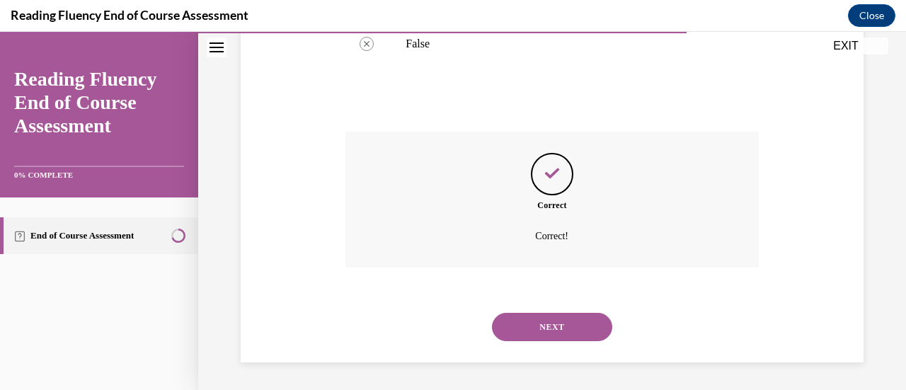
click at [529, 306] on div "NEXT" at bounding box center [551, 327] width 413 height 57
click at [536, 316] on button "NEXT" at bounding box center [552, 327] width 120 height 28
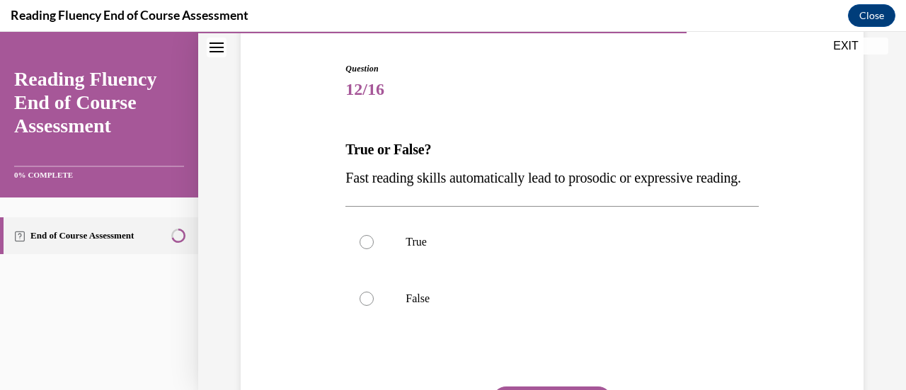
scroll to position [135, 0]
click at [534, 305] on p "False" at bounding box center [563, 298] width 317 height 14
click at [374, 305] on input "False" at bounding box center [366, 298] width 14 height 14
radio input "true"
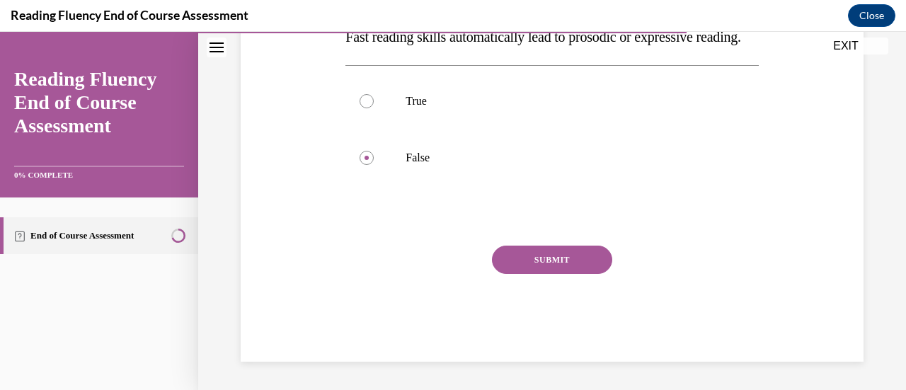
click at [558, 265] on button "SUBMIT" at bounding box center [552, 260] width 120 height 28
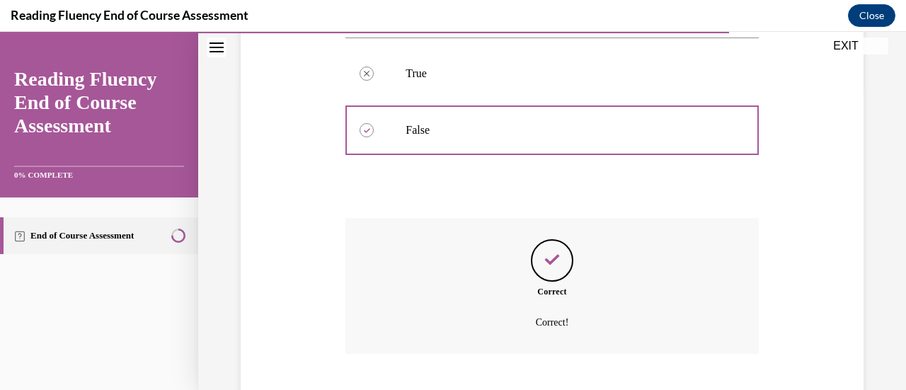
scroll to position [417, 0]
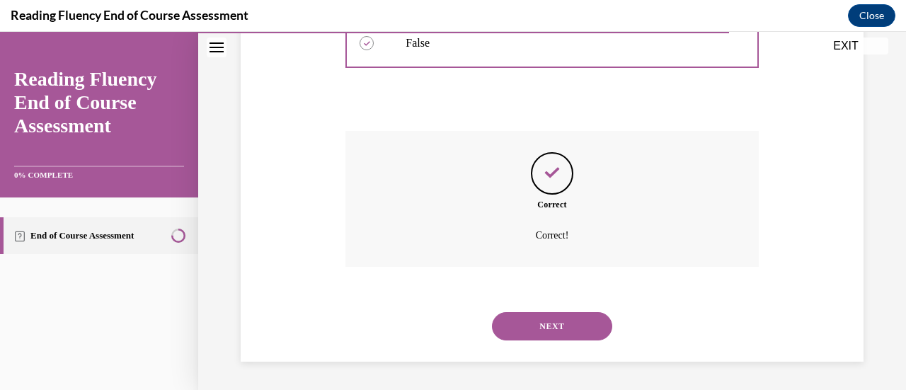
click at [553, 318] on button "NEXT" at bounding box center [552, 326] width 120 height 28
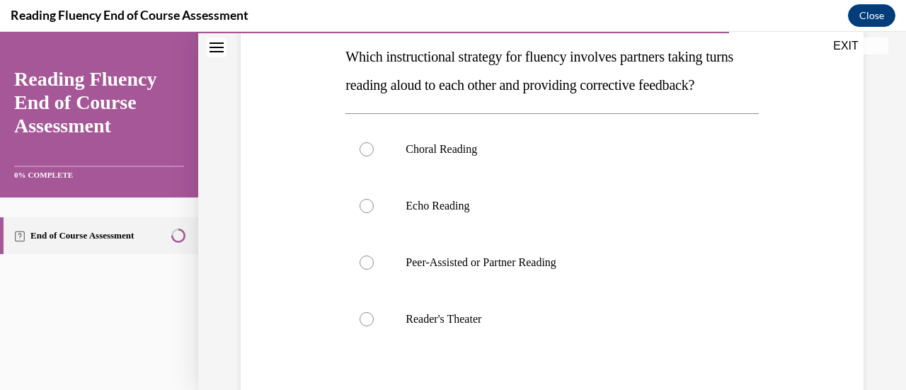
scroll to position [203, 0]
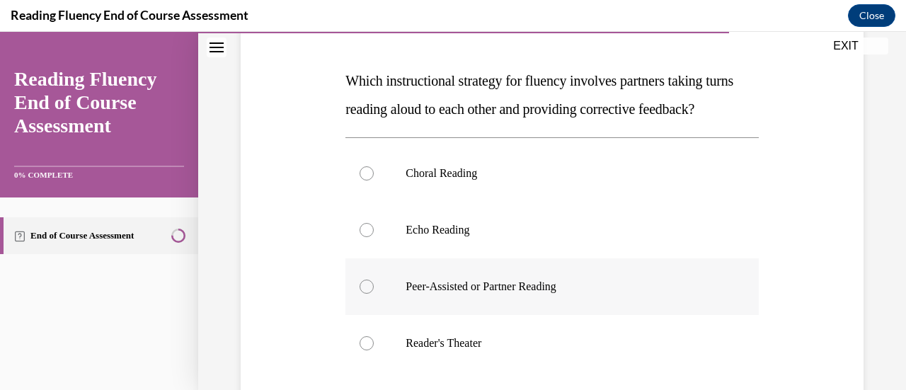
click at [550, 294] on p "Peer-Assisted or Partner Reading" at bounding box center [563, 286] width 317 height 14
click at [374, 294] on input "Peer-Assisted or Partner Reading" at bounding box center [366, 286] width 14 height 14
radio input "true"
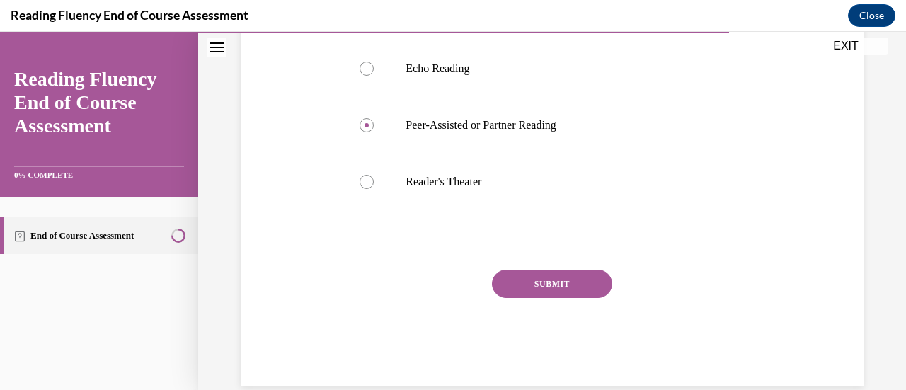
click at [550, 298] on button "SUBMIT" at bounding box center [552, 284] width 120 height 28
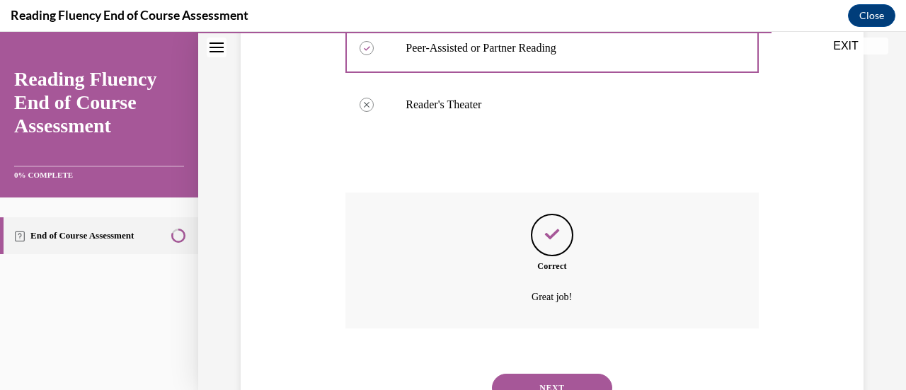
scroll to position [531, 0]
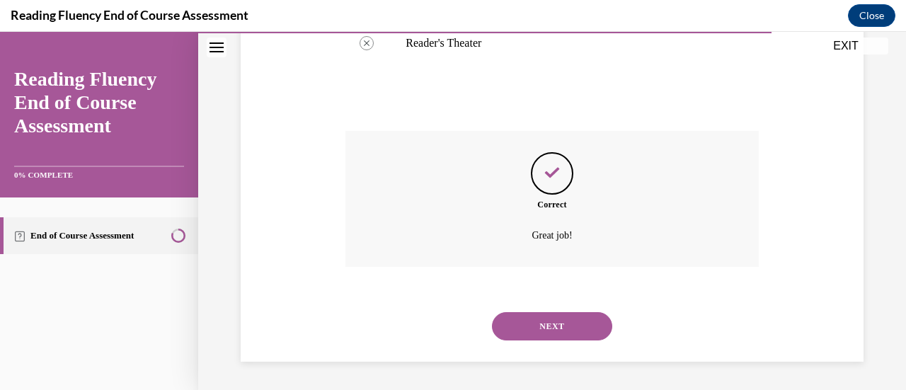
click at [552, 319] on button "NEXT" at bounding box center [552, 326] width 120 height 28
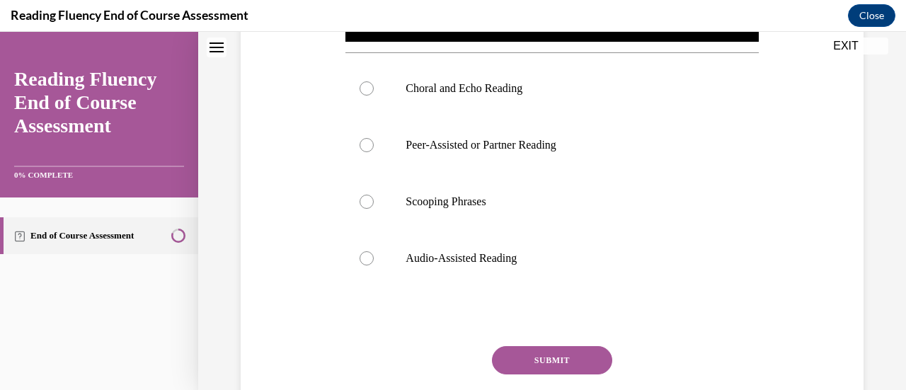
scroll to position [0, 0]
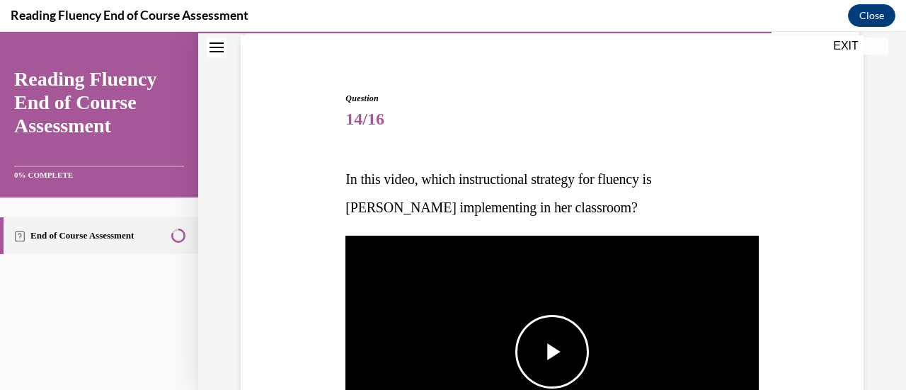
click at [552, 352] on span "Video player" at bounding box center [552, 352] width 0 height 0
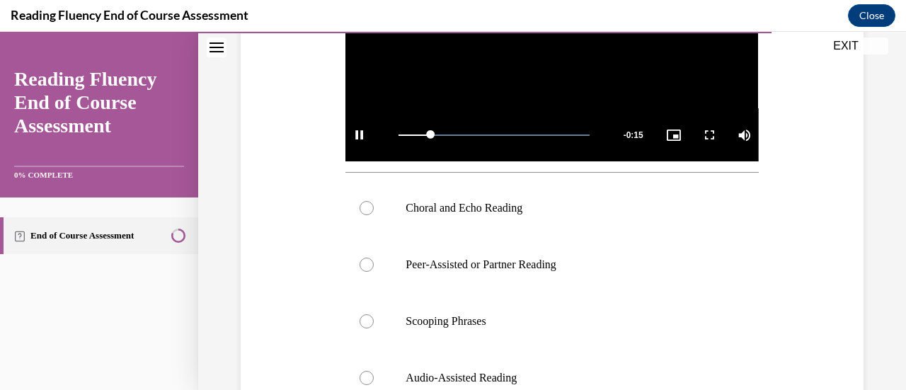
scroll to position [412, 0]
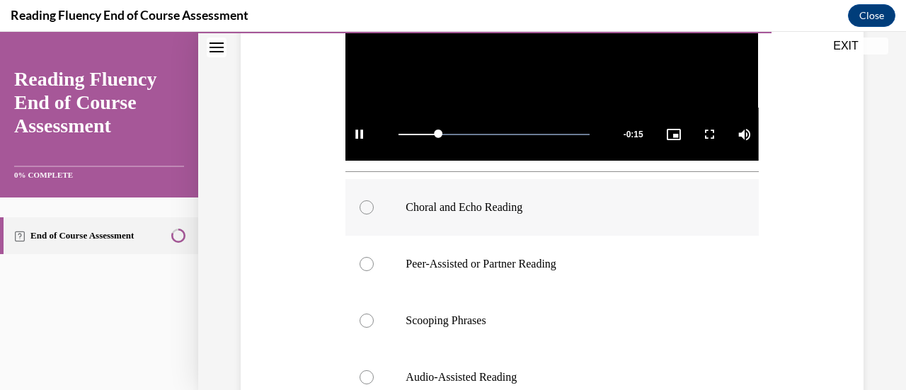
click at [500, 207] on p "Choral and Echo Reading" at bounding box center [563, 207] width 317 height 14
click at [374, 207] on input "Choral and Echo Reading" at bounding box center [366, 207] width 14 height 14
radio input "true"
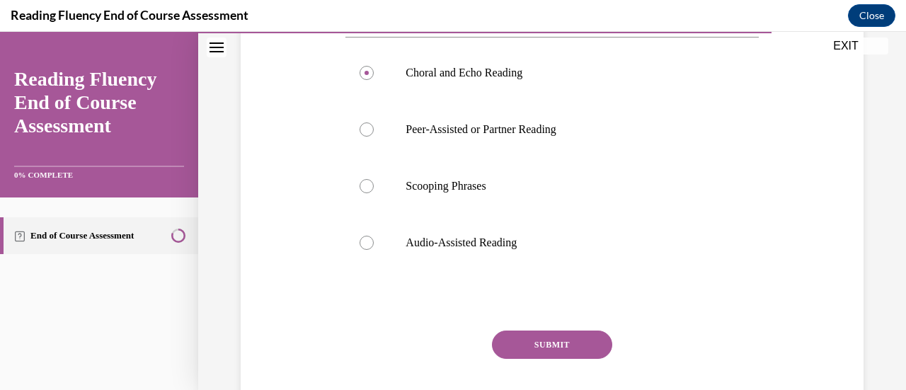
click at [556, 335] on button "SUBMIT" at bounding box center [552, 344] width 120 height 28
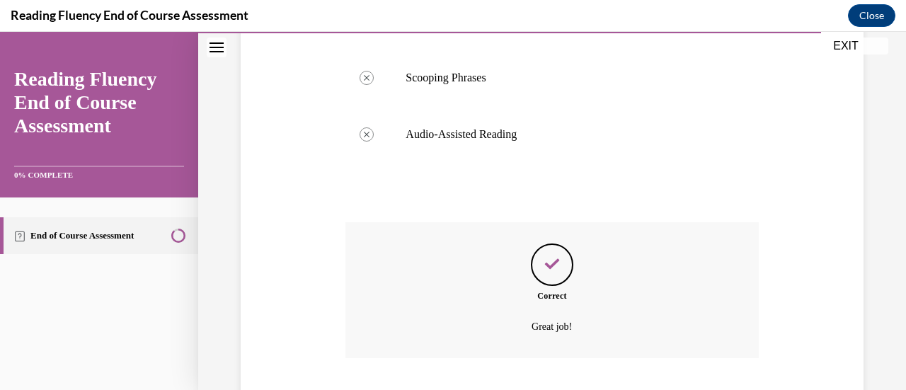
scroll to position [741, 0]
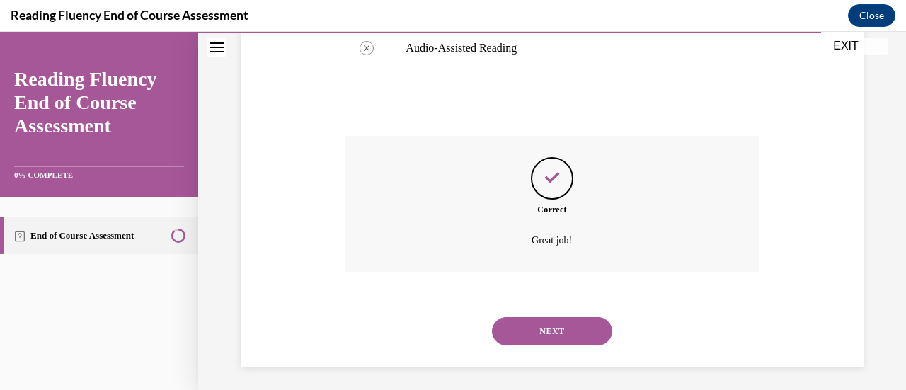
click at [556, 335] on button "NEXT" at bounding box center [552, 331] width 120 height 28
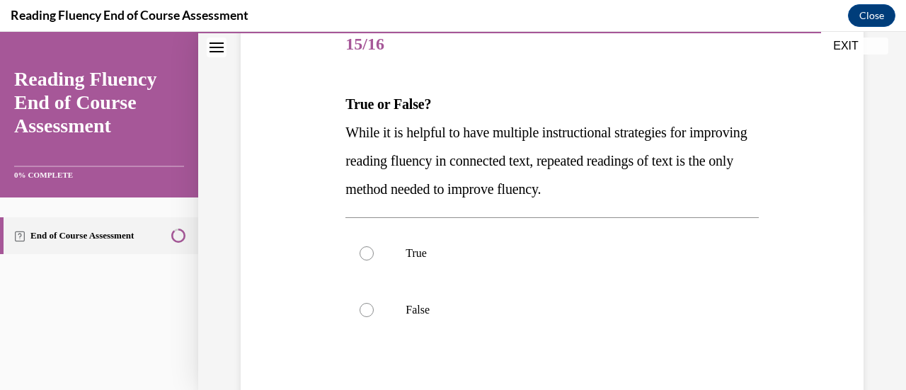
scroll to position [179, 0]
click at [554, 332] on label "False" at bounding box center [551, 310] width 413 height 57
click at [374, 318] on input "False" at bounding box center [366, 311] width 14 height 14
radio input "true"
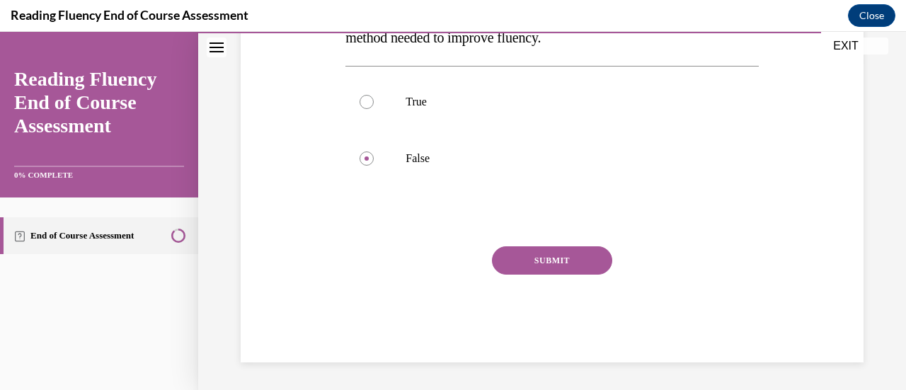
click at [567, 260] on button "SUBMIT" at bounding box center [552, 260] width 120 height 28
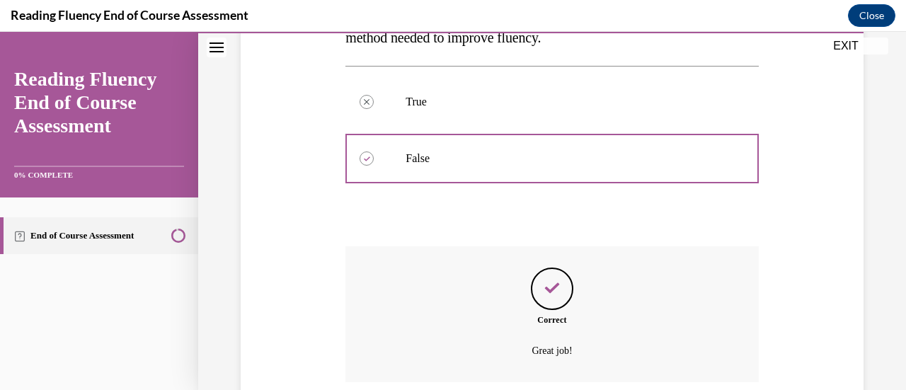
scroll to position [446, 0]
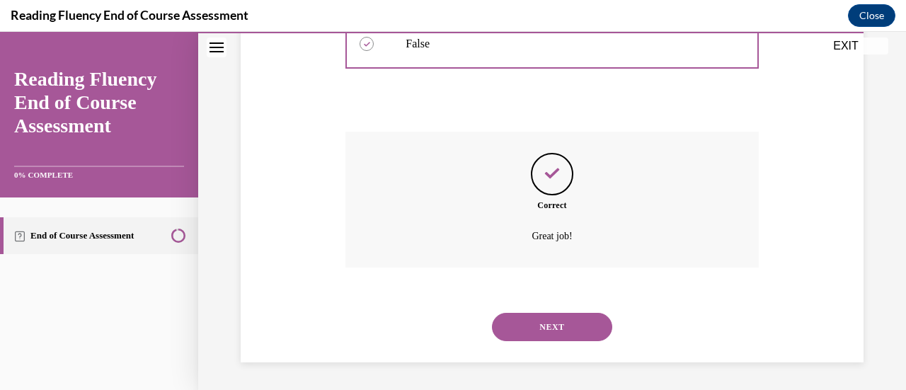
click at [555, 320] on button "NEXT" at bounding box center [552, 327] width 120 height 28
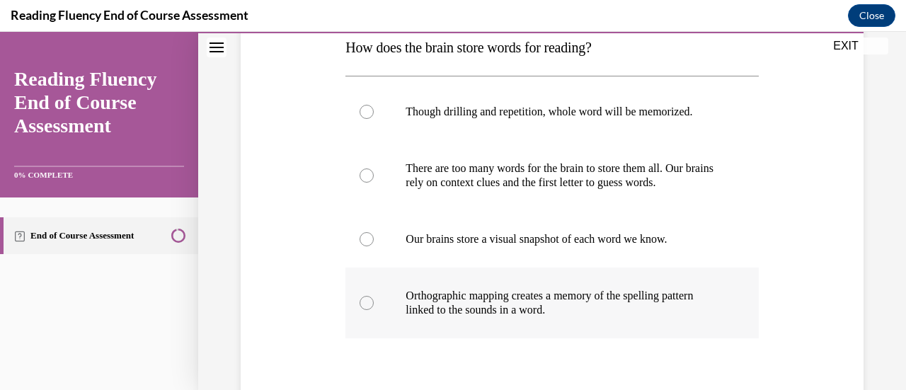
scroll to position [240, 0]
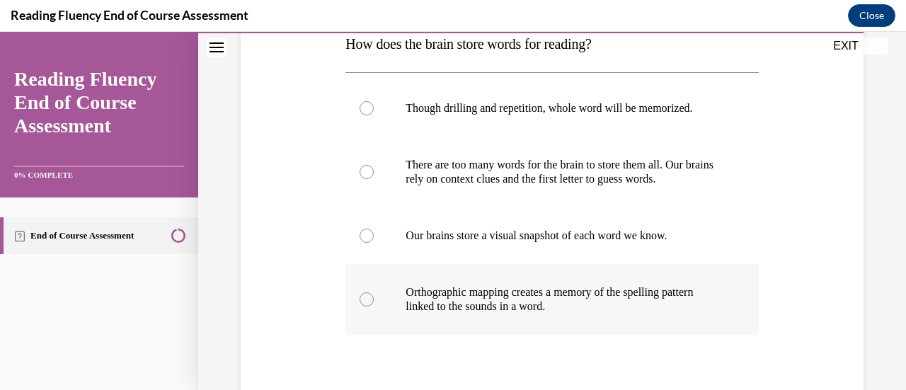
click at [545, 306] on p "Orthographic mapping creates a memory of the spelling pattern linked to the sou…" at bounding box center [563, 299] width 317 height 28
click at [374, 306] on input "Orthographic mapping creates a memory of the spelling pattern linked to the sou…" at bounding box center [366, 299] width 14 height 14
radio input "true"
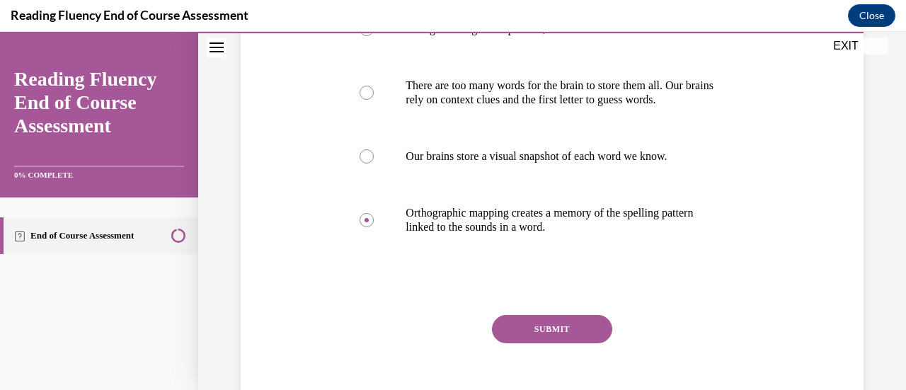
click at [554, 329] on button "SUBMIT" at bounding box center [552, 329] width 120 height 28
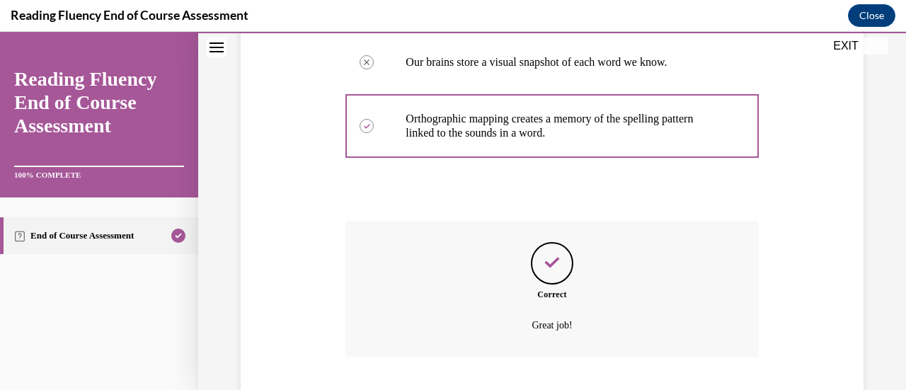
scroll to position [502, 0]
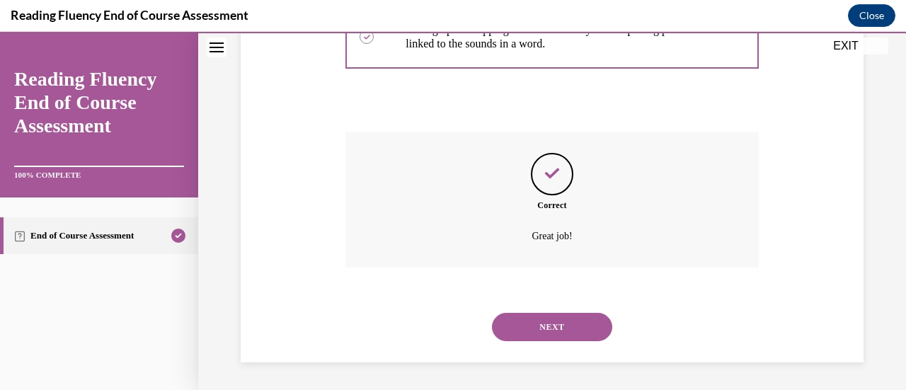
click at [560, 345] on div "NEXT" at bounding box center [551, 327] width 413 height 57
click at [560, 333] on button "NEXT" at bounding box center [552, 327] width 120 height 28
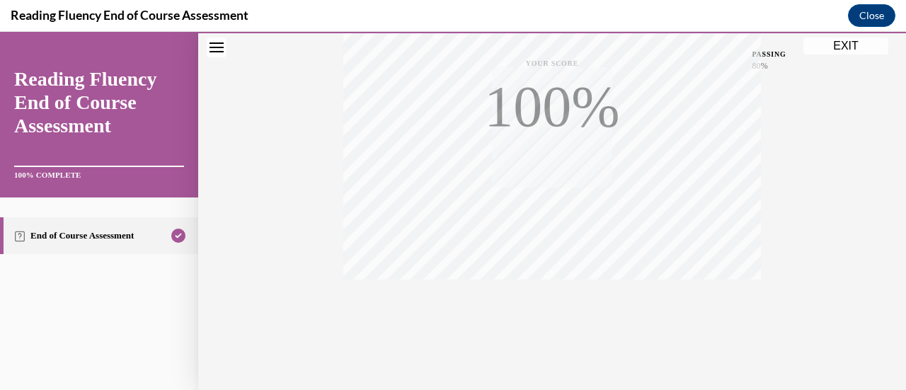
scroll to position [367, 0]
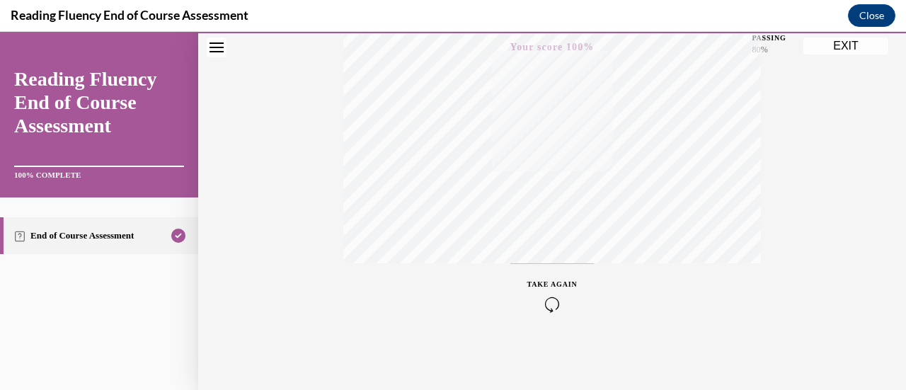
click at [860, 45] on button "EXIT" at bounding box center [845, 46] width 85 height 17
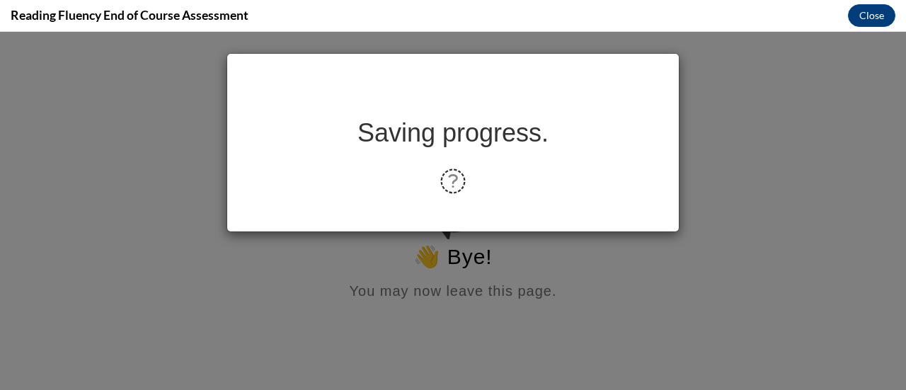
scroll to position [0, 0]
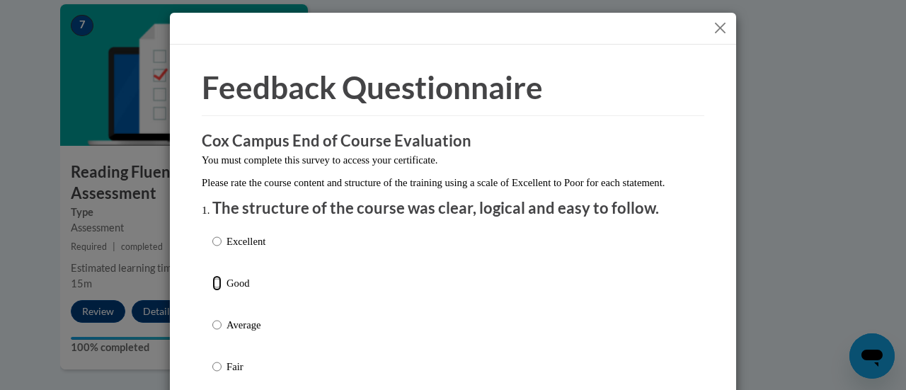
click at [212, 291] on input "Good" at bounding box center [216, 283] width 9 height 16
radio input "true"
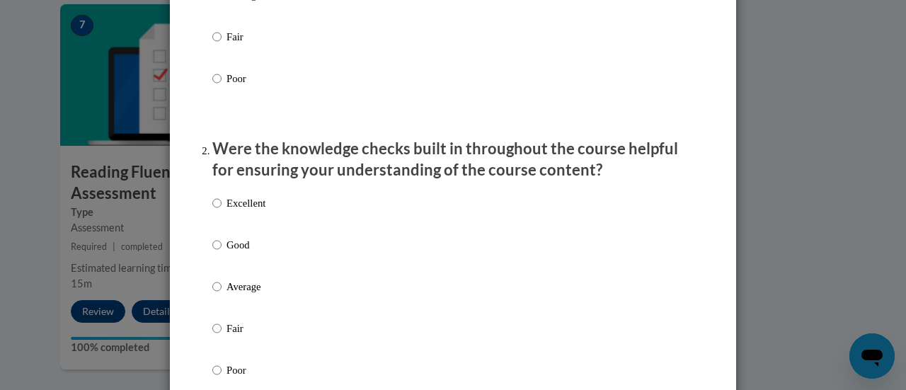
scroll to position [330, 0]
click at [219, 248] on div "Excellent Good Average Fair Poor" at bounding box center [238, 297] width 53 height 219
click at [212, 252] on input "Good" at bounding box center [216, 244] width 9 height 16
radio input "true"
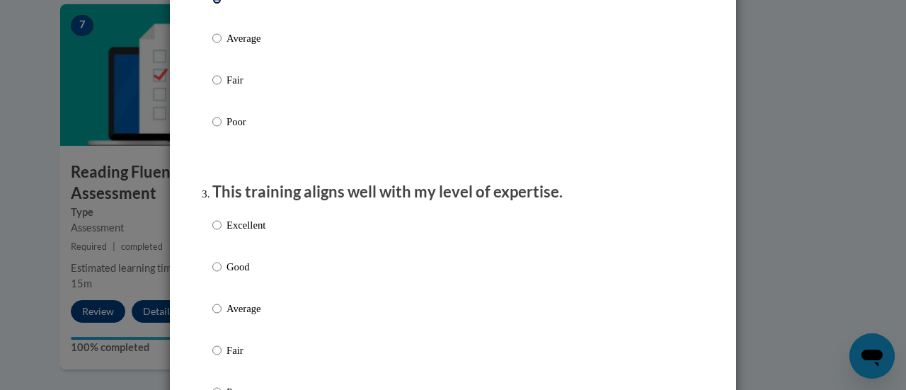
scroll to position [688, 0]
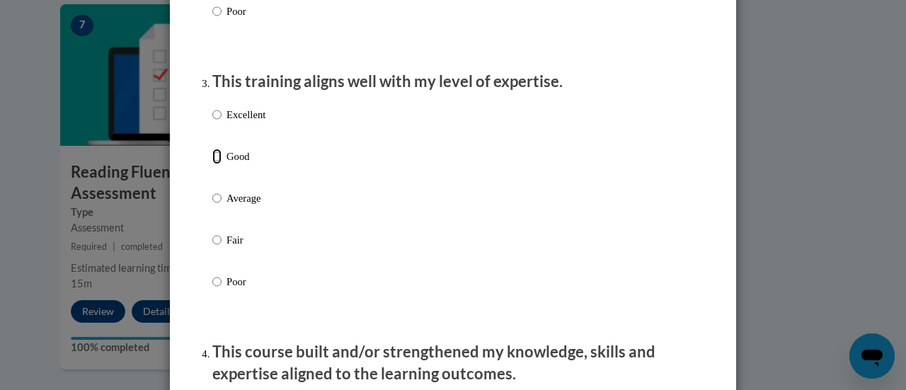
click at [212, 164] on input "Good" at bounding box center [216, 157] width 9 height 16
radio input "true"
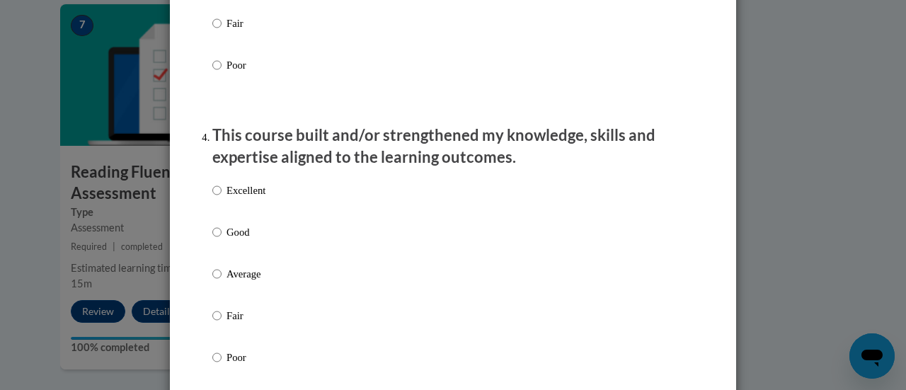
click at [226, 240] on p "Good" at bounding box center [245, 232] width 39 height 16
click at [221, 240] on input "Good" at bounding box center [216, 232] width 9 height 16
radio input "true"
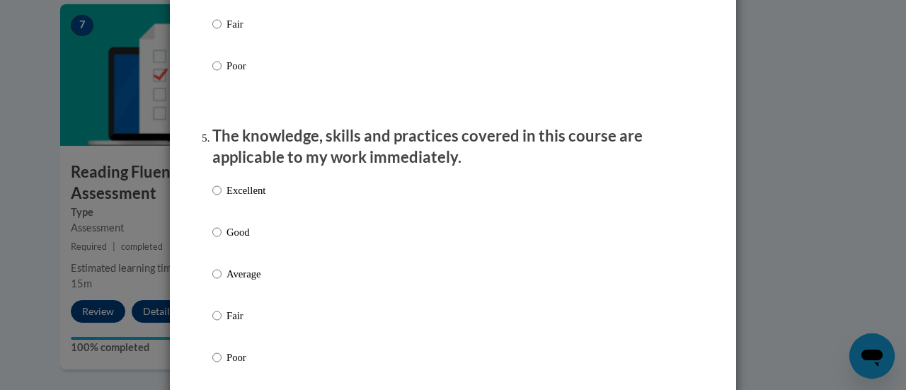
click at [226, 240] on p "Good" at bounding box center [245, 232] width 39 height 16
click at [221, 240] on input "Good" at bounding box center [216, 232] width 9 height 16
radio input "true"
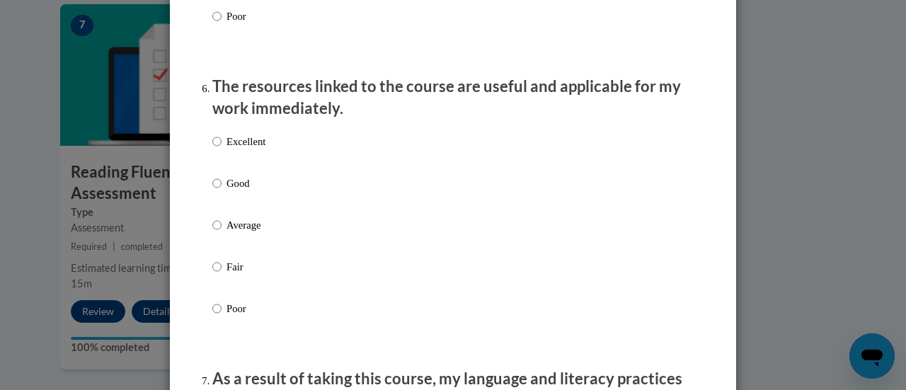
scroll to position [1561, 0]
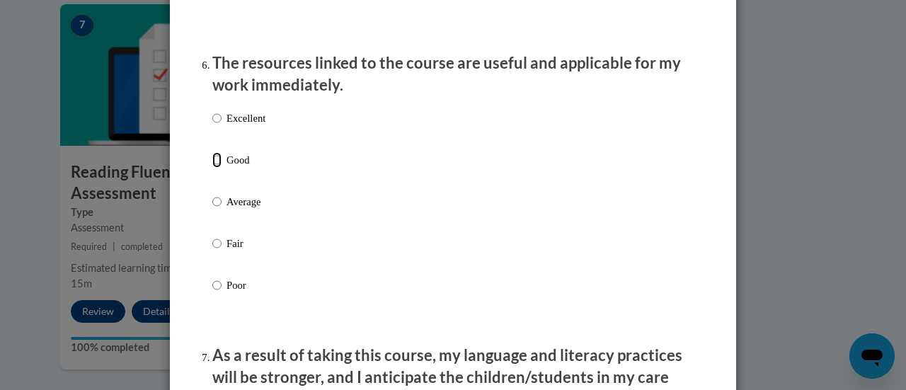
click at [215, 168] on input "Good" at bounding box center [216, 160] width 9 height 16
radio input "true"
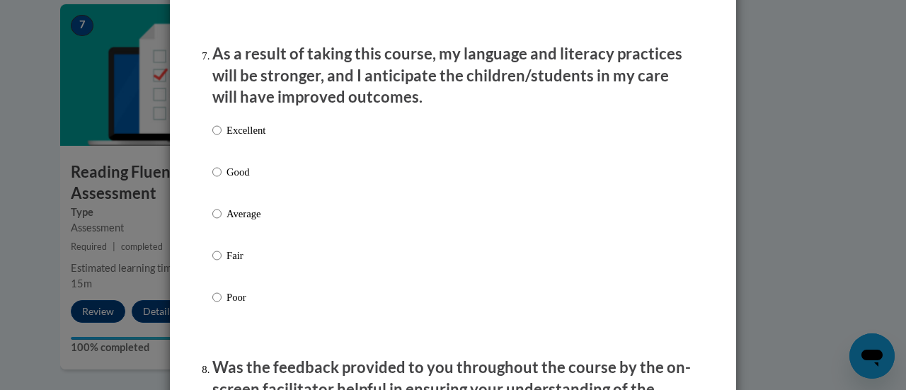
click at [218, 178] on label "Good" at bounding box center [238, 183] width 53 height 38
click at [218, 178] on input "Good" at bounding box center [216, 172] width 9 height 16
radio input "true"
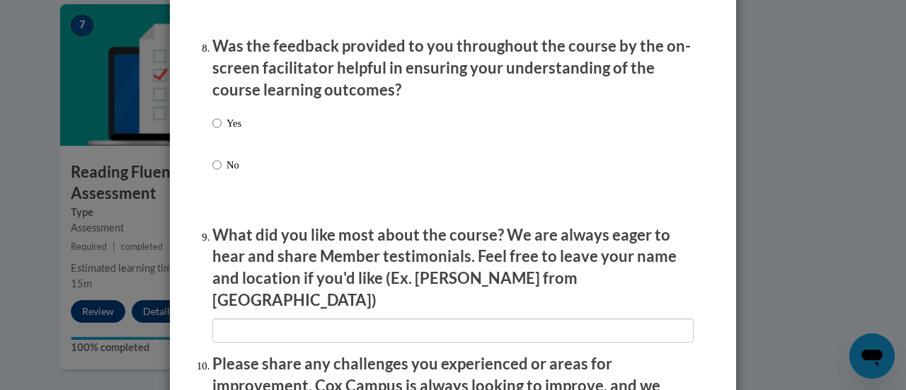
scroll to position [2184, 0]
click at [212, 172] on input "No" at bounding box center [216, 164] width 9 height 16
radio input "true"
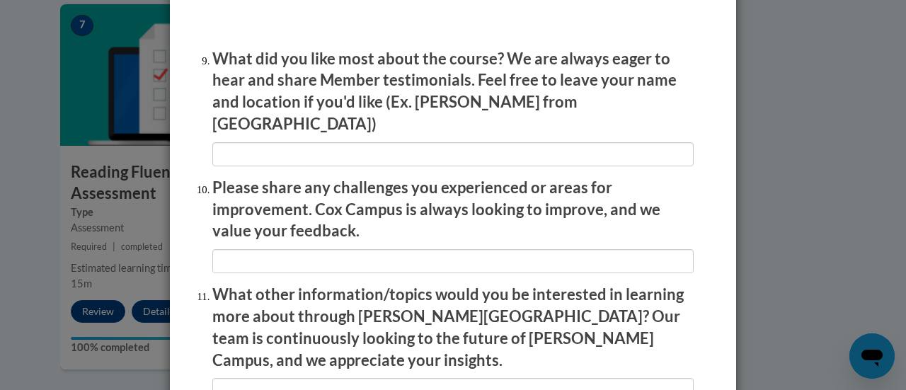
scroll to position [2552, 0]
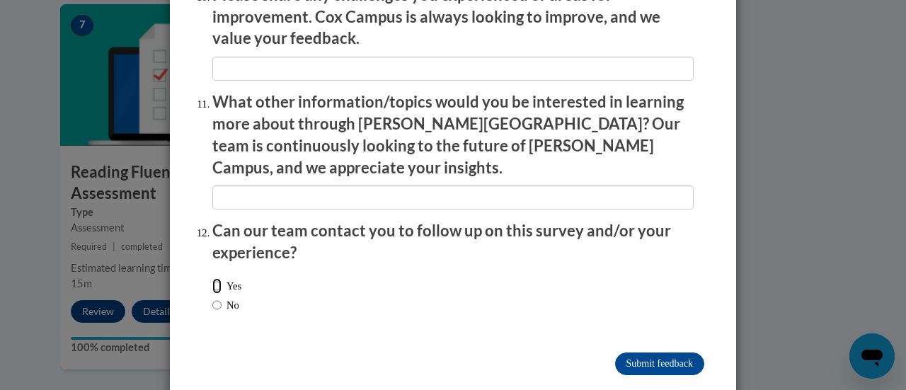
click at [212, 278] on input "Yes" at bounding box center [216, 286] width 9 height 16
radio input "true"
click at [657, 352] on input "Submit feedback" at bounding box center [659, 363] width 89 height 23
